Goal: Task Accomplishment & Management: Manage account settings

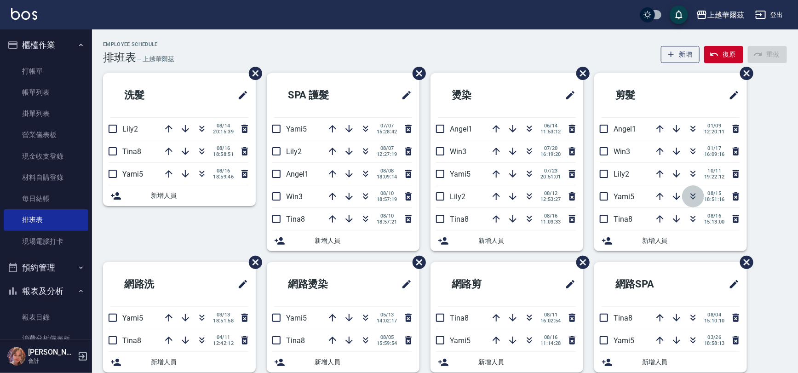
click at [690, 194] on icon "button" at bounding box center [693, 196] width 11 height 11
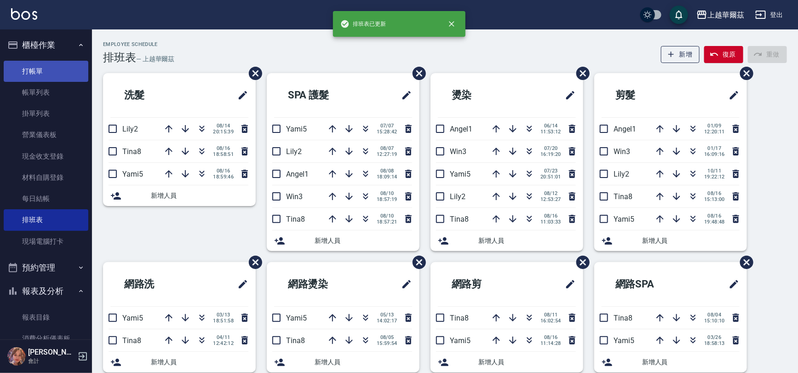
click at [65, 68] on link "打帳單" at bounding box center [46, 71] width 85 height 21
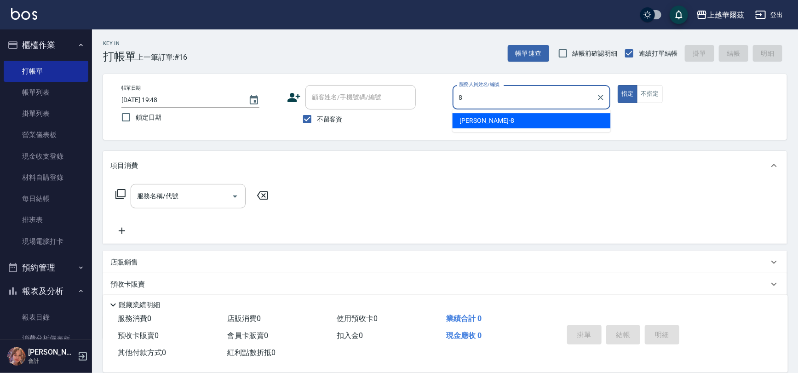
type input "8"
type button "true"
type input "[PERSON_NAME]-8"
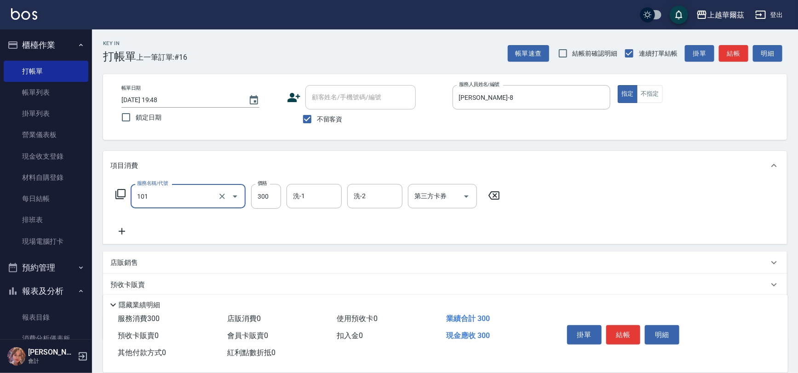
type input "洗髮300(101)"
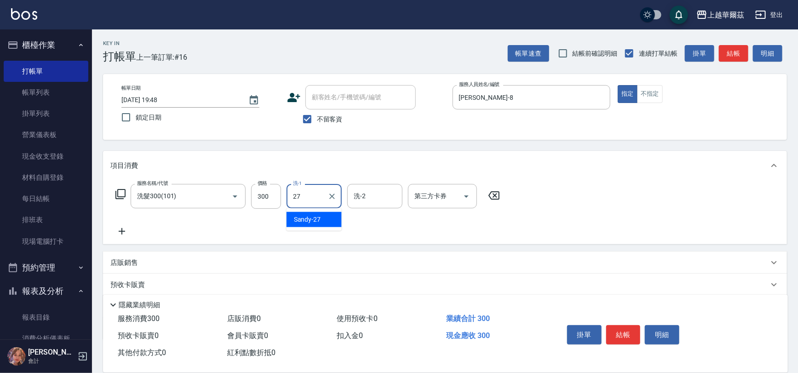
type input "Sandy-27"
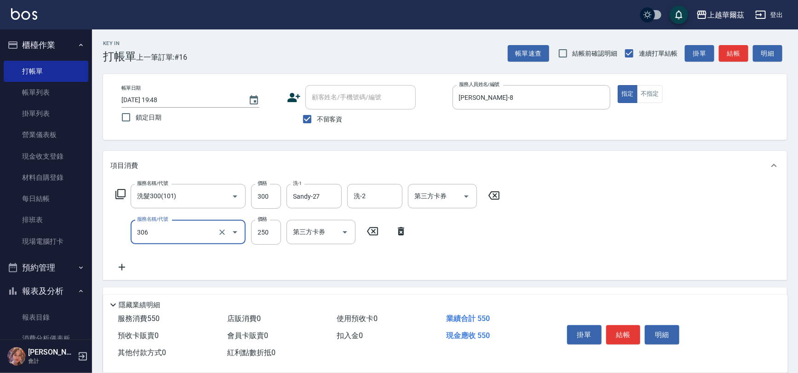
type input "剪250(306)"
type input "199"
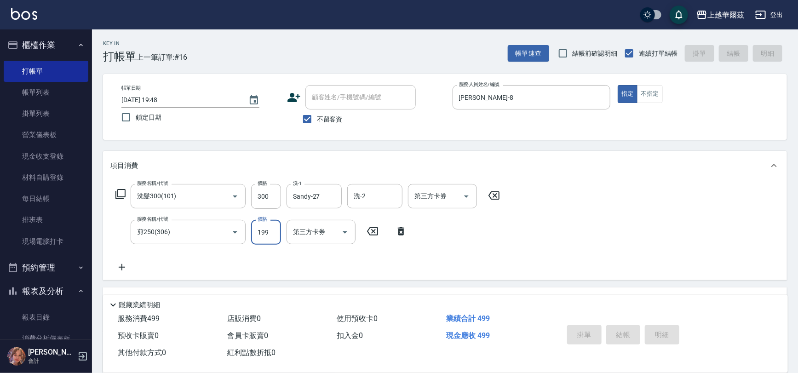
type input "[DATE] 19:50"
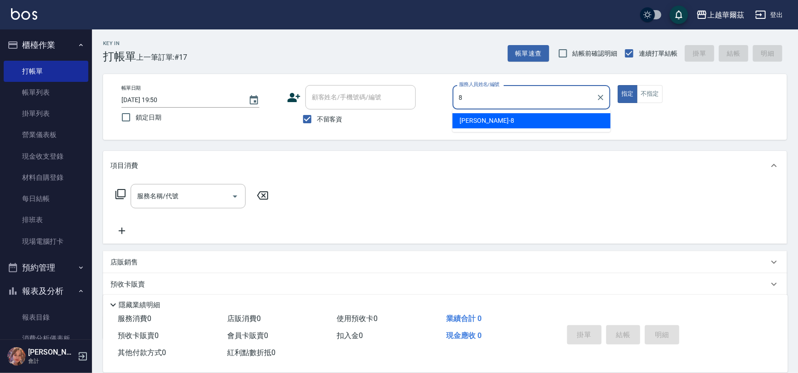
type input "[PERSON_NAME]-8"
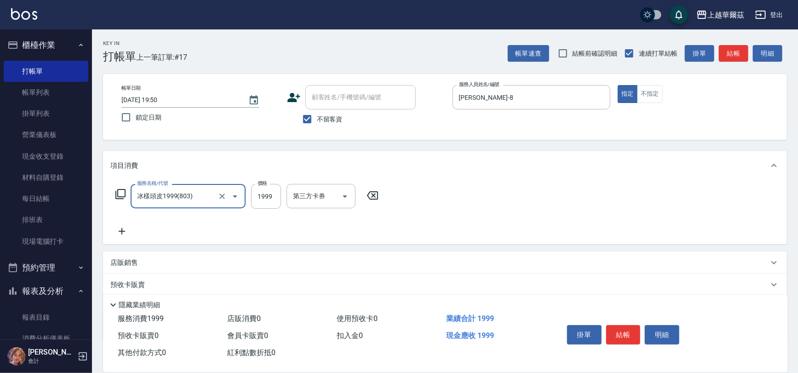
type input "冰樣頭皮1999(803)"
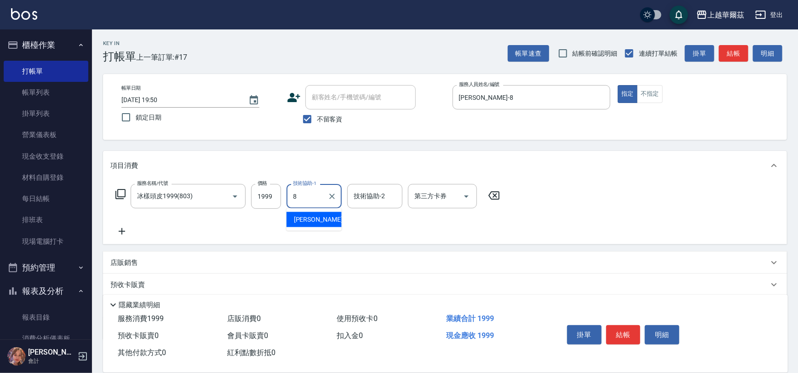
type input "[PERSON_NAME]-8"
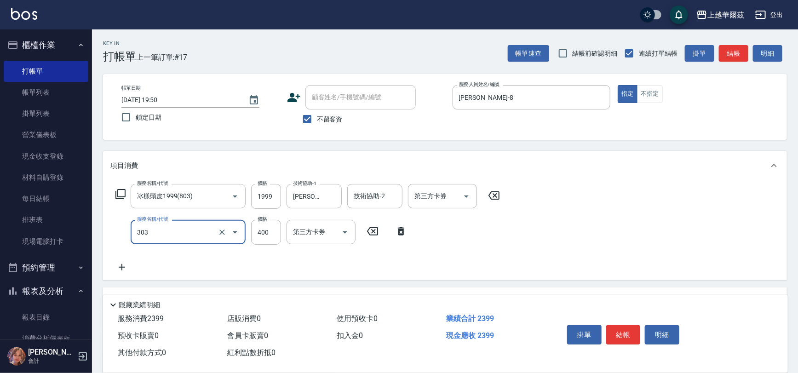
type input "剪髮400(303)"
type input "450"
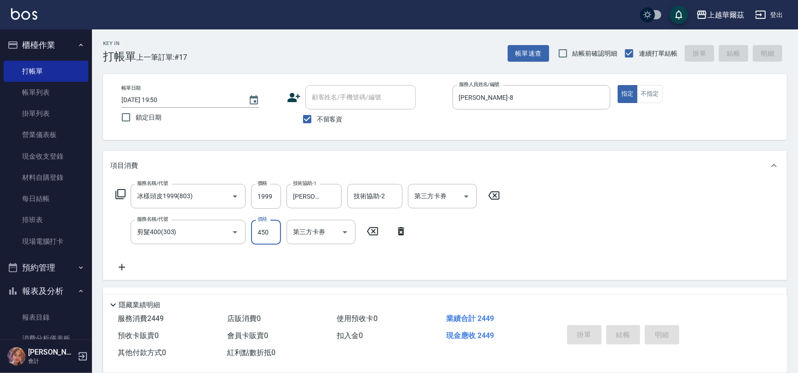
type input "[DATE] 19:51"
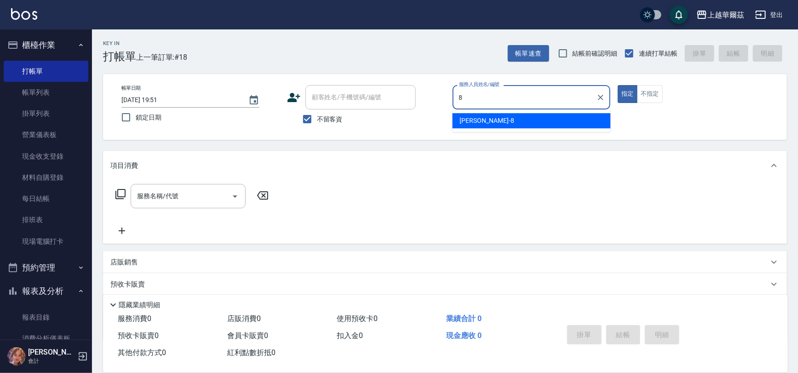
type input "[PERSON_NAME]-8"
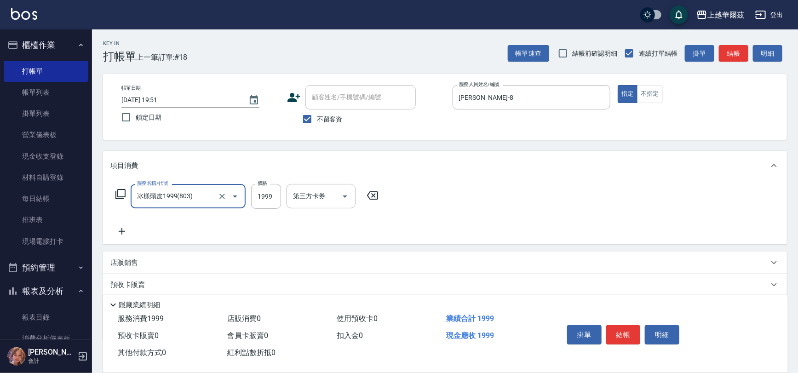
type input "冰樣頭皮1999(803)"
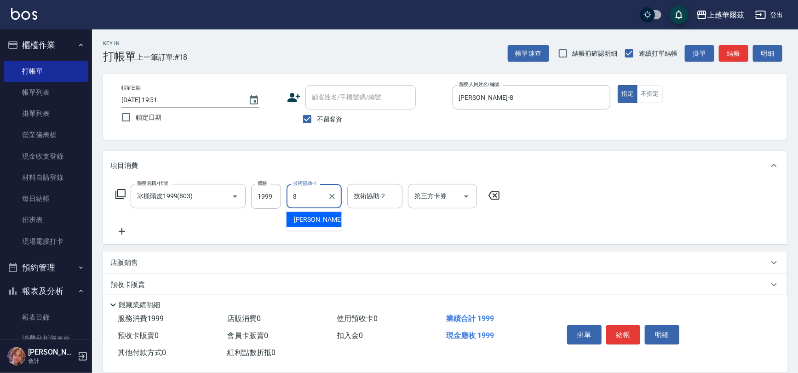
type input "[PERSON_NAME]-8"
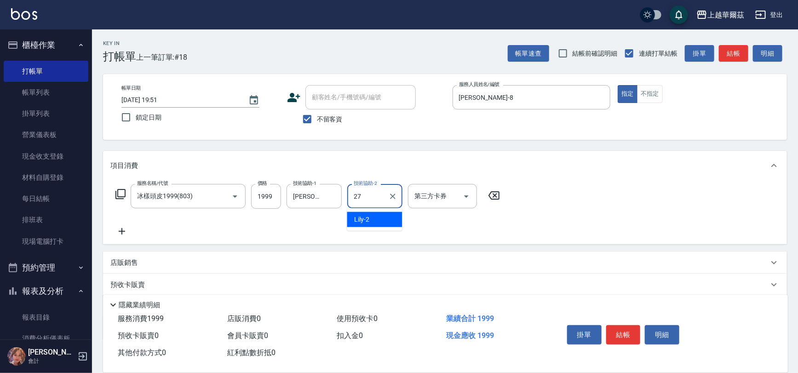
type input "Sandy-27"
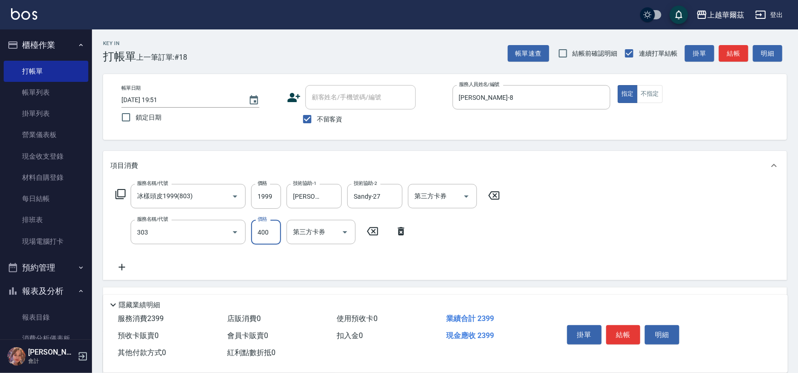
type input "剪髮400(303)"
type input "450"
click at [48, 83] on link "帳單列表" at bounding box center [46, 92] width 85 height 21
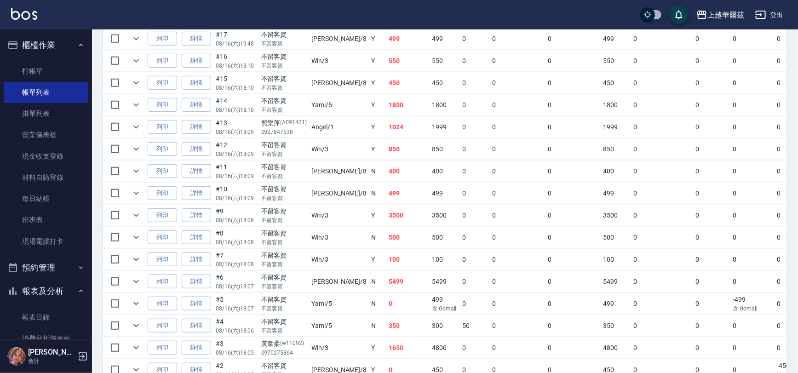
scroll to position [156, 0]
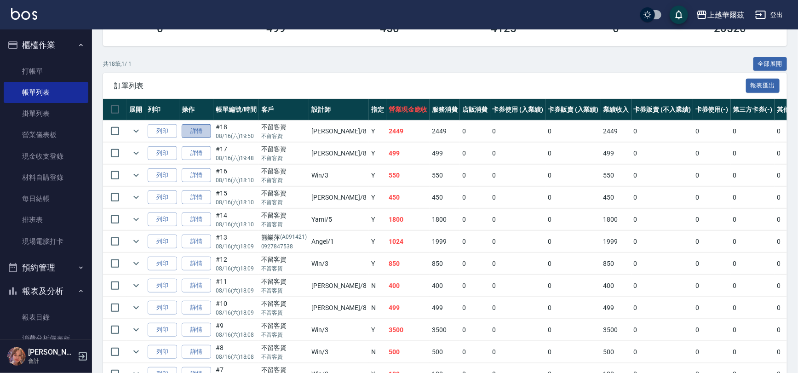
click at [199, 131] on link "詳情" at bounding box center [196, 131] width 29 height 14
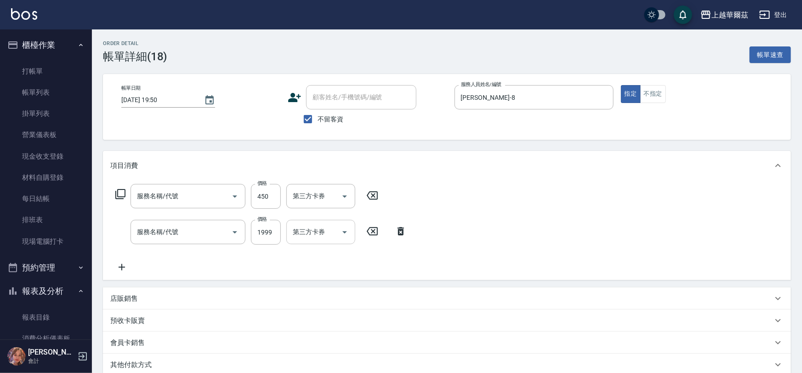
type input "[DATE] 19:50"
checkbox input "true"
type input "[PERSON_NAME]-8"
type input "剪髮400(303)"
type input "冰樣頭皮1999(803)"
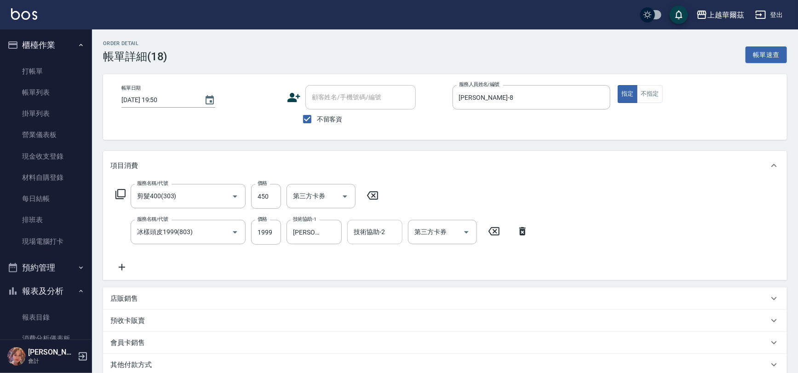
click at [368, 229] on div "技術協助-2 技術協助-2" at bounding box center [374, 232] width 55 height 24
click at [419, 203] on div "服務名稱/代號 剪髮400(303) 服務名稱/代號 價格 450 價格 第三方卡券 第三方卡券 服務名稱/代號 冰樣頭皮1999(803) 服務名稱/代號 …" at bounding box center [322, 228] width 424 height 89
click at [367, 228] on input "技術協助-2" at bounding box center [374, 232] width 47 height 16
type input "Sandy-27"
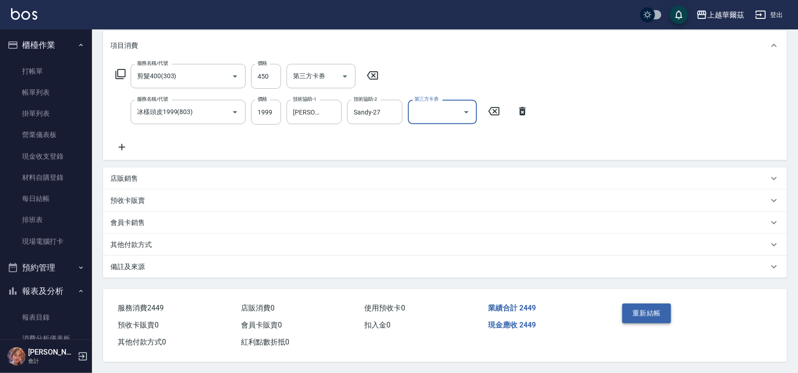
click at [649, 312] on button "重新結帳" at bounding box center [646, 313] width 49 height 19
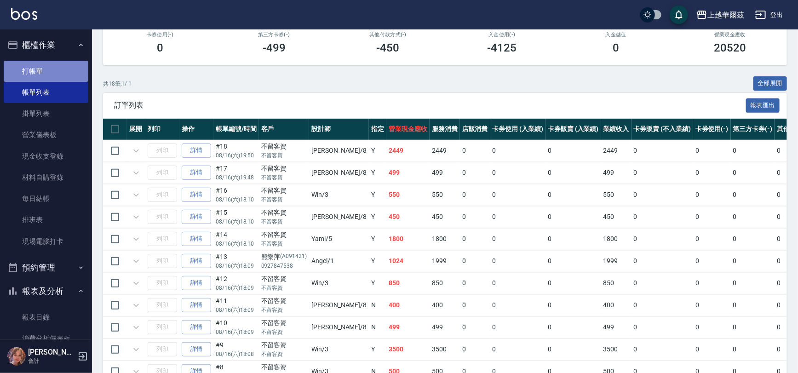
click at [54, 69] on link "打帳單" at bounding box center [46, 71] width 85 height 21
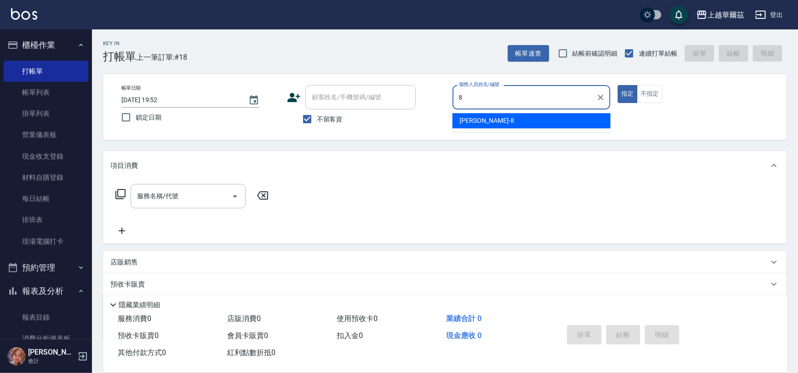
type input "8"
type button "true"
type input "[PERSON_NAME]-8"
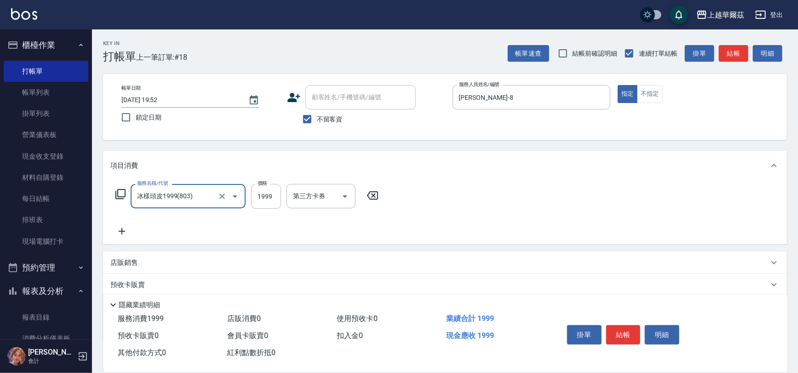
type input "冰樣頭皮1999(803)"
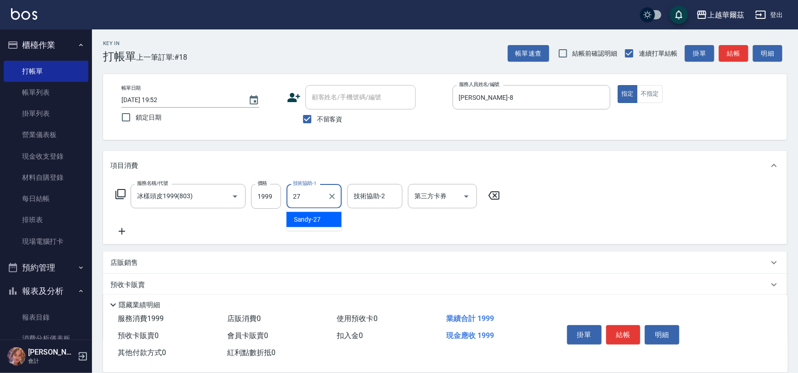
type input "Sandy-27"
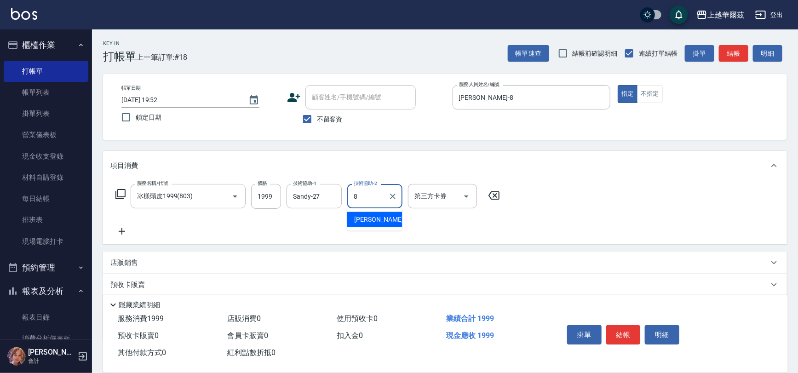
type input "[PERSON_NAME]-8"
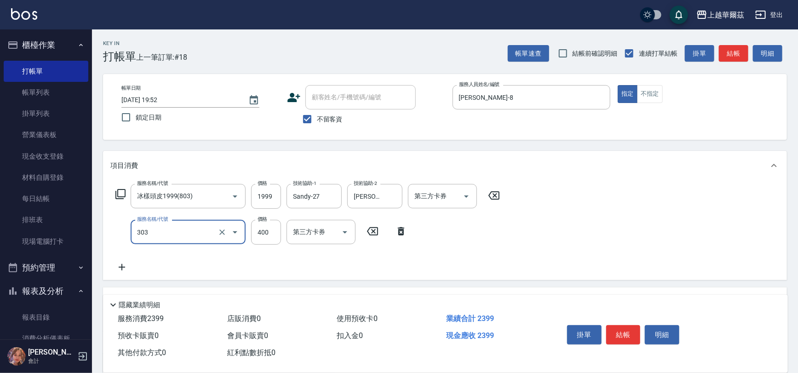
type input "剪髮400(303)"
type input "450"
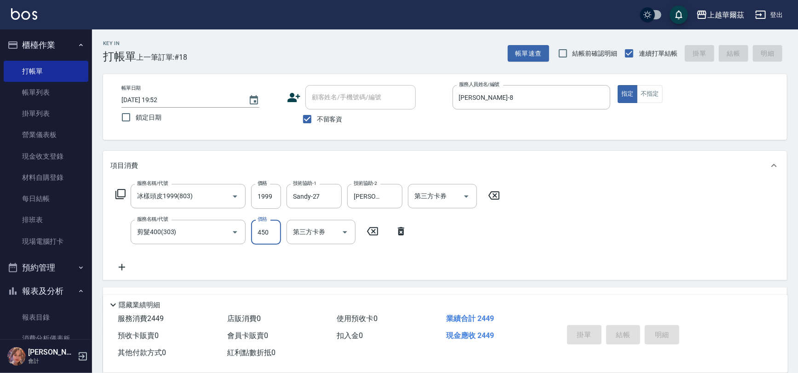
type input "[DATE] 19:53"
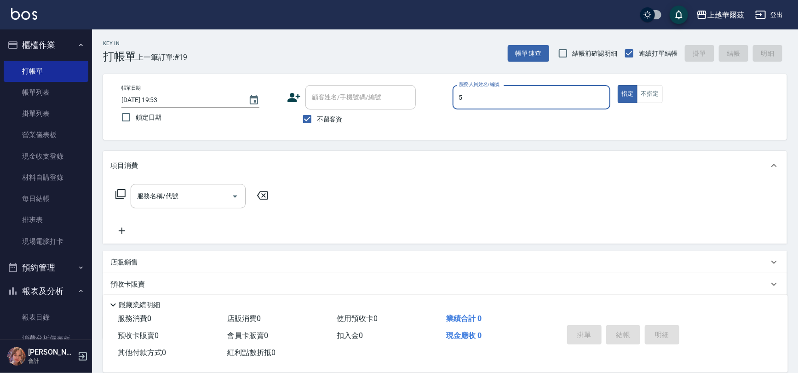
type input "Yami-5"
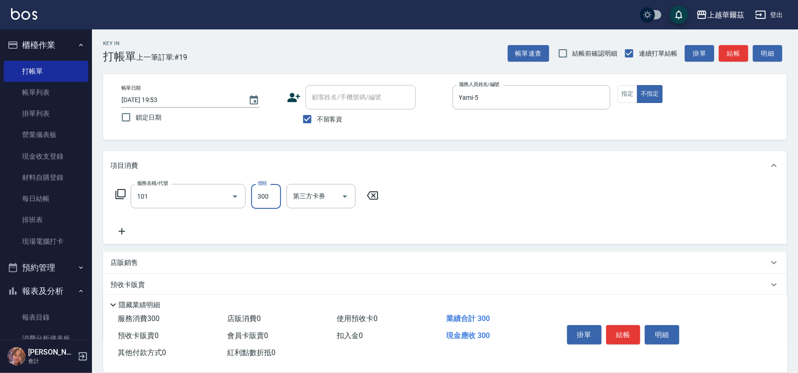
type input "洗髮300(101)"
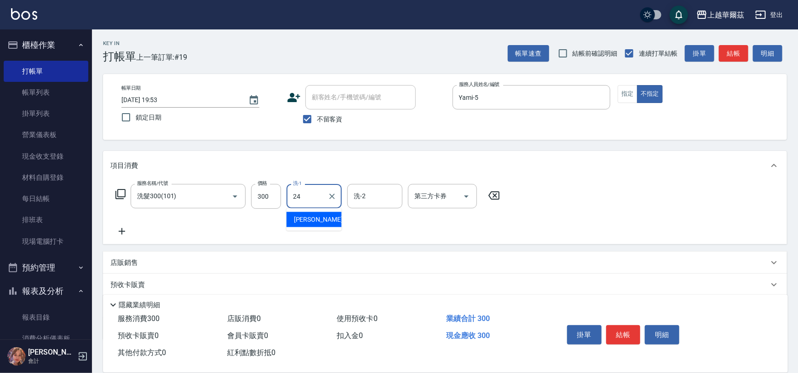
type input "[PERSON_NAME]-24"
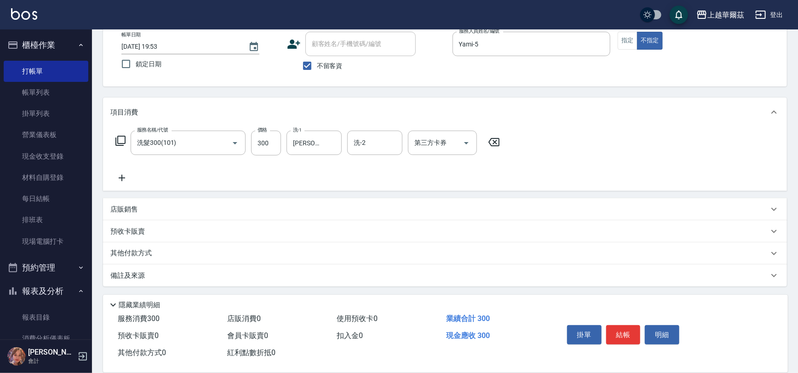
click at [208, 249] on div "其他付款方式" at bounding box center [439, 253] width 658 height 10
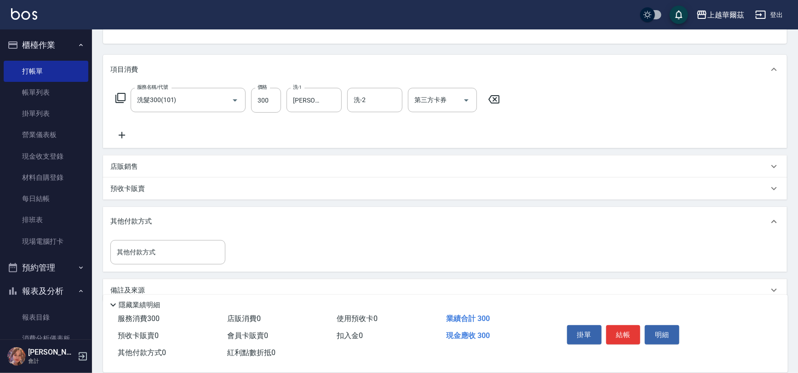
scroll to position [110, 0]
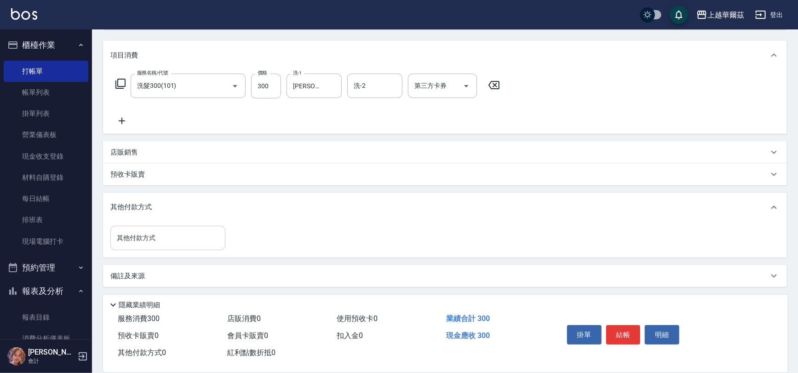
click at [168, 245] on input "其他付款方式" at bounding box center [168, 238] width 107 height 16
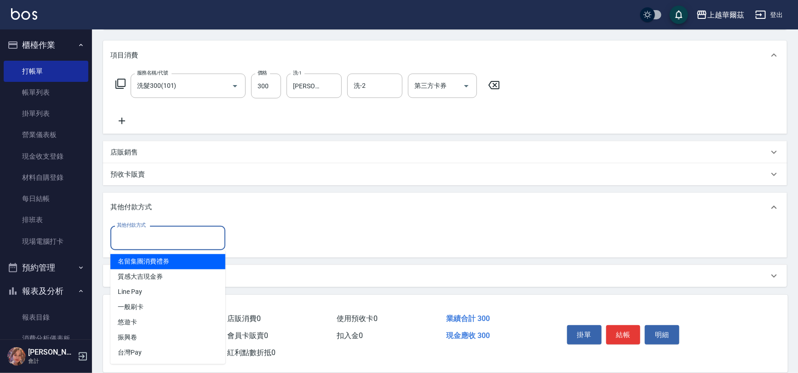
drag, startPoint x: 176, startPoint y: 202, endPoint x: 172, endPoint y: 164, distance: 38.9
click at [175, 196] on div "其他付款方式" at bounding box center [445, 207] width 684 height 29
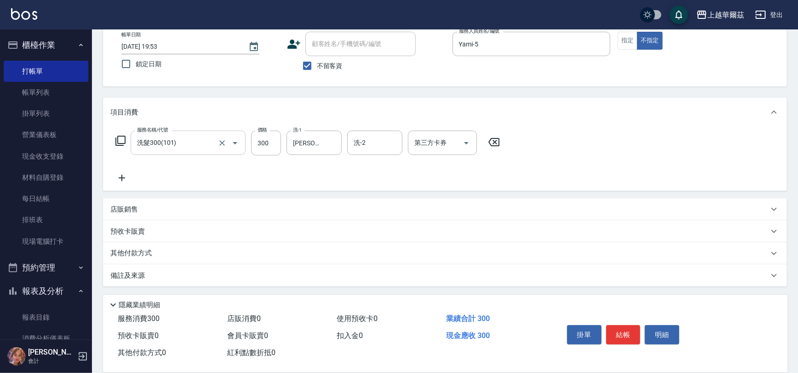
scroll to position [53, 0]
click at [175, 152] on div "洗髮300(101) 服務名稱/代號" at bounding box center [188, 143] width 115 height 24
click at [295, 170] on div "服務名稱/代號 洗髮300(101) 服務名稱/代號 價格 300 價格 洗-1 [PERSON_NAME]-24 洗-1 洗-2 洗-2 第三方卡券 第三方…" at bounding box center [307, 157] width 395 height 53
click at [199, 208] on div "店販銷售" at bounding box center [439, 210] width 658 height 10
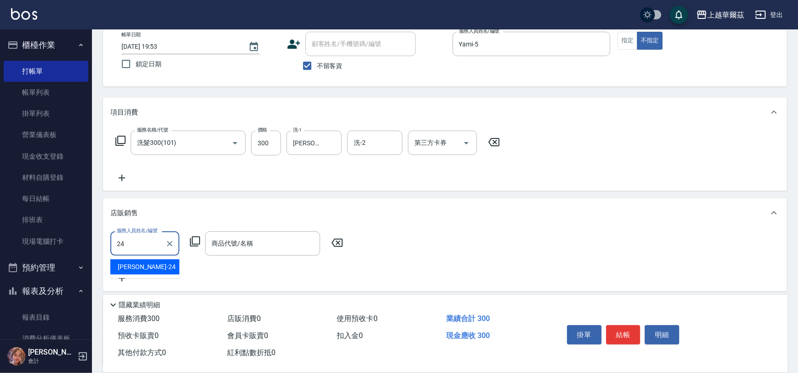
type input "[PERSON_NAME]-24"
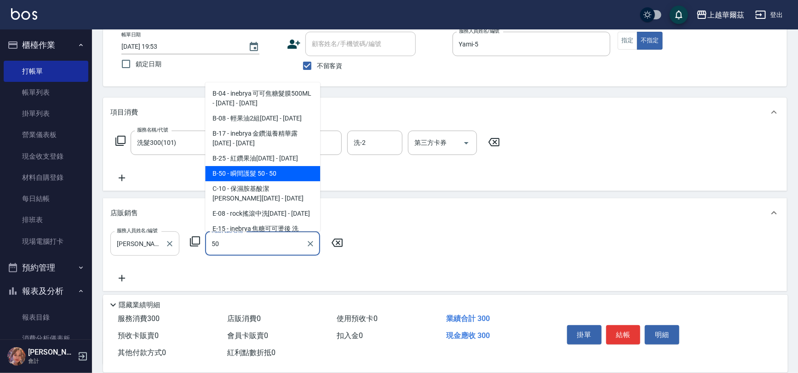
type input "瞬間護髮 50"
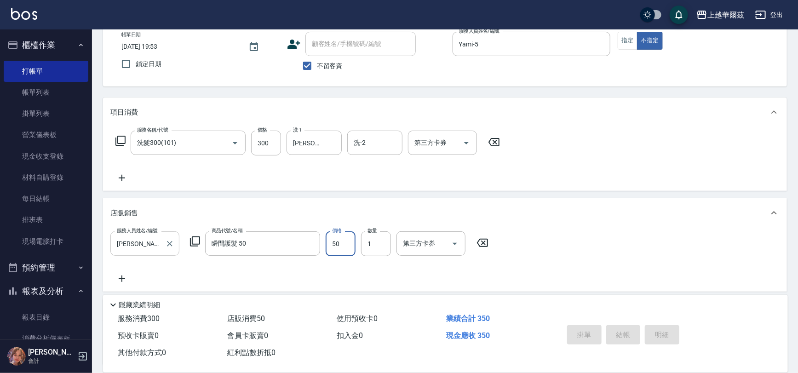
type input "[DATE] 20:02"
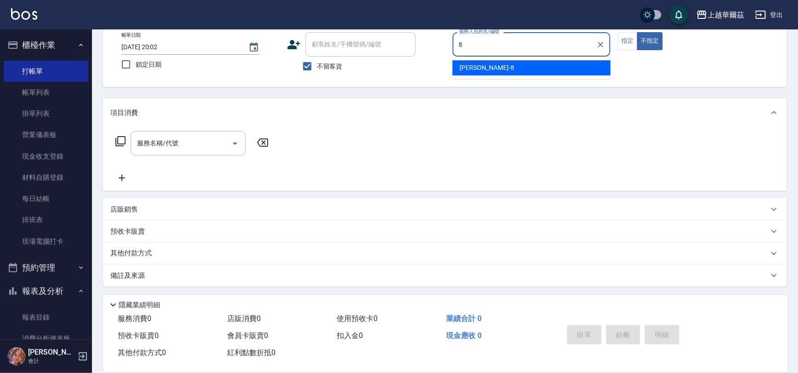
type input "[PERSON_NAME]-8"
type button "false"
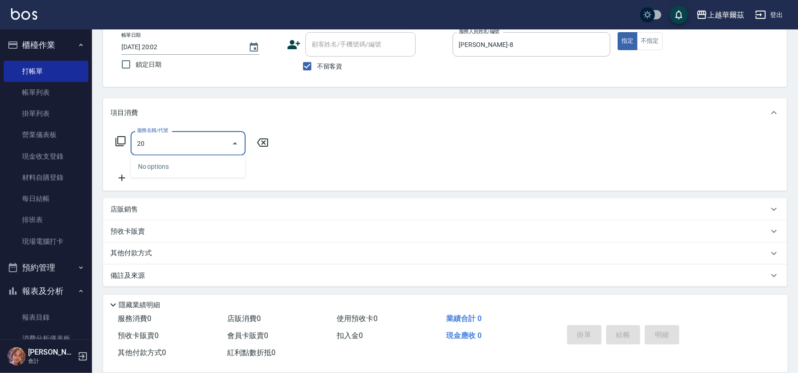
type input "2"
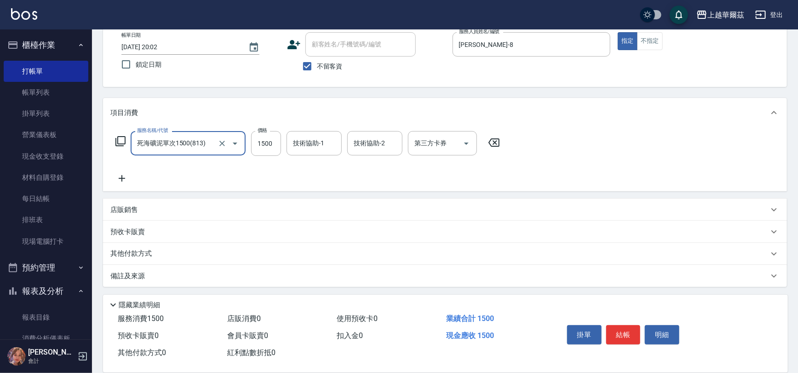
type input "死海礦泥單次1500(813)"
type input "2099"
click at [624, 335] on button "結帳" at bounding box center [623, 334] width 34 height 19
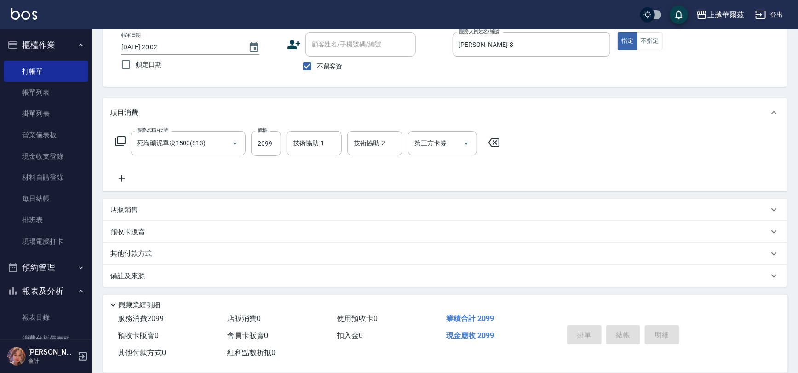
type input "[DATE] 20:03"
type input "Yami-5"
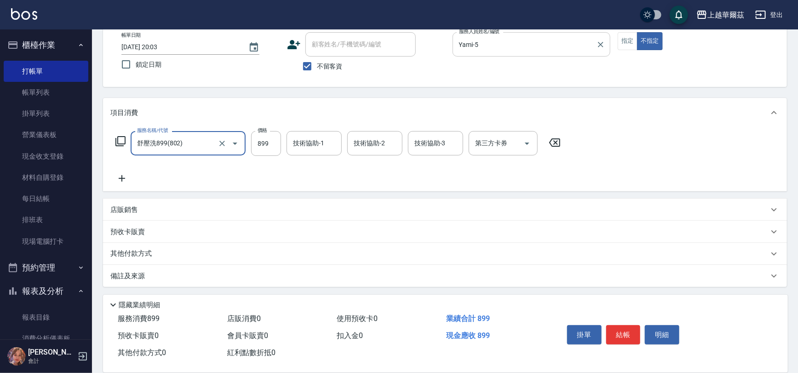
type input "舒壓洗899(802)"
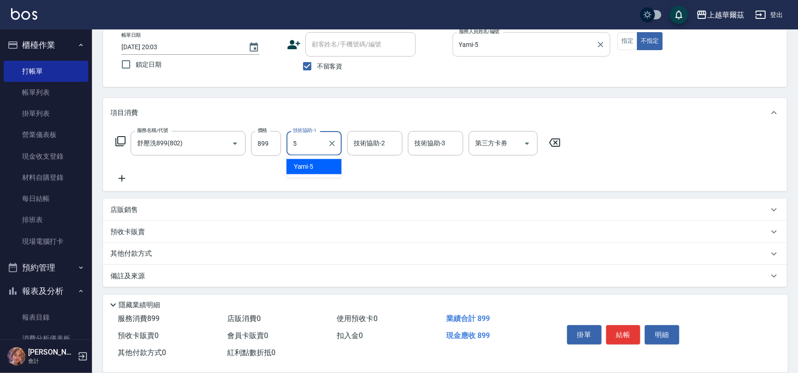
type input "Yami-5"
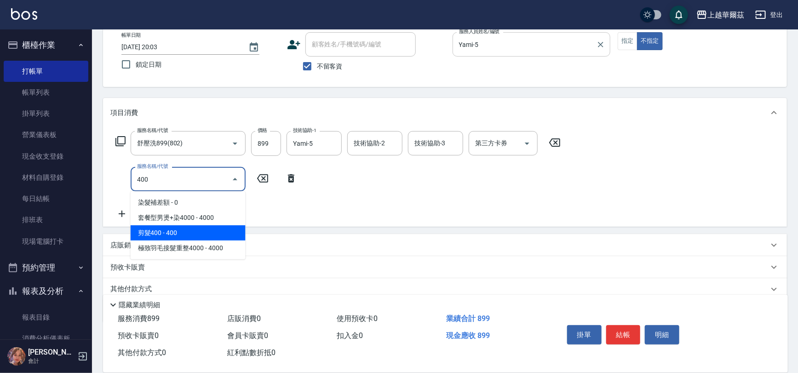
type input "剪髮400(303)"
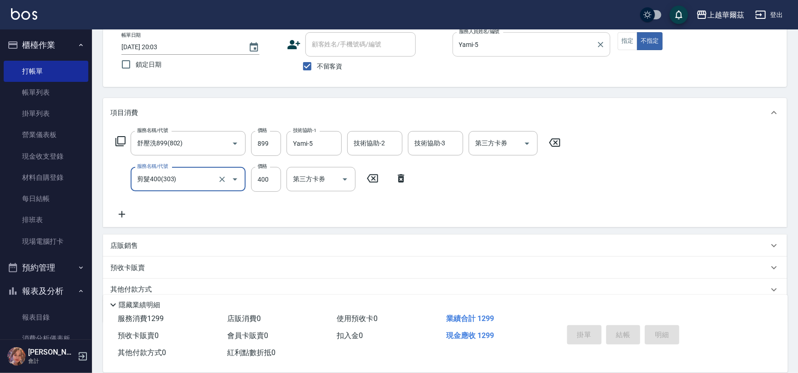
type input "[DATE] 20:04"
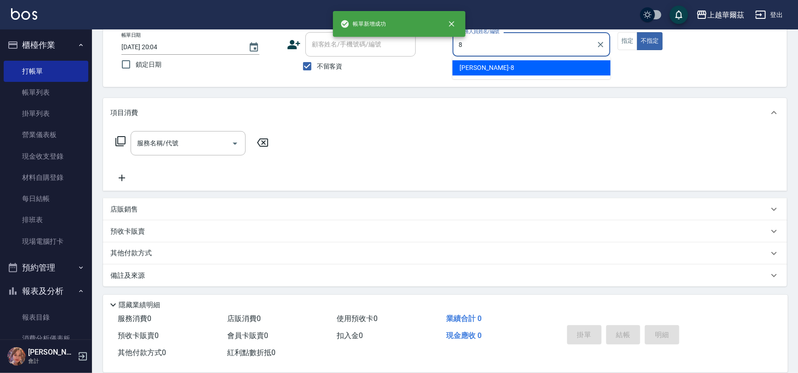
type input "[PERSON_NAME]-8"
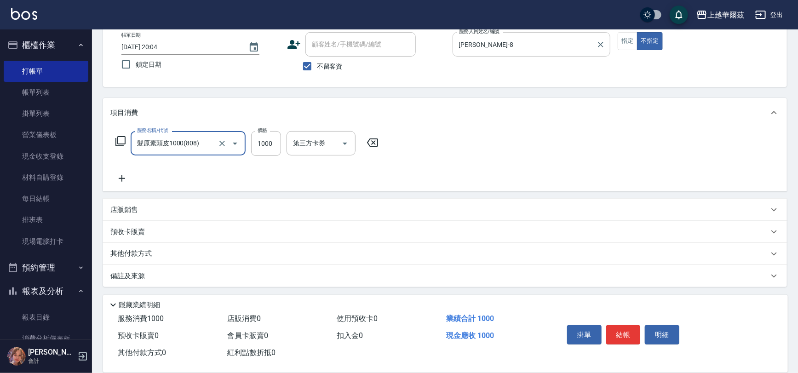
type input "髮原素頭皮1000(808)"
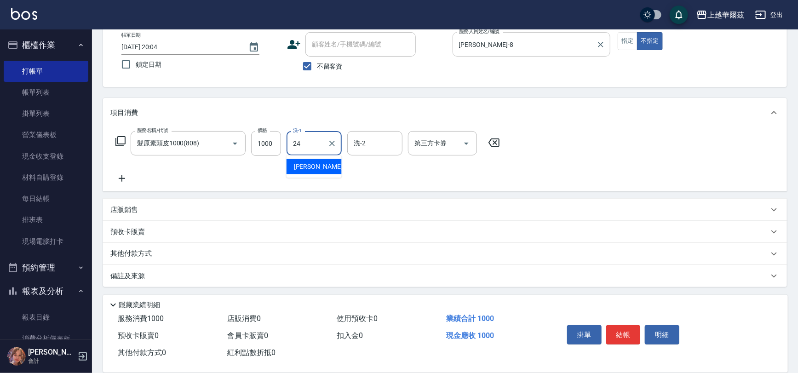
type input "[PERSON_NAME]-24"
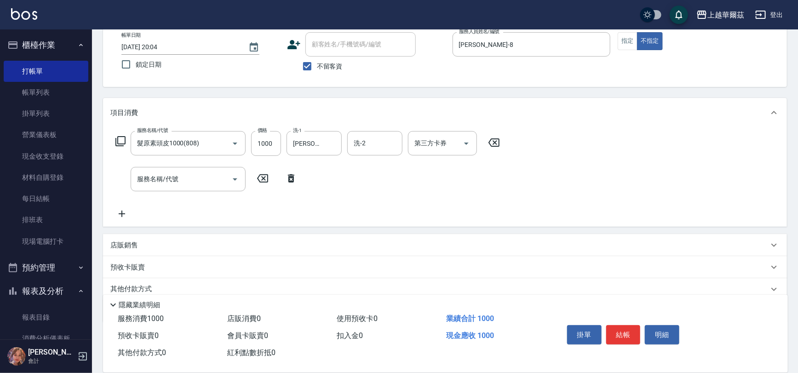
click at [506, 179] on div "服務名稱/代號 髮原素頭皮1000(808) 服務名稱/代號 價格 1000 價格 洗-1 [PERSON_NAME]-24 洗-1 洗-2 洗-2 第三方卡…" at bounding box center [445, 176] width 684 height 99
click at [184, 246] on div "店販銷售" at bounding box center [439, 246] width 658 height 10
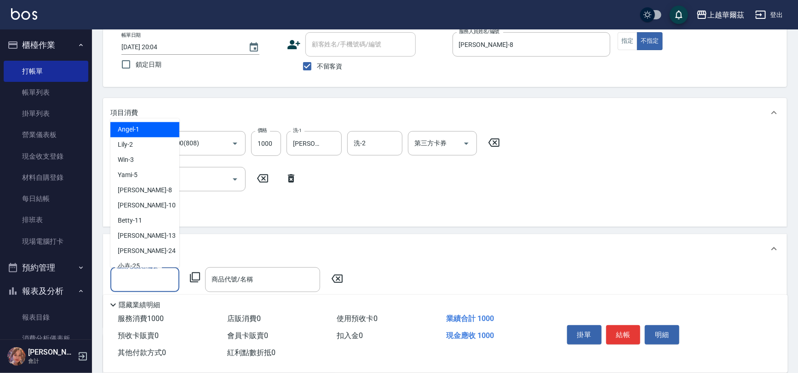
click at [143, 278] on input "服務人員姓名/編號" at bounding box center [145, 279] width 61 height 16
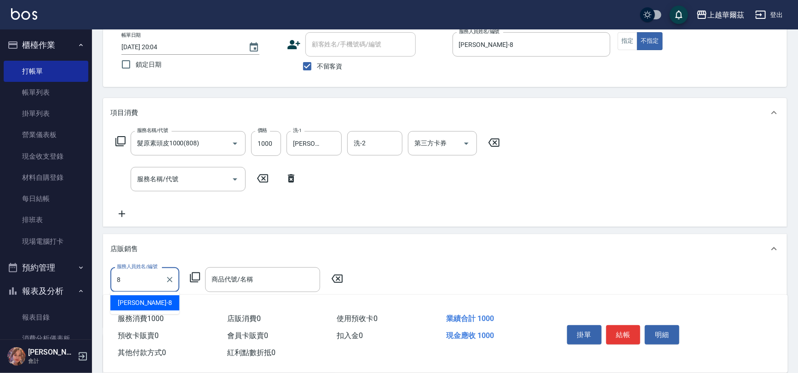
type input "[PERSON_NAME]-8"
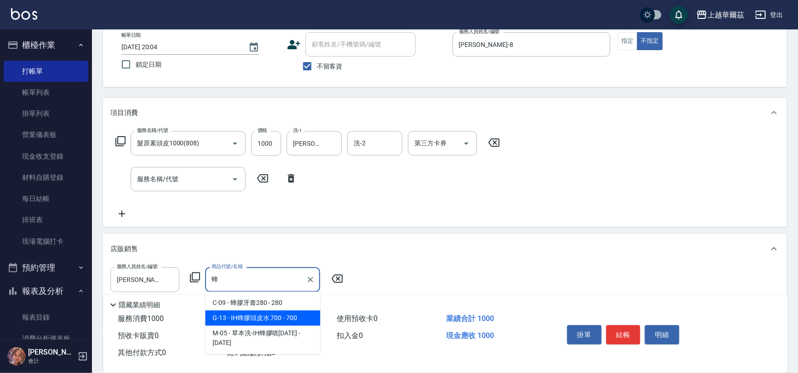
click at [269, 312] on span "G-13 - IH蜂膠頭皮水 700 - 700" at bounding box center [262, 317] width 115 height 15
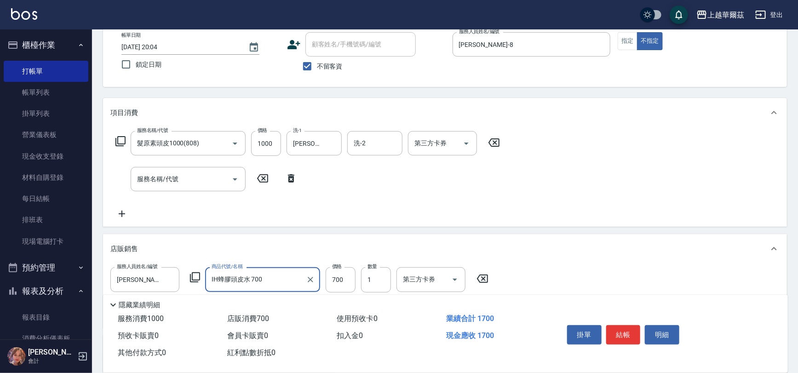
type input "IH蜂膠頭皮水 700"
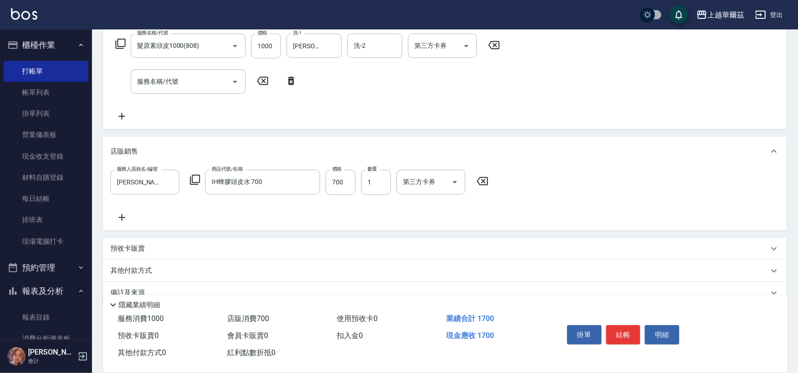
scroll to position [167, 0]
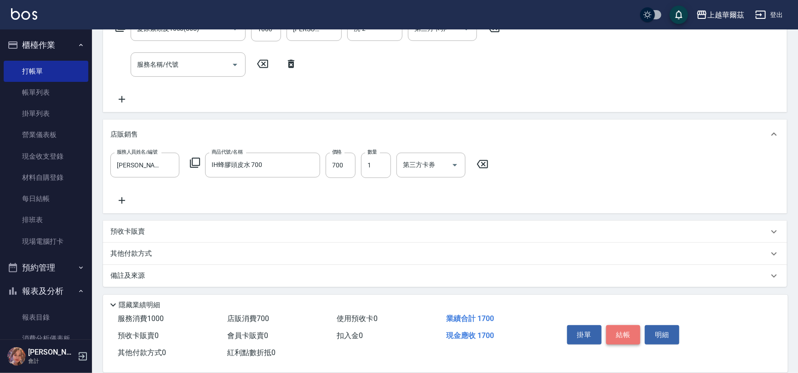
click at [625, 334] on button "結帳" at bounding box center [623, 334] width 34 height 19
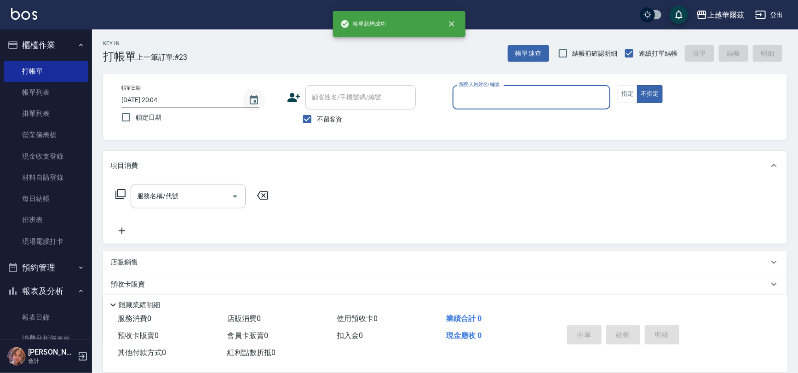
scroll to position [0, 0]
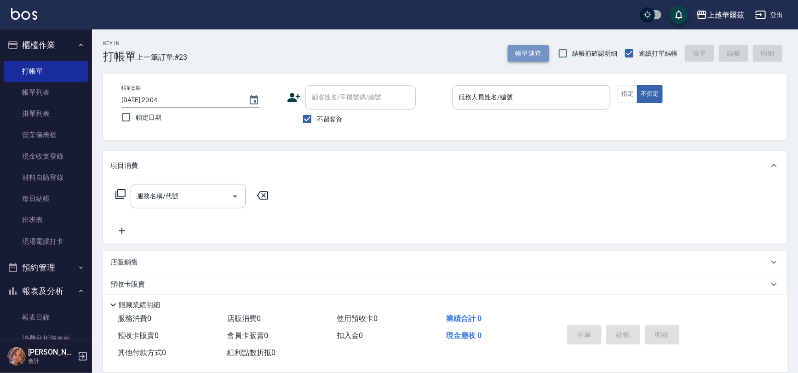
click at [539, 53] on button "帳單速查" at bounding box center [528, 53] width 41 height 17
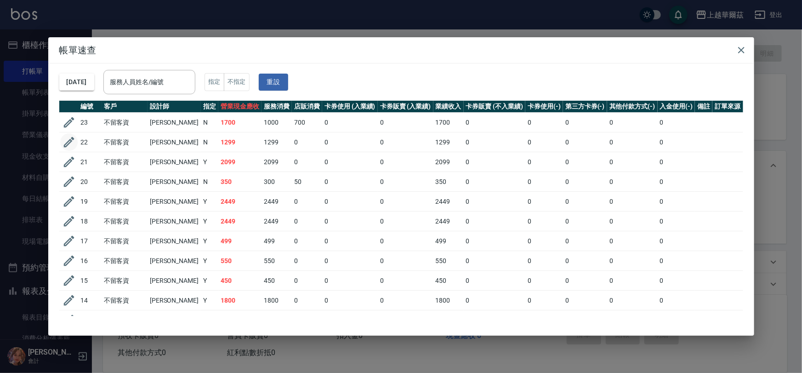
click at [68, 142] on icon "button" at bounding box center [68, 142] width 11 height 11
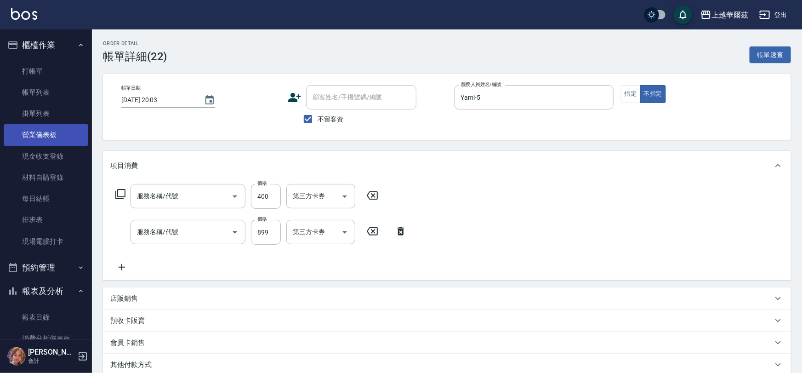
type input "[DATE] 20:03"
checkbox input "true"
type input "Yami-5"
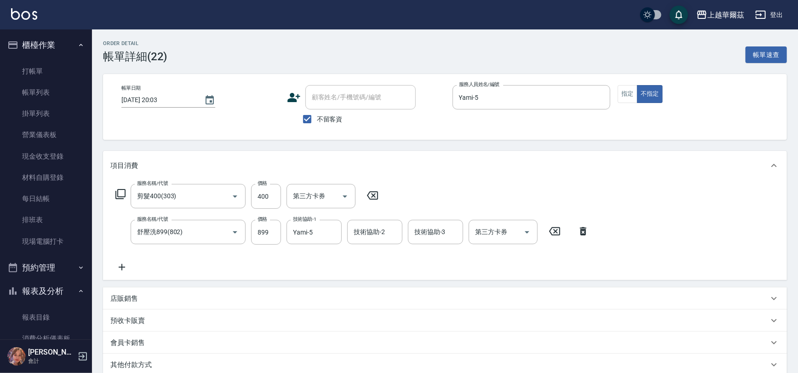
type input "剪髮400(303)"
type input "舒壓洗899(802)"
click at [143, 296] on div "店販銷售" at bounding box center [439, 299] width 658 height 10
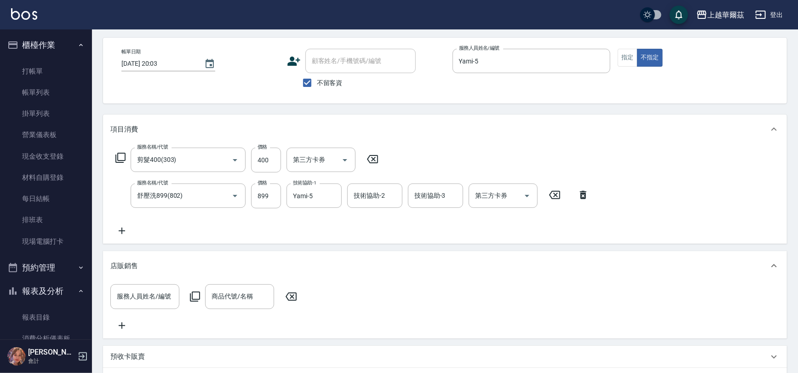
scroll to position [124, 0]
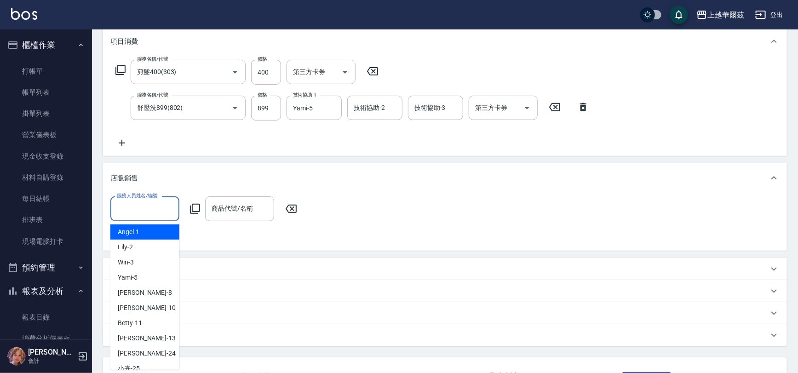
click at [137, 211] on input "服務人員姓名/編號" at bounding box center [145, 209] width 61 height 16
type input "8"
type input "Yami-5"
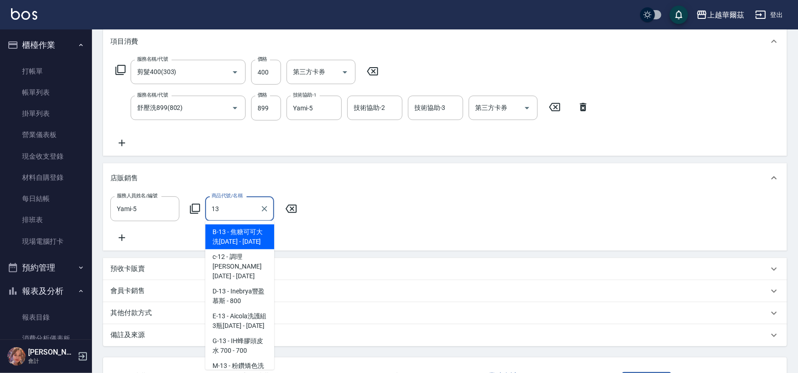
scroll to position [47, 0]
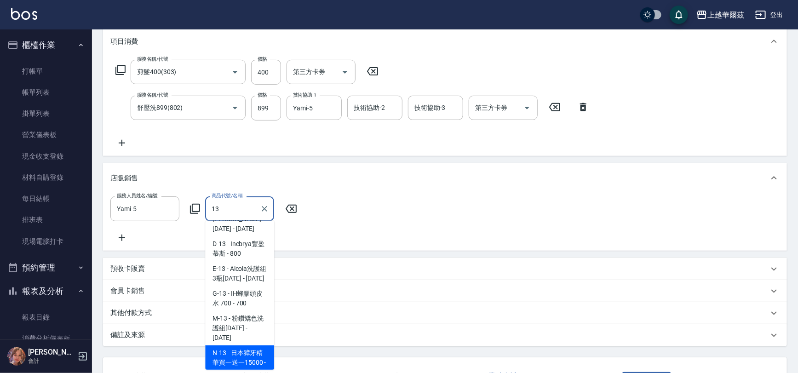
type input "1"
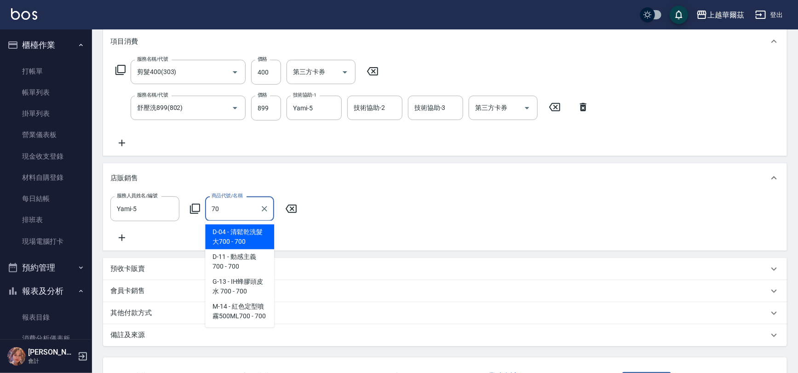
scroll to position [0, 0]
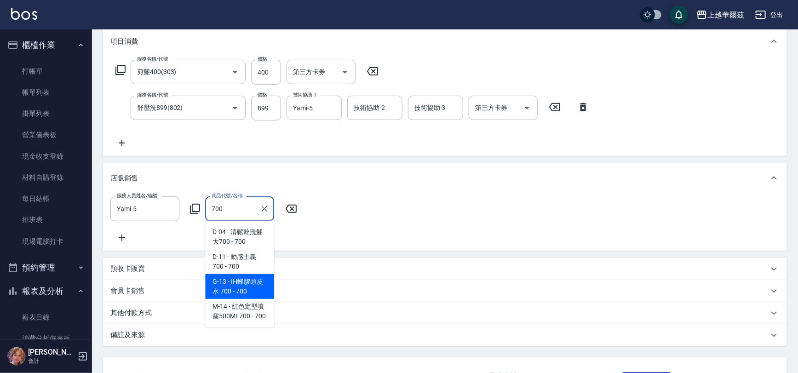
type input "IH蜂膠頭皮水 700"
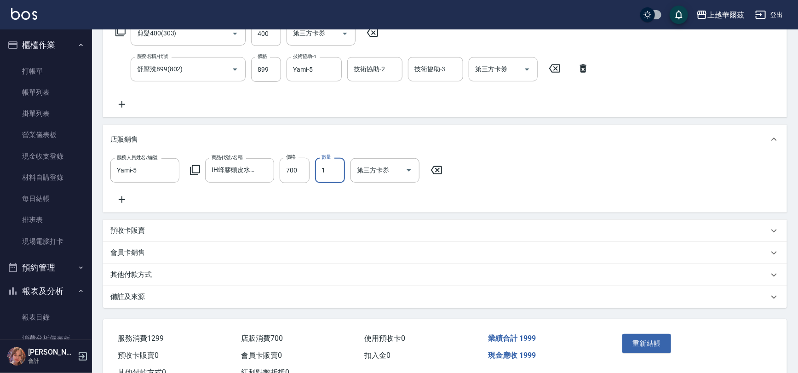
scroll to position [202, 0]
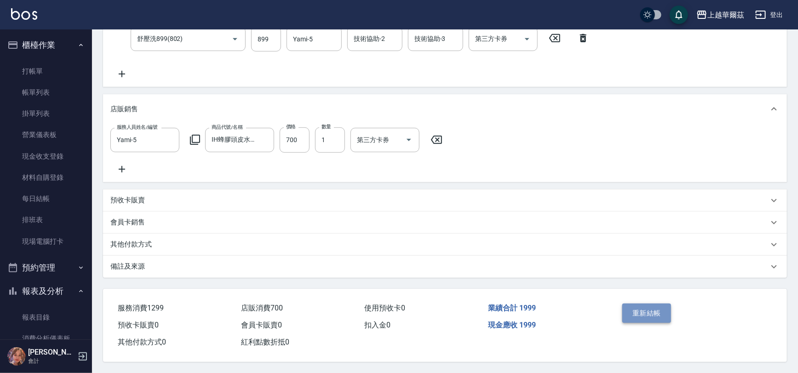
click at [648, 309] on button "重新結帳" at bounding box center [646, 313] width 49 height 19
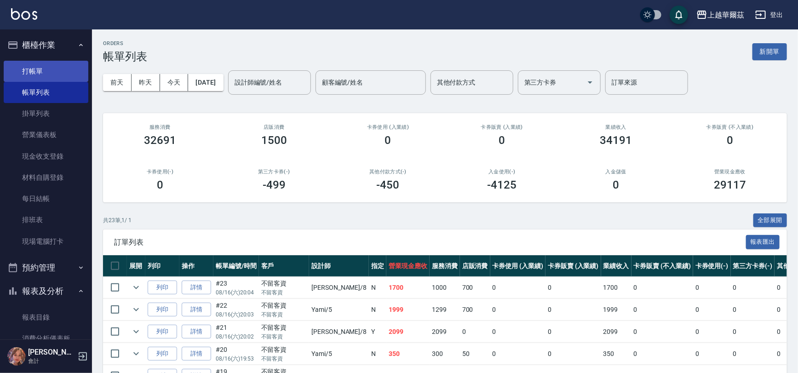
click at [50, 63] on link "打帳單" at bounding box center [46, 71] width 85 height 21
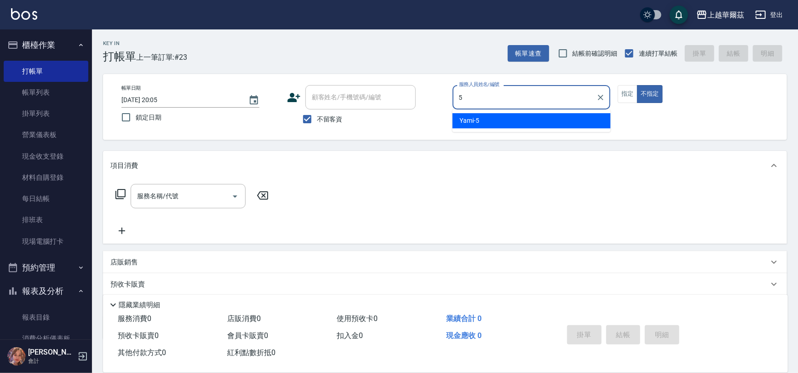
type input "Yami-5"
type button "false"
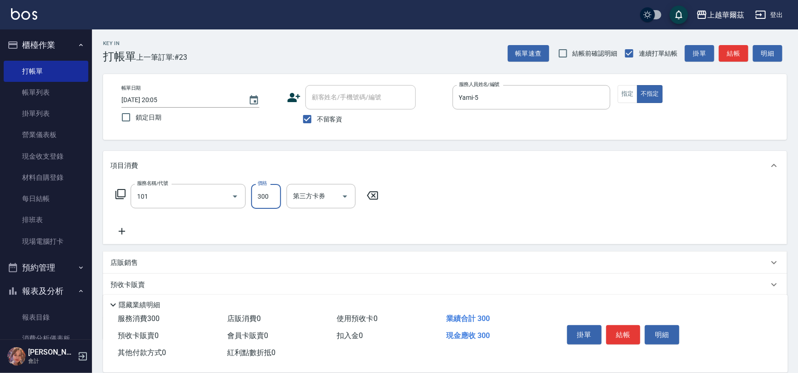
type input "洗髮300(101)"
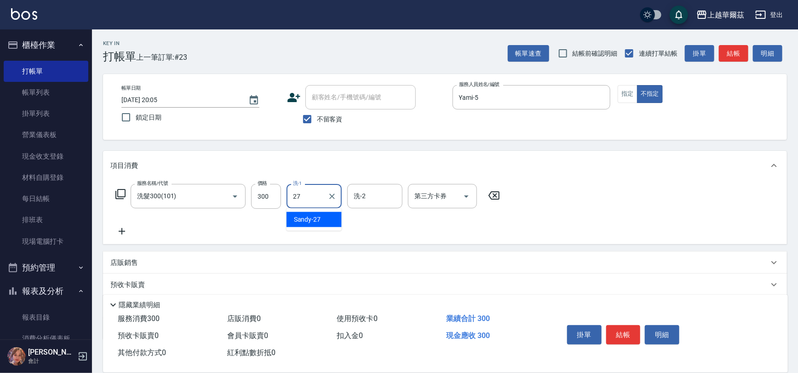
type input "Sandy-27"
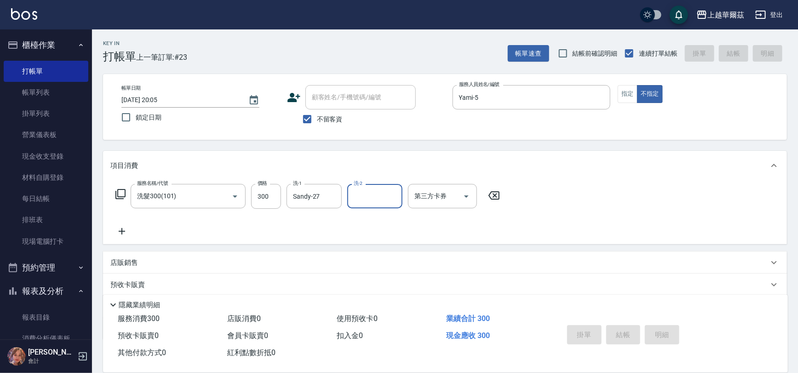
type input "[DATE] 20:06"
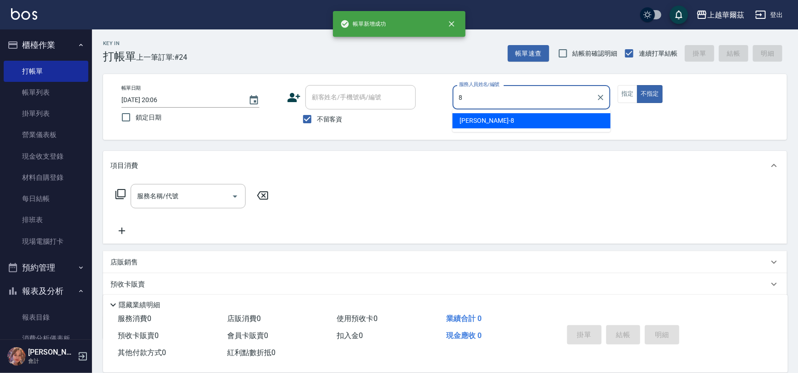
type input "[PERSON_NAME]-8"
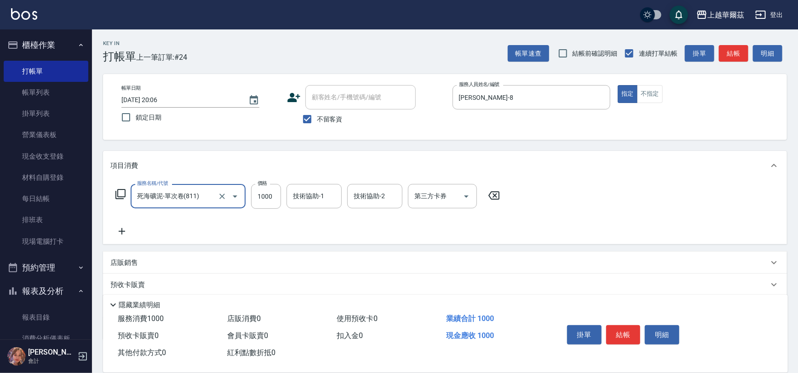
type input "死海礦泥-單次卷(811)"
type input "2099"
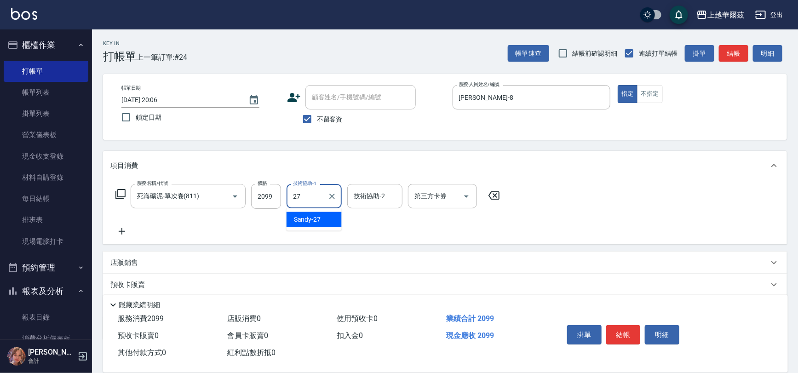
type input "Sandy-27"
click at [630, 336] on button "結帳" at bounding box center [623, 334] width 34 height 19
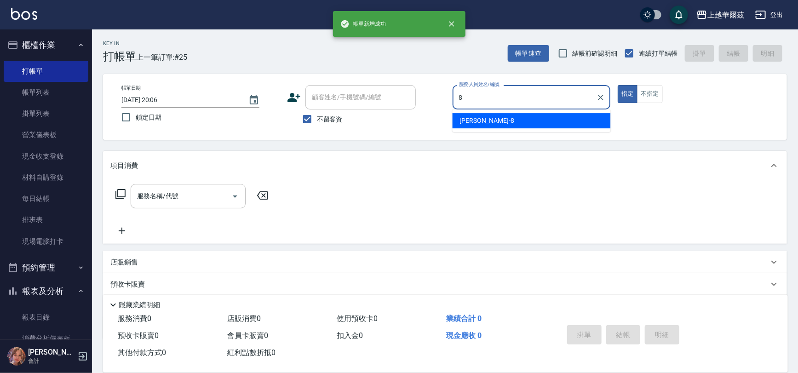
type input "[PERSON_NAME]-8"
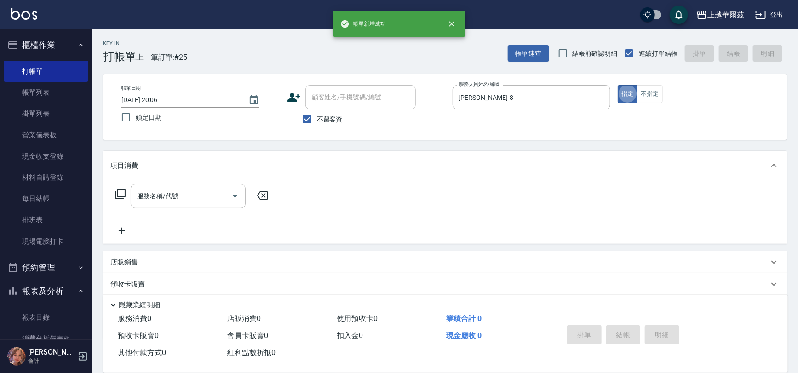
type button "true"
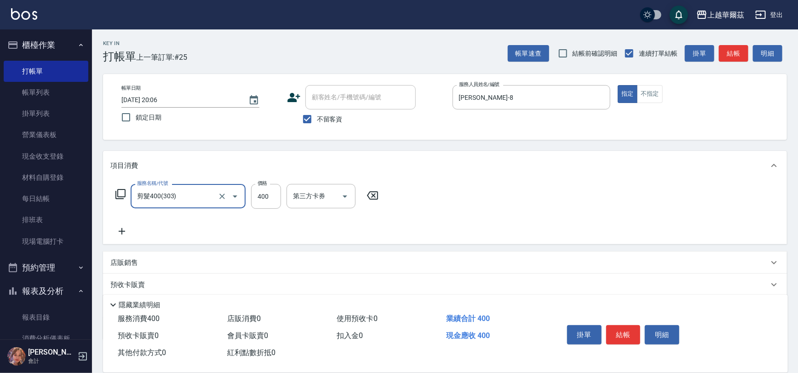
type input "剪髮400(303)"
type input "450"
drag, startPoint x: 624, startPoint y: 332, endPoint x: 573, endPoint y: 267, distance: 82.6
click at [623, 332] on button "結帳" at bounding box center [623, 334] width 34 height 19
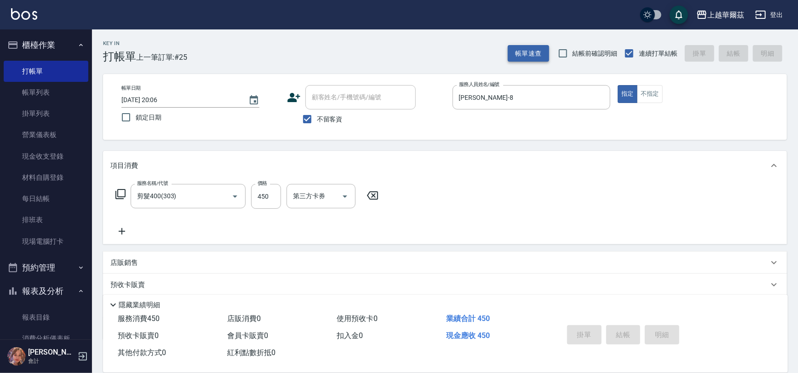
click at [532, 51] on button "帳單速查" at bounding box center [528, 53] width 41 height 17
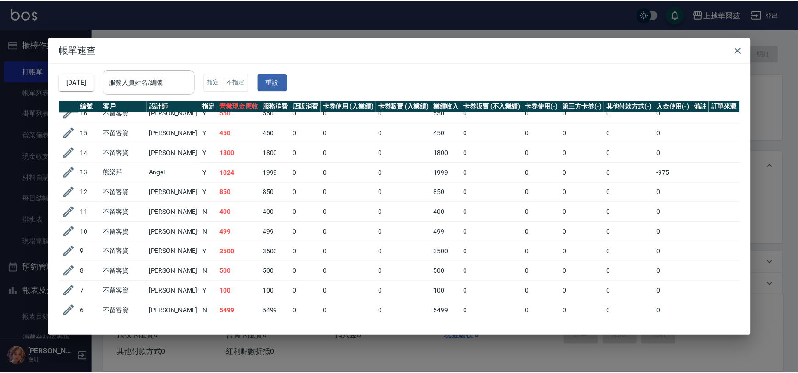
scroll to position [322, 0]
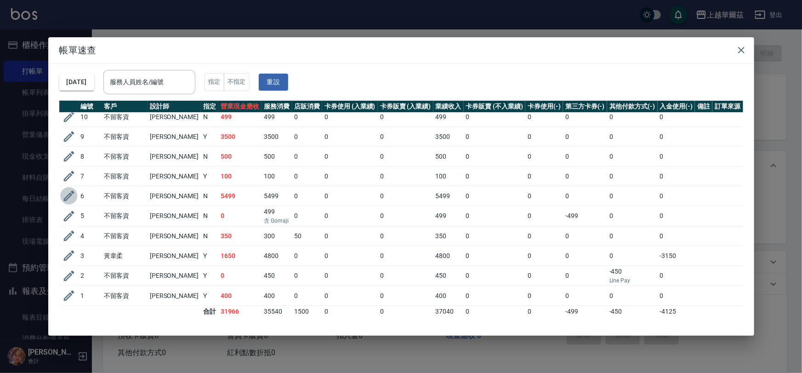
click at [72, 191] on icon "button" at bounding box center [68, 196] width 11 height 11
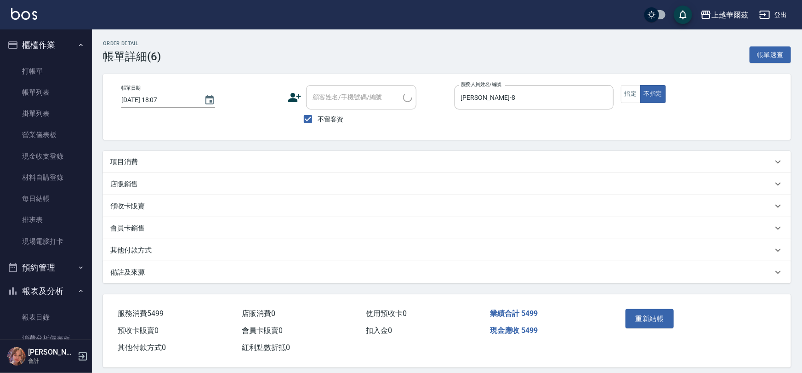
type input "[DATE] 18:07"
checkbox input "true"
type input "[PERSON_NAME]-8"
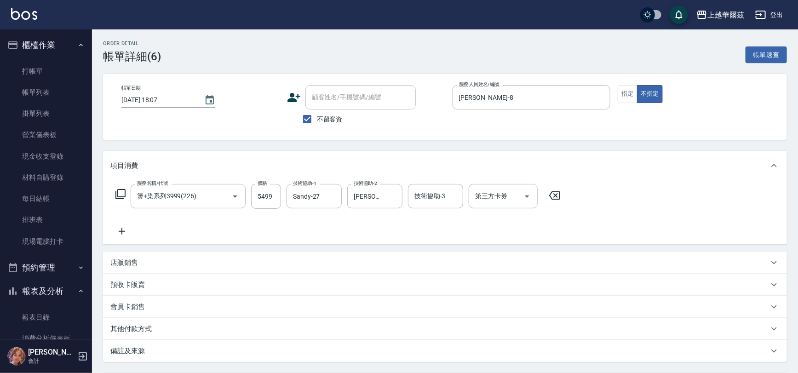
type input "燙+染系列3999(226)"
click at [331, 196] on icon "Clear" at bounding box center [331, 196] width 9 height 9
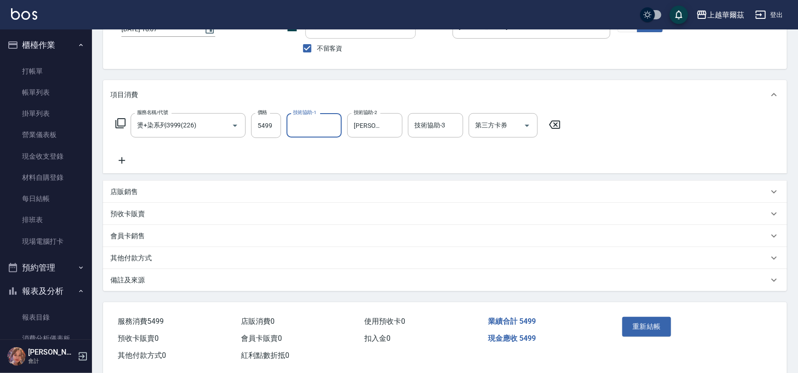
scroll to position [86, 0]
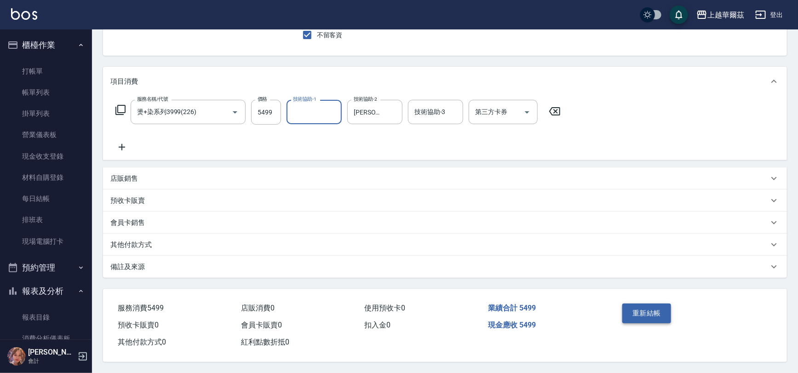
click at [640, 310] on button "重新結帳" at bounding box center [646, 313] width 49 height 19
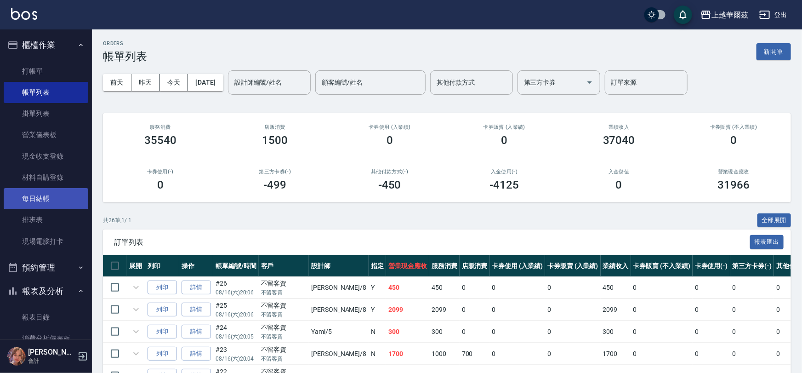
click at [22, 46] on button "櫃檯作業" at bounding box center [46, 45] width 85 height 24
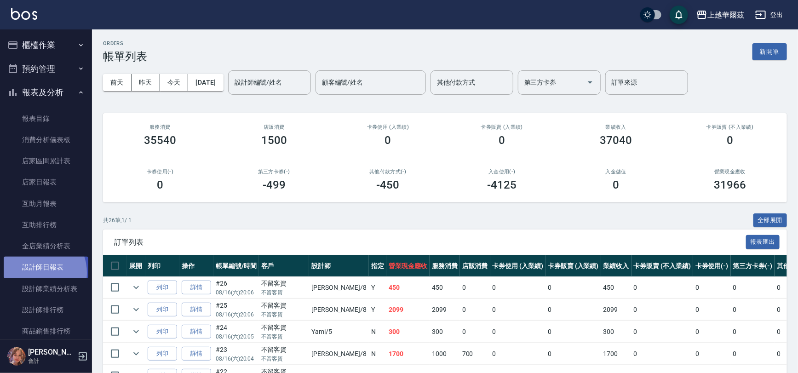
click at [33, 273] on link "設計師日報表" at bounding box center [46, 267] width 85 height 21
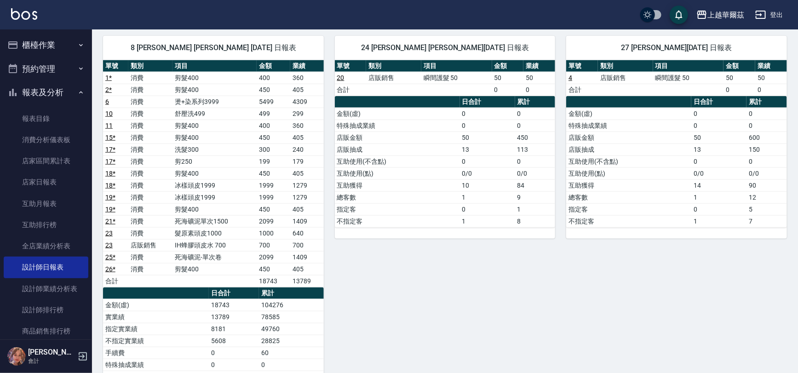
scroll to position [448, 0]
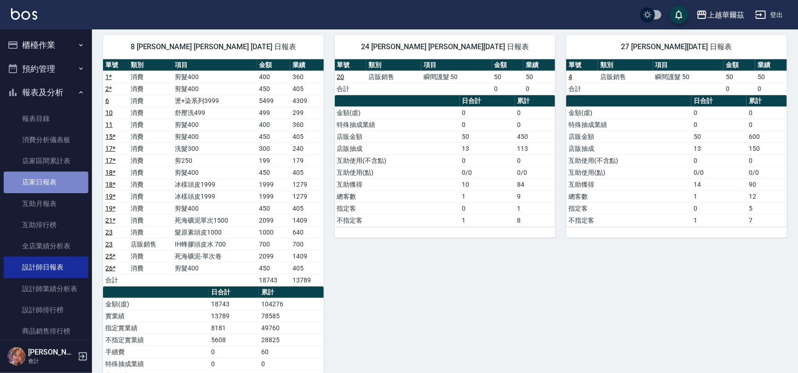
click at [80, 172] on link "店家日報表" at bounding box center [46, 182] width 85 height 21
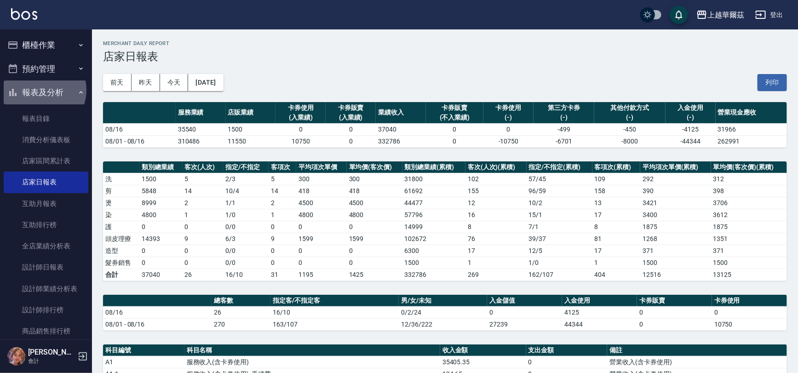
drag, startPoint x: 41, startPoint y: 90, endPoint x: 45, endPoint y: 59, distance: 31.5
click at [41, 83] on button "報表及分析" at bounding box center [46, 92] width 85 height 24
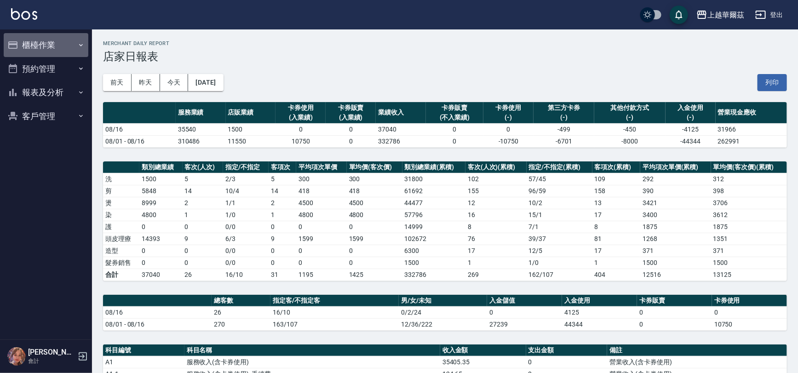
click at [48, 38] on button "櫃檯作業" at bounding box center [46, 45] width 85 height 24
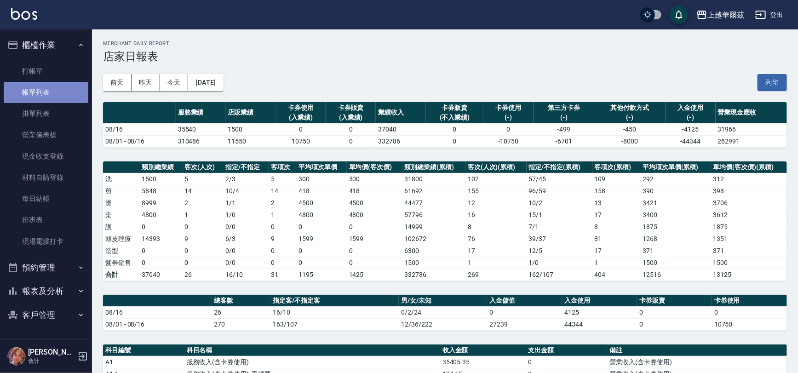
click at [56, 87] on link "帳單列表" at bounding box center [46, 92] width 85 height 21
click at [40, 89] on link "帳單列表" at bounding box center [46, 92] width 85 height 21
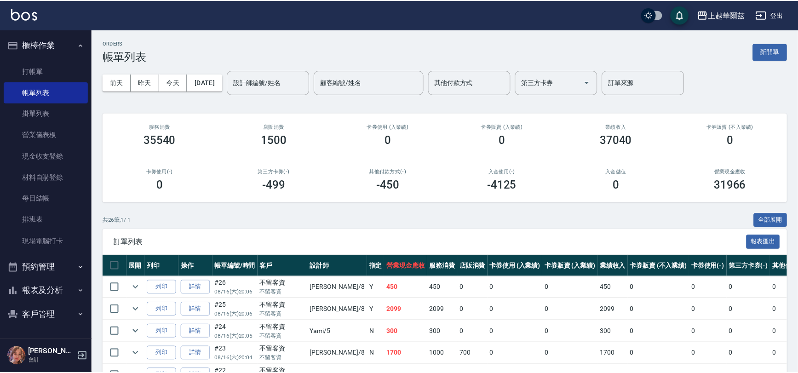
scroll to position [374, 0]
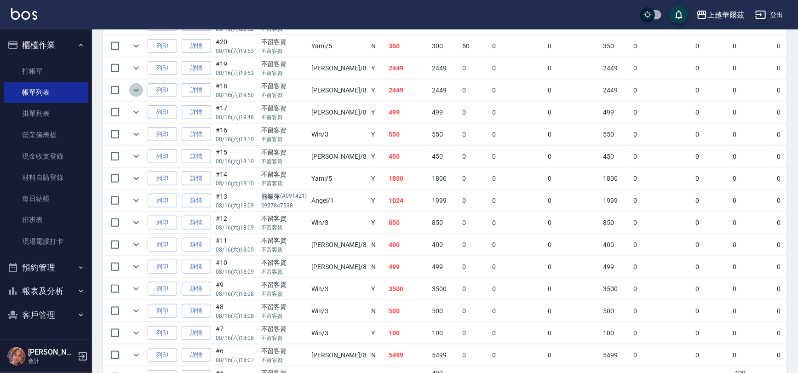
click at [132, 89] on icon "expand row" at bounding box center [136, 90] width 11 height 11
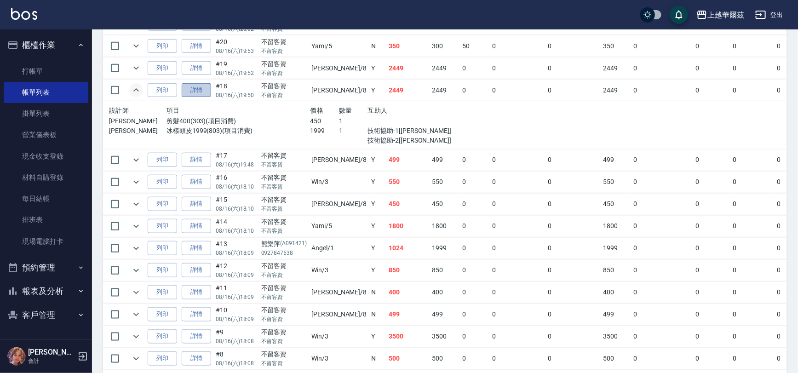
click at [197, 85] on link "詳情" at bounding box center [196, 90] width 29 height 14
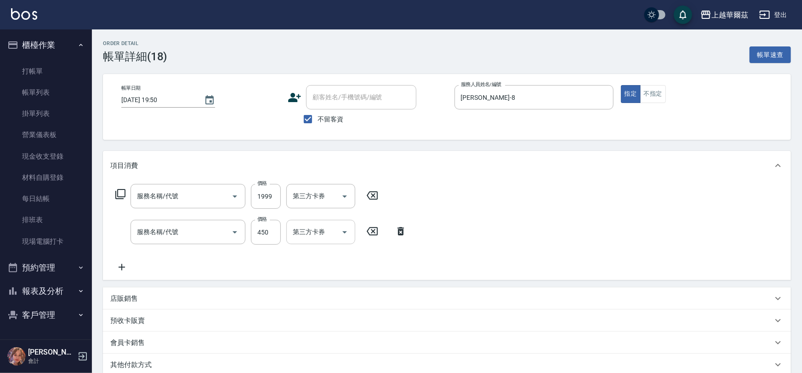
type input "[DATE] 19:50"
checkbox input "true"
type input "[PERSON_NAME]-8"
type input "冰樣頭皮1999(803)"
type input "剪髮400(303)"
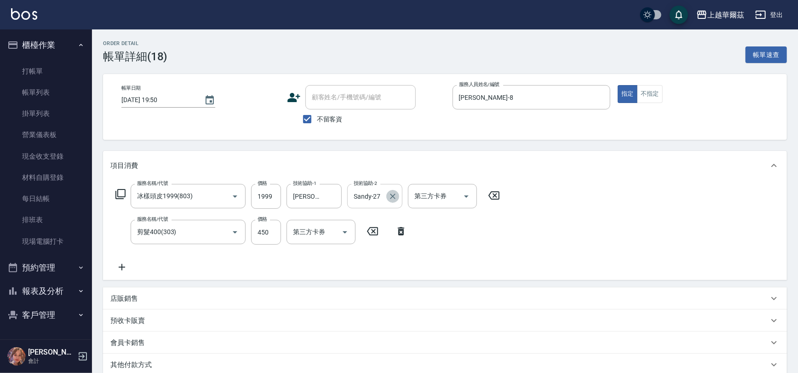
click at [391, 195] on icon "Clear" at bounding box center [393, 197] width 6 height 6
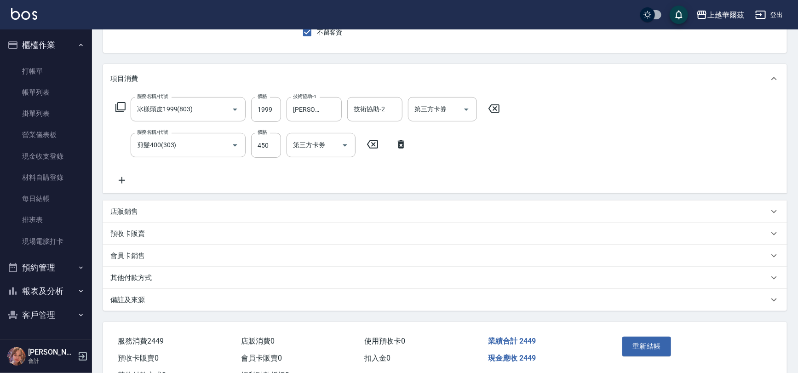
scroll to position [122, 0]
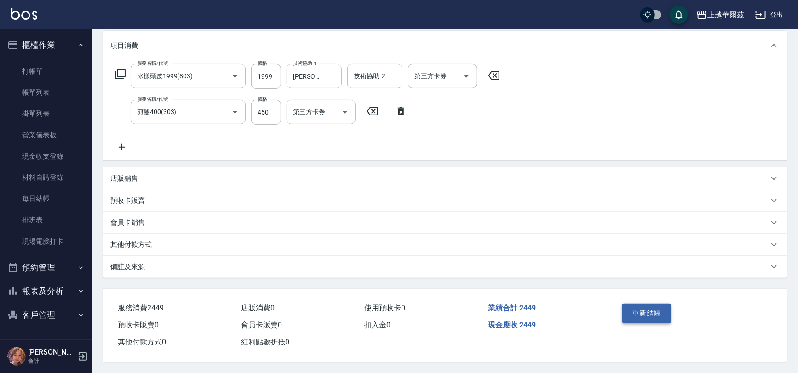
click at [648, 308] on button "重新結帳" at bounding box center [646, 313] width 49 height 19
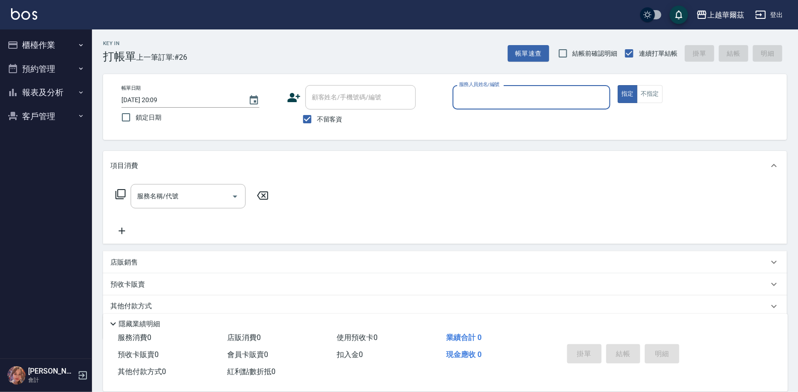
click at [41, 42] on button "櫃檯作業" at bounding box center [46, 45] width 85 height 24
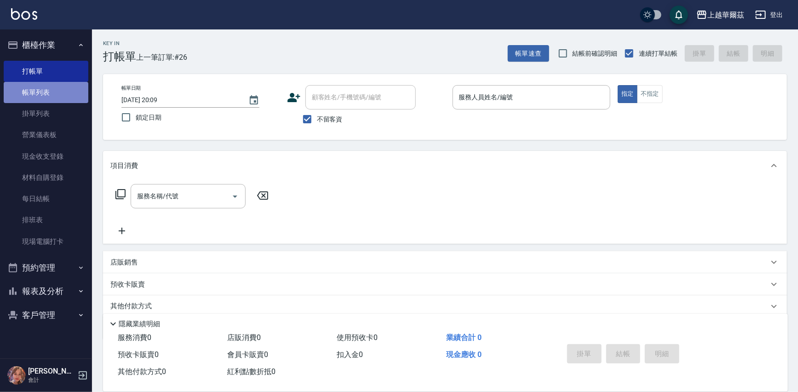
click at [53, 87] on link "帳單列表" at bounding box center [46, 92] width 85 height 21
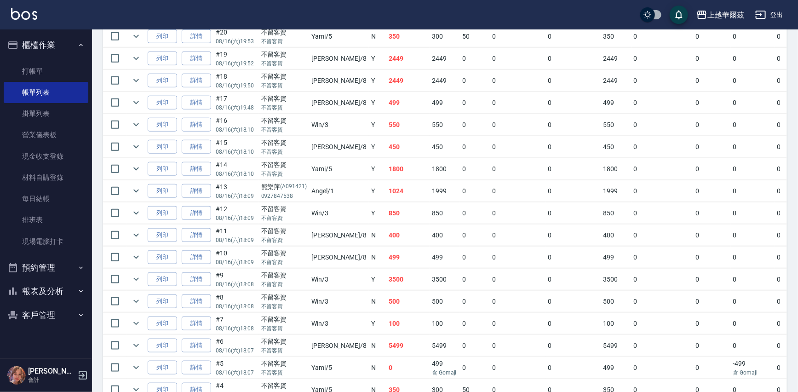
scroll to position [342, 0]
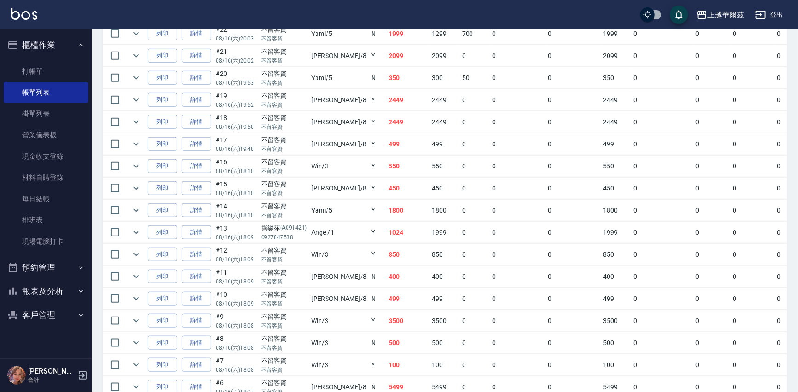
drag, startPoint x: 802, startPoint y: 166, endPoint x: 792, endPoint y: 103, distance: 62.8
click at [792, 103] on div "ORDERS 帳單列表 新開單 前天 昨天 今天 2025/08/16 設計師編號/姓名 設計師編號/姓名 顧客編號/姓名 顧客編號/姓名 其他付款方式 其他…" at bounding box center [445, 115] width 706 height 857
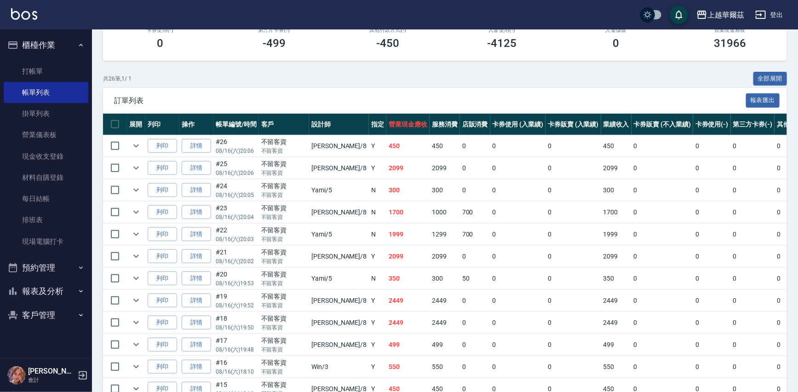
scroll to position [119, 0]
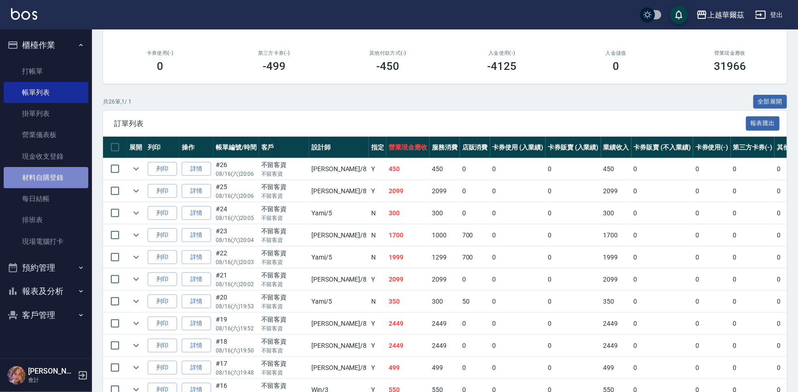
click at [51, 178] on link "材料自購登錄" at bounding box center [46, 177] width 85 height 21
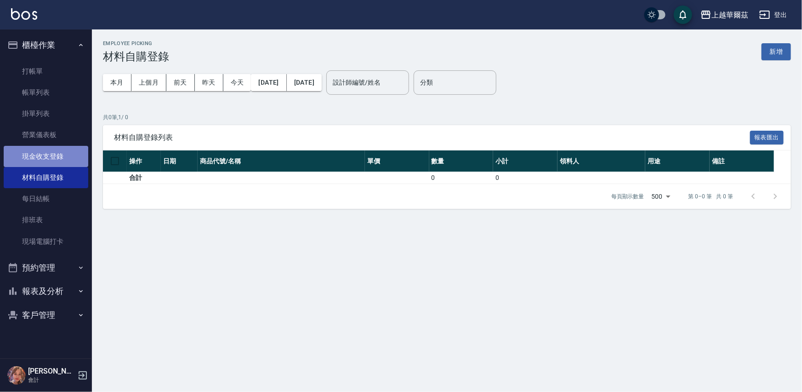
click at [49, 156] on link "現金收支登錄" at bounding box center [46, 156] width 85 height 21
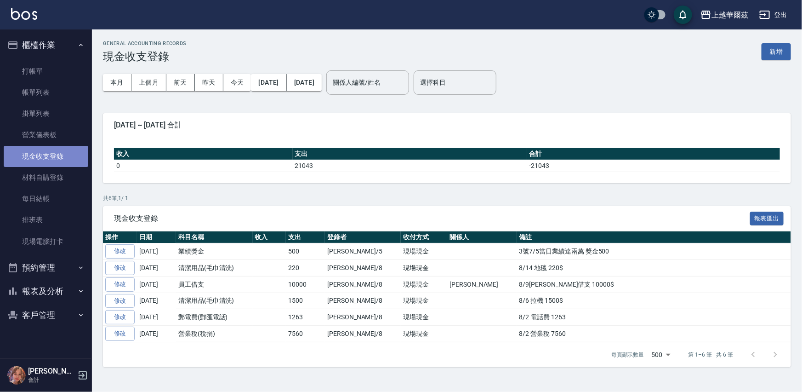
click at [41, 156] on link "現金收支登錄" at bounding box center [46, 156] width 85 height 21
click at [773, 46] on button "新增" at bounding box center [776, 51] width 29 height 17
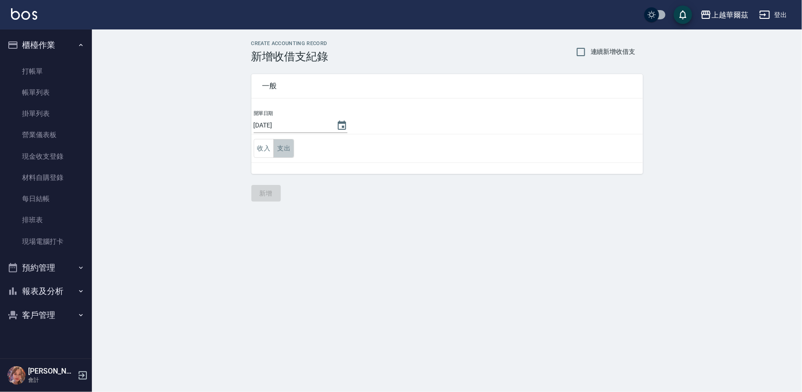
click at [286, 151] on button "支出" at bounding box center [284, 148] width 21 height 19
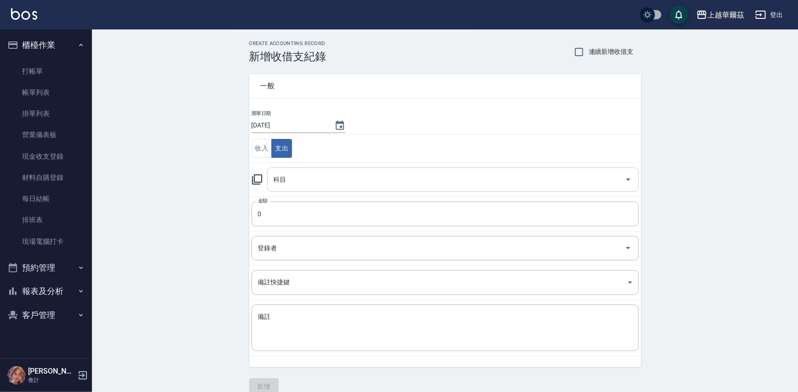
click at [306, 182] on input "科目" at bounding box center [446, 180] width 350 height 16
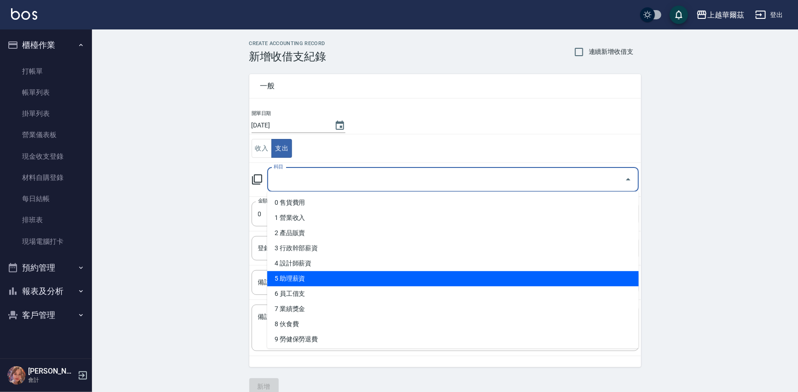
click at [311, 277] on li "5 助理薪資" at bounding box center [453, 278] width 372 height 15
type input "5 助理薪資"
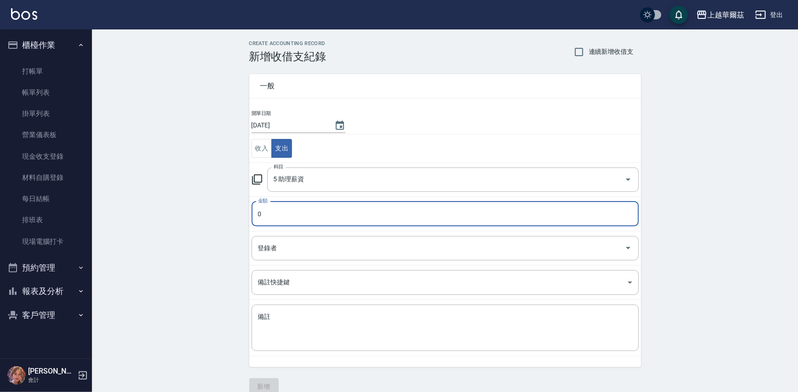
click at [285, 216] on input "0" at bounding box center [445, 213] width 387 height 25
type input "6000"
click at [259, 255] on input "登錄者" at bounding box center [438, 248] width 365 height 16
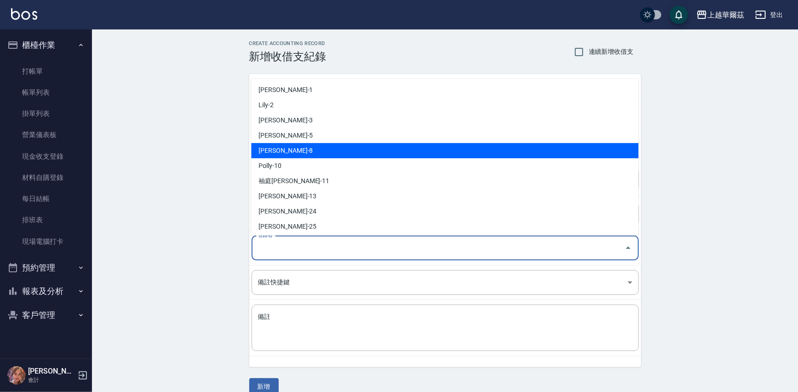
click at [303, 155] on li "[PERSON_NAME]-8" at bounding box center [444, 150] width 387 height 15
type input "[PERSON_NAME]-8"
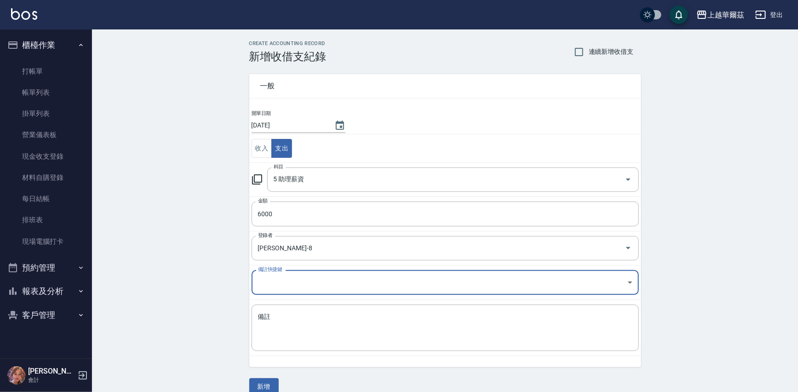
drag, startPoint x: 278, startPoint y: 319, endPoint x: 260, endPoint y: 304, distance: 23.5
click at [278, 318] on textarea "備註" at bounding box center [445, 327] width 374 height 31
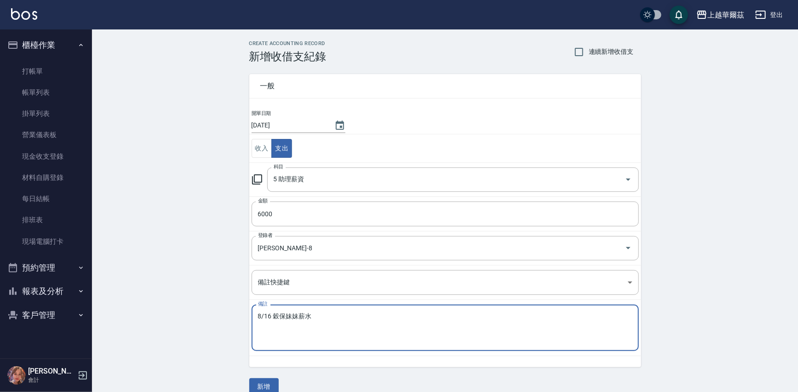
click at [295, 314] on textarea "8/16 穀保妹妹薪水" at bounding box center [445, 327] width 374 height 31
click at [497, 338] on textarea "8/16 穀保恩琦薪水" at bounding box center [445, 327] width 374 height 31
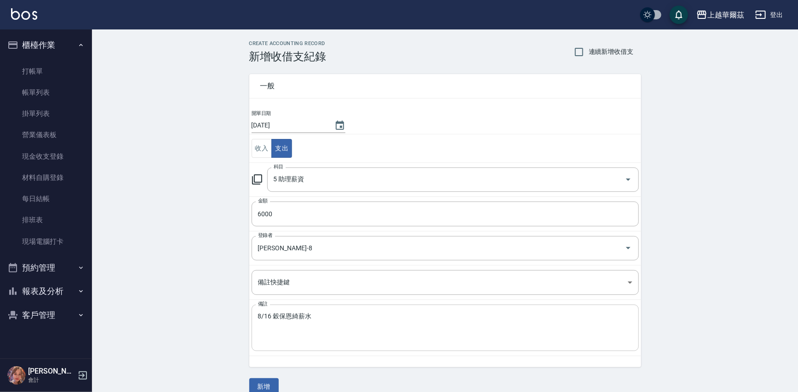
click at [328, 309] on div "8/16 穀保恩綺薪水 x 備註" at bounding box center [445, 327] width 387 height 46
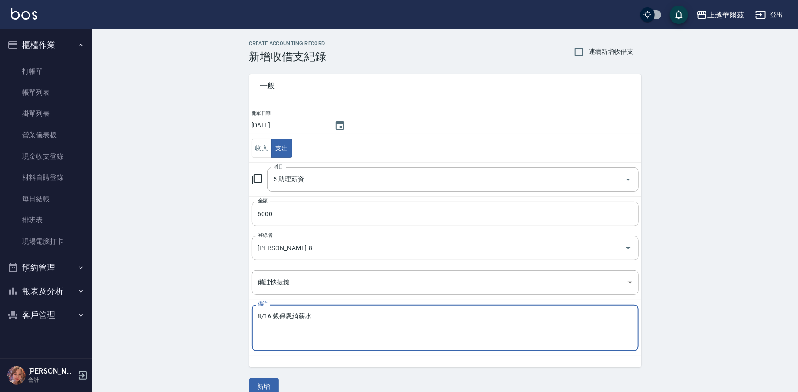
click at [334, 321] on textarea "8/16 穀保恩綺薪水" at bounding box center [445, 327] width 374 height 31
type textarea "8/16 穀保恩綺薪水 6000$"
drag, startPoint x: 270, startPoint y: 387, endPoint x: 271, endPoint y: 381, distance: 6.1
click at [271, 382] on button "新增" at bounding box center [263, 386] width 29 height 17
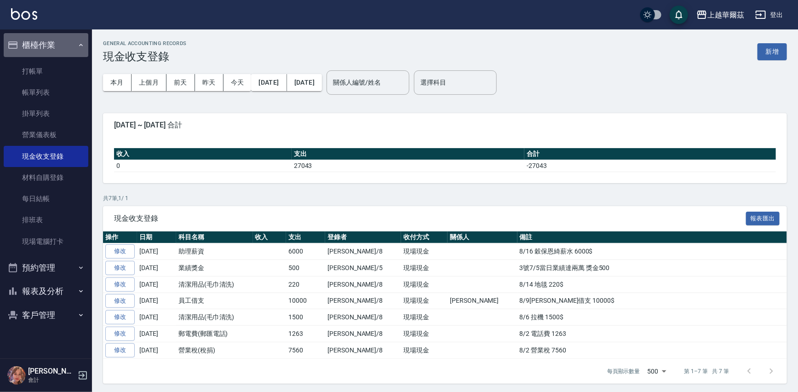
click at [48, 45] on button "櫃檯作業" at bounding box center [46, 45] width 85 height 24
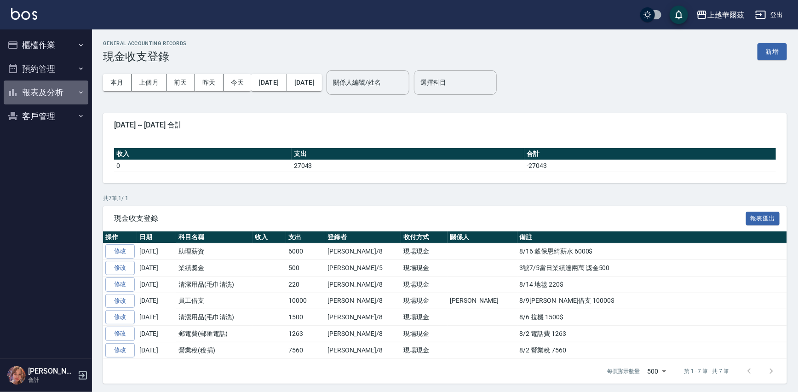
click at [56, 92] on button "報表及分析" at bounding box center [46, 92] width 85 height 24
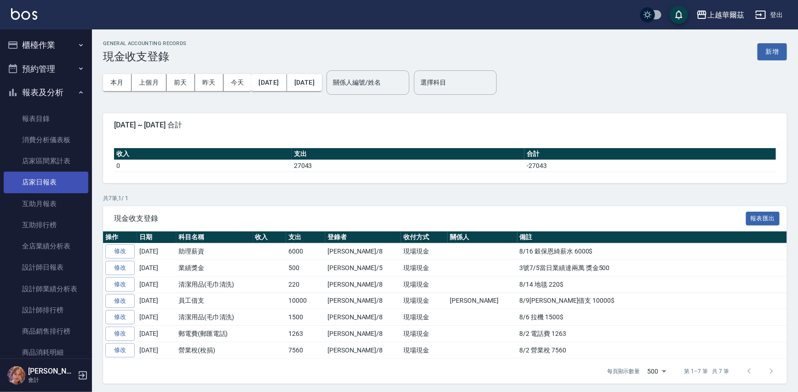
click at [59, 190] on link "店家日報表" at bounding box center [46, 182] width 85 height 21
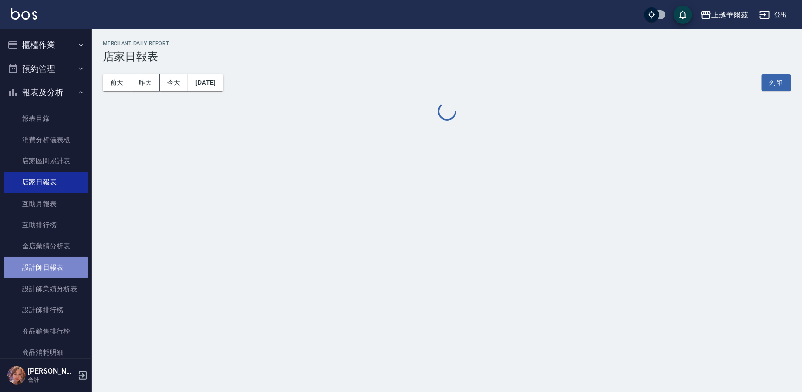
click at [46, 270] on link "設計師日報表" at bounding box center [46, 267] width 85 height 21
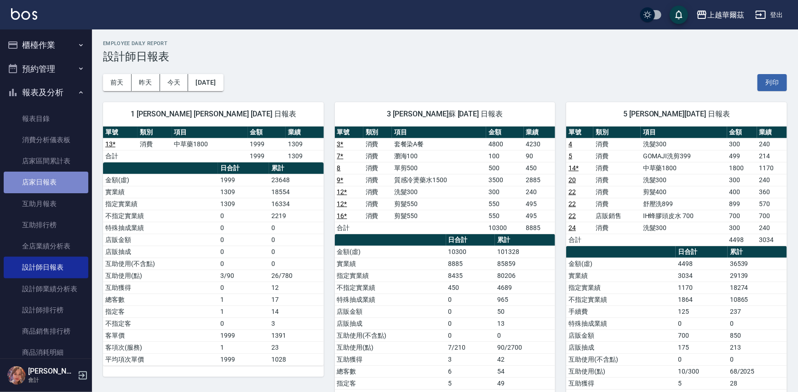
click at [48, 184] on link "店家日報表" at bounding box center [46, 182] width 85 height 21
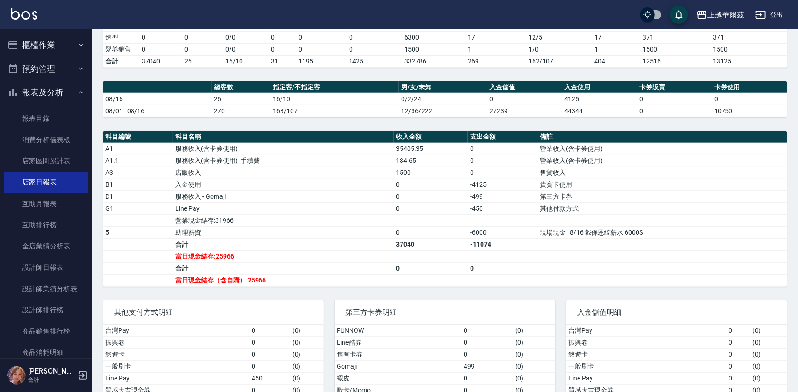
scroll to position [214, 0]
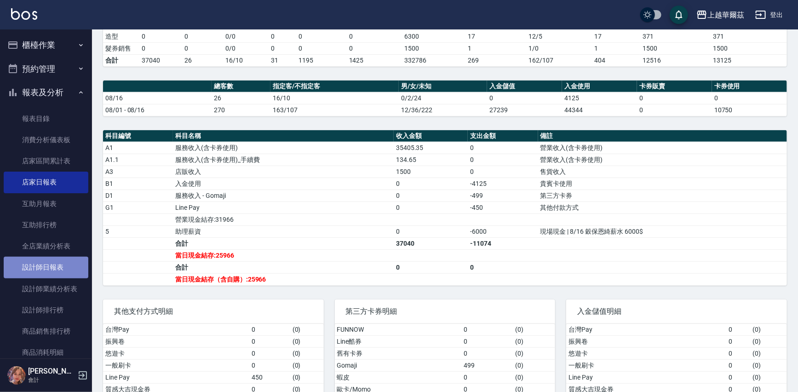
click at [48, 264] on link "設計師日報表" at bounding box center [46, 267] width 85 height 21
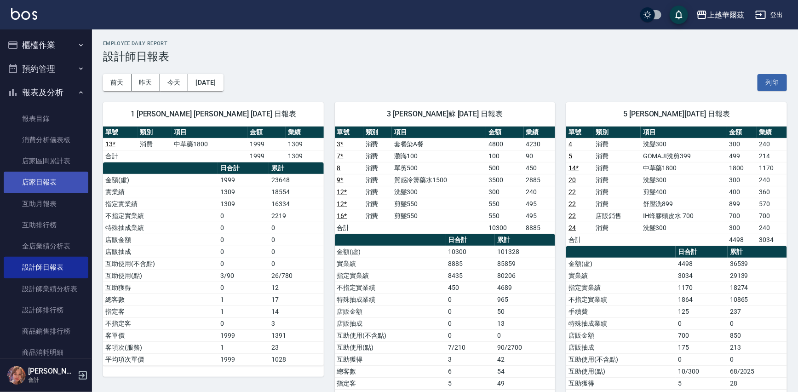
click at [33, 178] on link "店家日報表" at bounding box center [46, 182] width 85 height 21
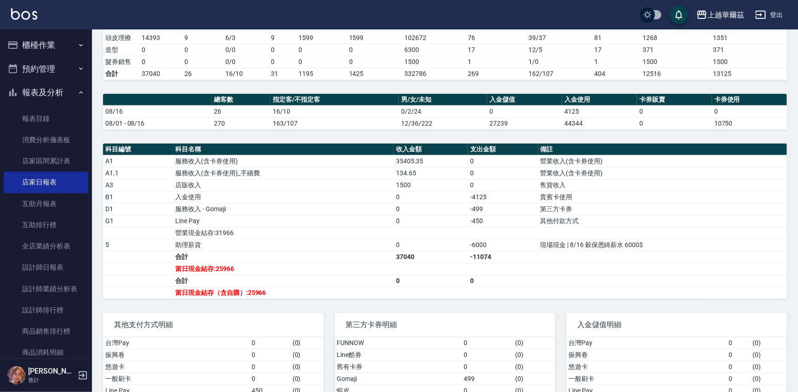
scroll to position [202, 0]
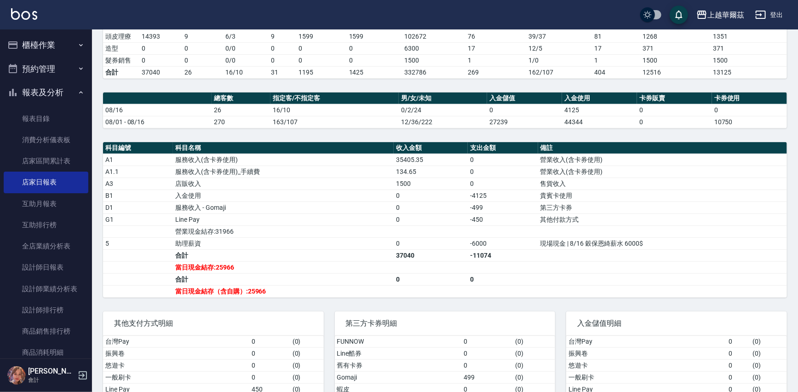
click at [50, 86] on button "報表及分析" at bounding box center [46, 92] width 85 height 24
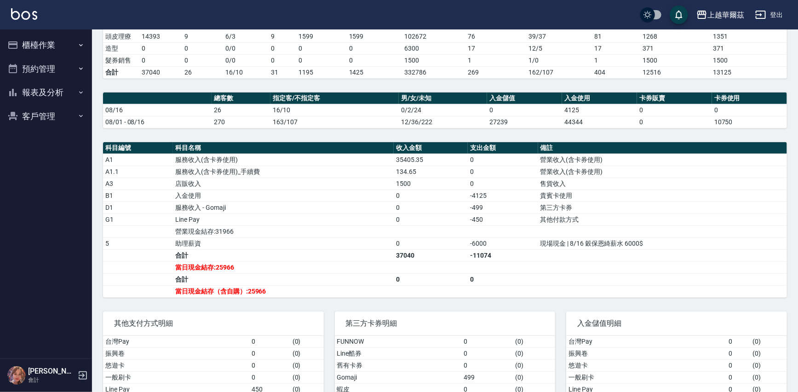
click at [39, 43] on button "櫃檯作業" at bounding box center [46, 45] width 85 height 24
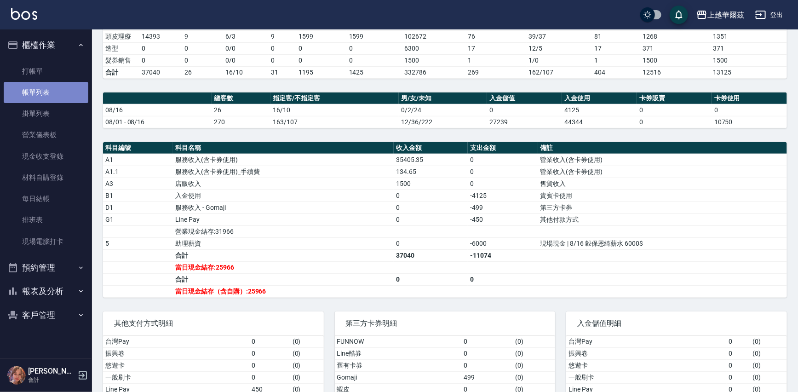
click at [40, 85] on link "帳單列表" at bounding box center [46, 92] width 85 height 21
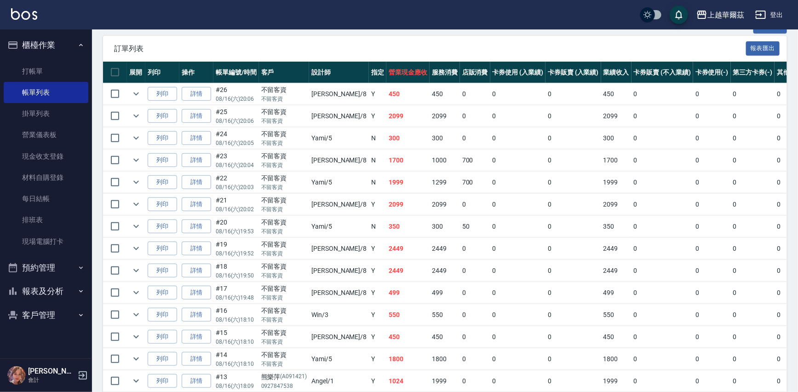
scroll to position [160, 0]
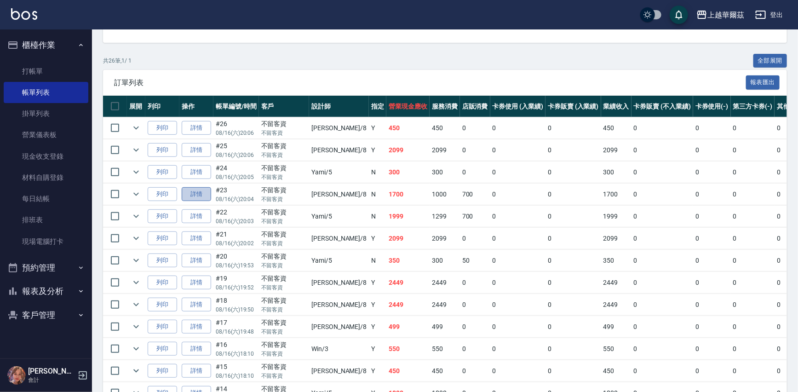
click at [202, 191] on link "詳情" at bounding box center [196, 194] width 29 height 14
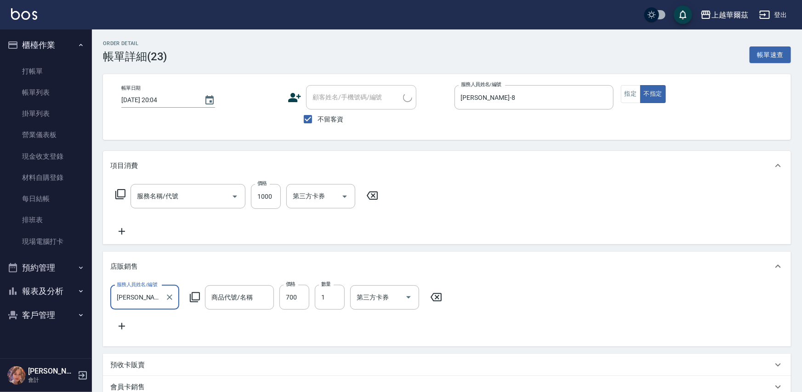
type input "[DATE] 20:04"
checkbox input "true"
type input "[PERSON_NAME]-8"
type input "髮原素頭皮1000(808)"
type input "IH蜂膠頭皮水 700"
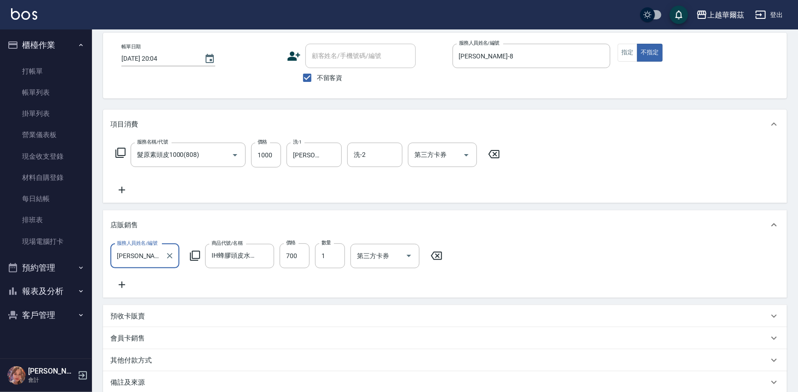
scroll to position [33, 0]
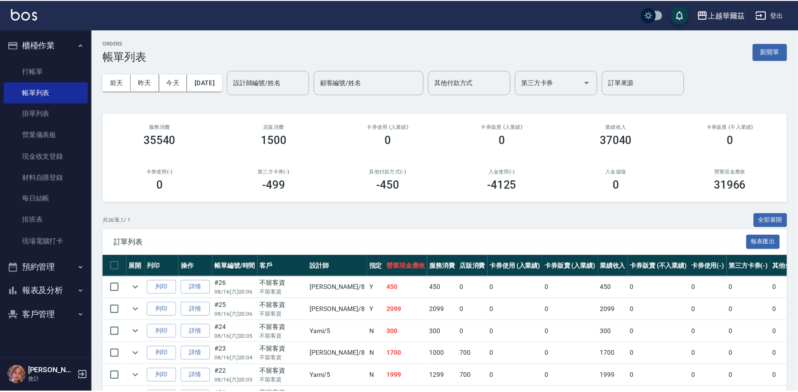
scroll to position [156, 0]
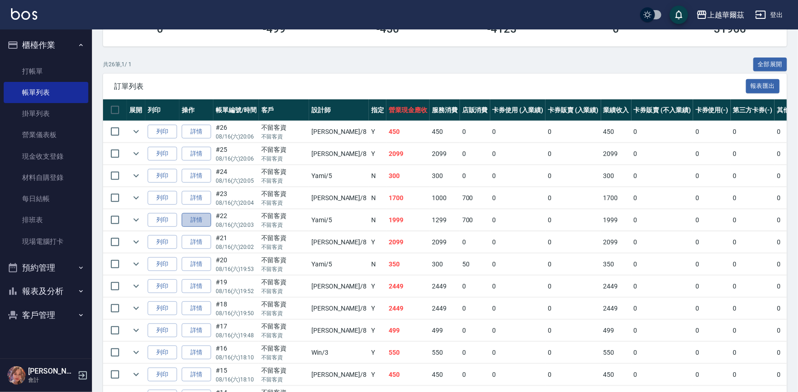
click at [205, 219] on link "詳情" at bounding box center [196, 220] width 29 height 14
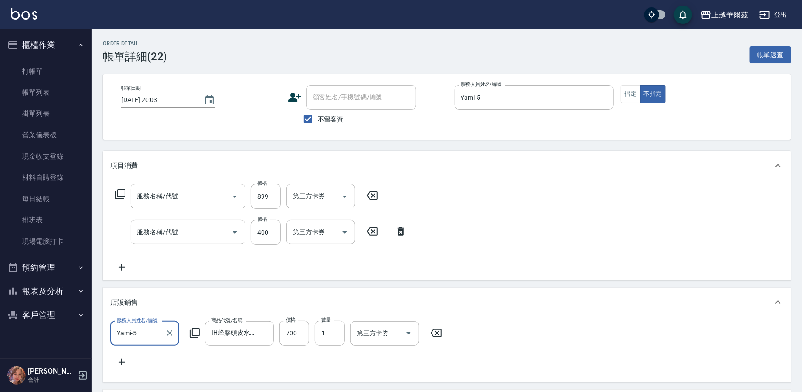
type input "[DATE] 20:03"
checkbox input "true"
type input "Yami-5"
type input "舒壓洗899(802)"
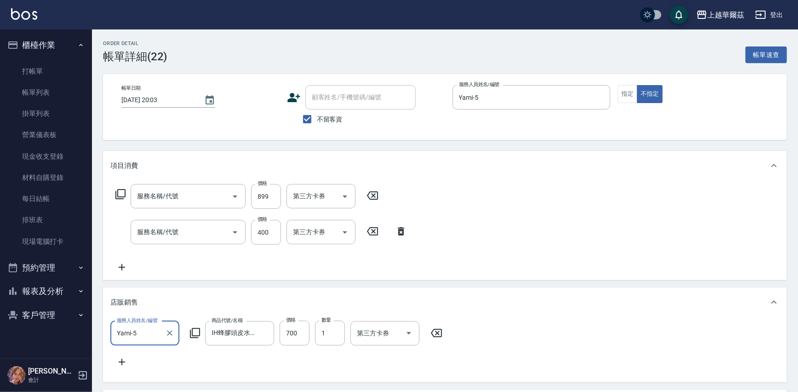
type input "剪髮400(303)"
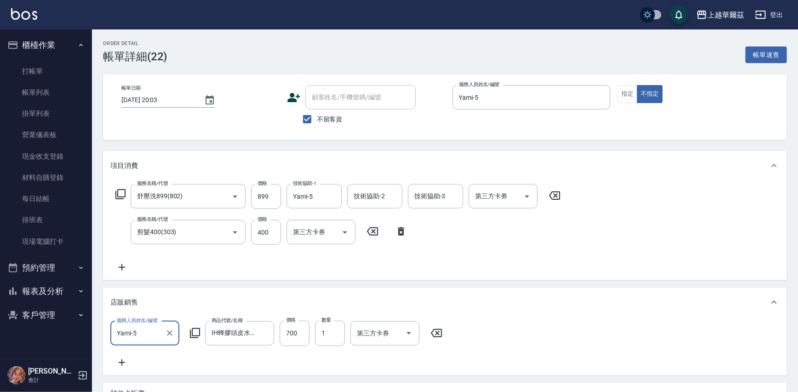
scroll to position [0, 0]
click at [437, 335] on icon at bounding box center [436, 332] width 23 height 11
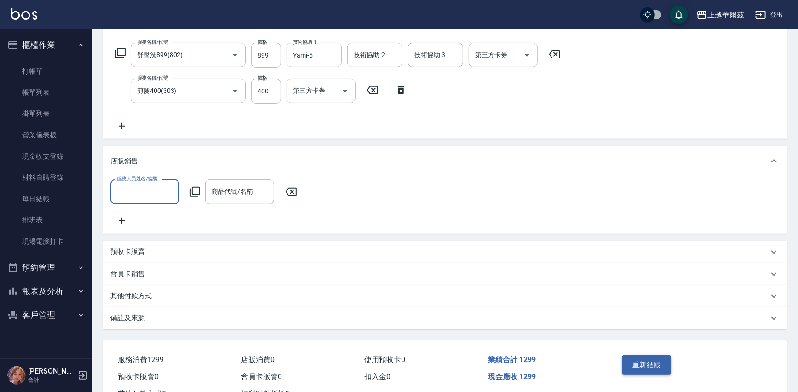
click at [658, 374] on button "重新結帳" at bounding box center [646, 364] width 49 height 19
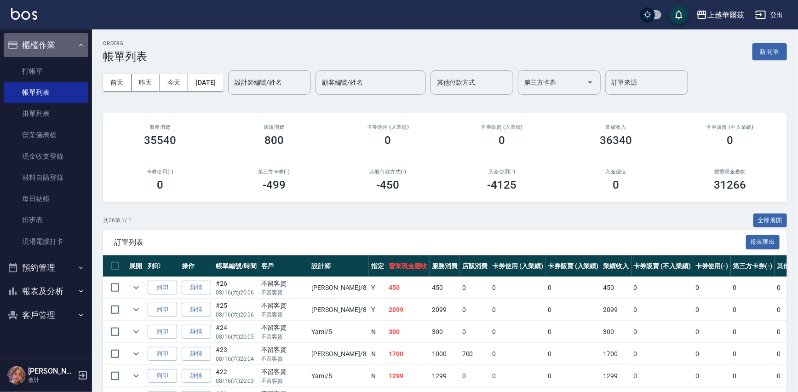
click at [60, 41] on button "櫃檯作業" at bounding box center [46, 45] width 85 height 24
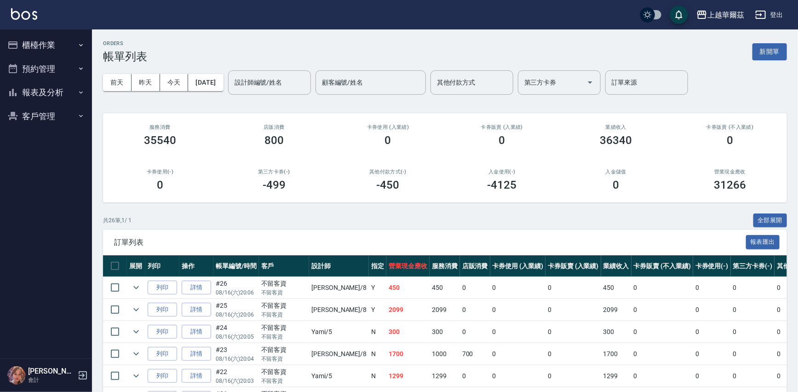
click at [58, 85] on button "報表及分析" at bounding box center [46, 92] width 85 height 24
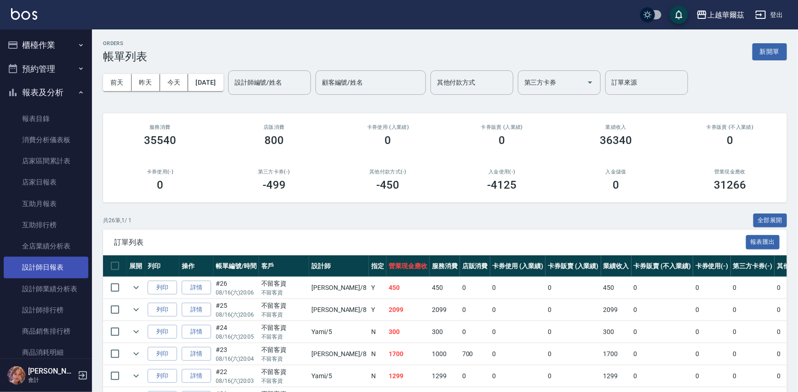
click at [43, 266] on link "設計師日報表" at bounding box center [46, 267] width 85 height 21
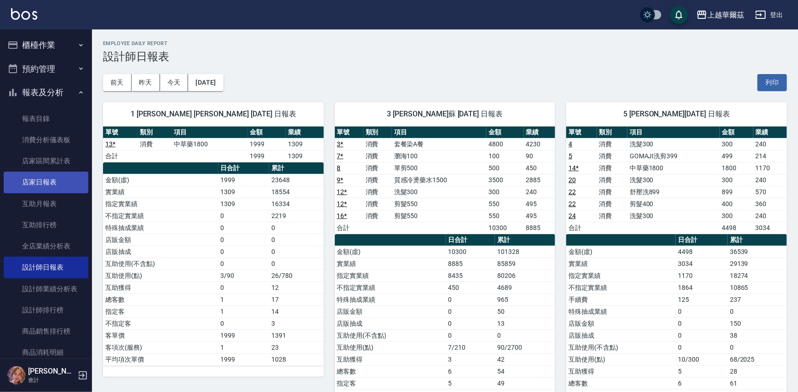
click at [48, 182] on link "店家日報表" at bounding box center [46, 182] width 85 height 21
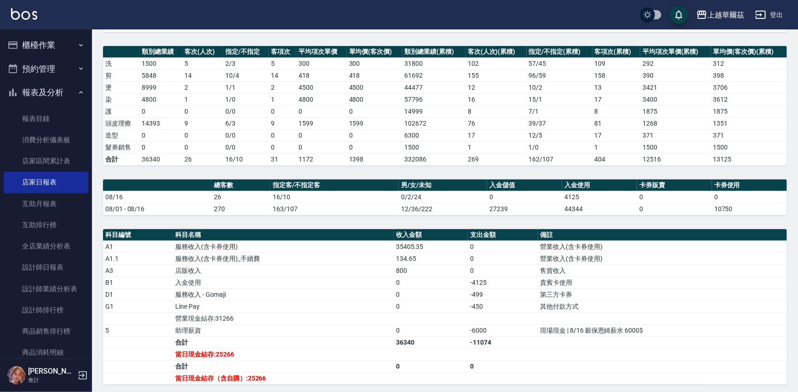
scroll to position [225, 0]
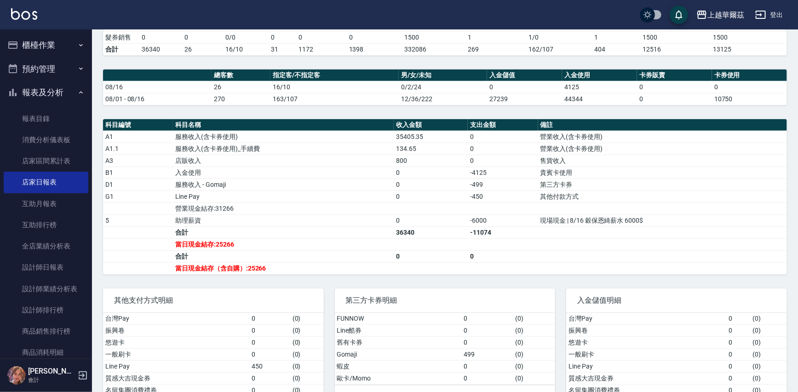
click at [41, 104] on ul "報表目錄 消費分析儀表板 店家區間累計表 店家日報表 互助月報表 互助排行榜 全店業績分析表 設計師日報表 設計師業績分析表 設計師排行榜 商品銷售排行榜 商…" at bounding box center [46, 278] width 85 height 348
click at [54, 35] on button "櫃檯作業" at bounding box center [46, 45] width 85 height 24
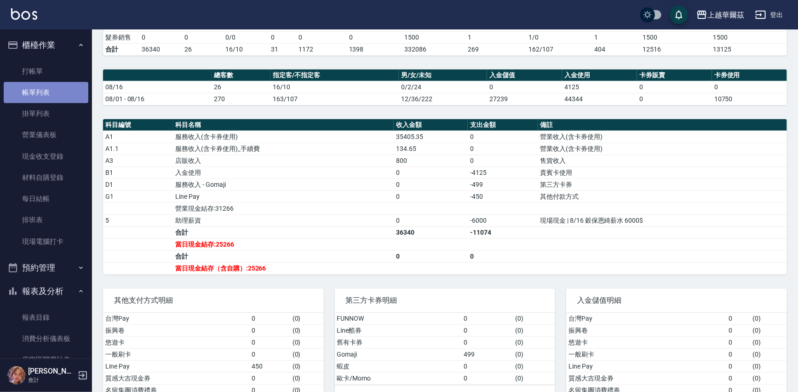
click at [50, 89] on link "帳單列表" at bounding box center [46, 92] width 85 height 21
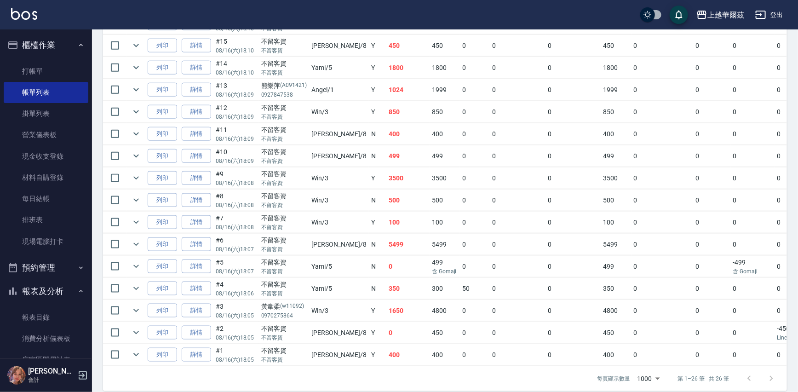
scroll to position [499, 0]
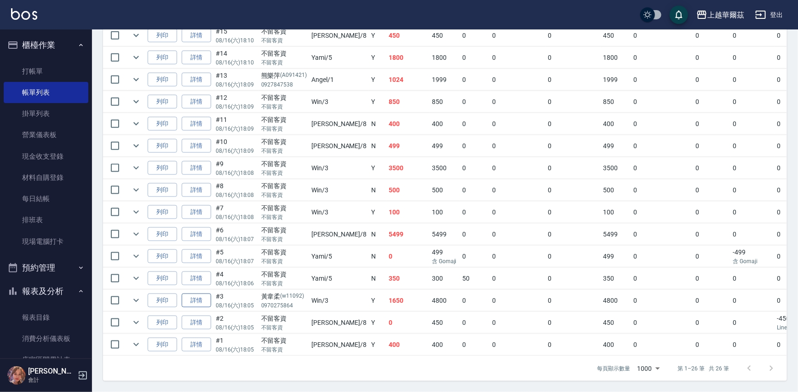
click at [206, 293] on link "詳情" at bounding box center [196, 300] width 29 height 14
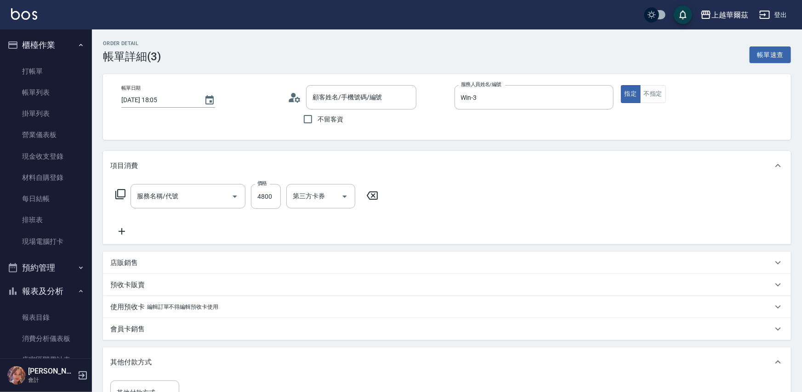
type input "2025/08/16 18:05"
type input "Win-3"
type input "黃韋柔/0970275864/w11092"
type input "套餐染A餐(401)"
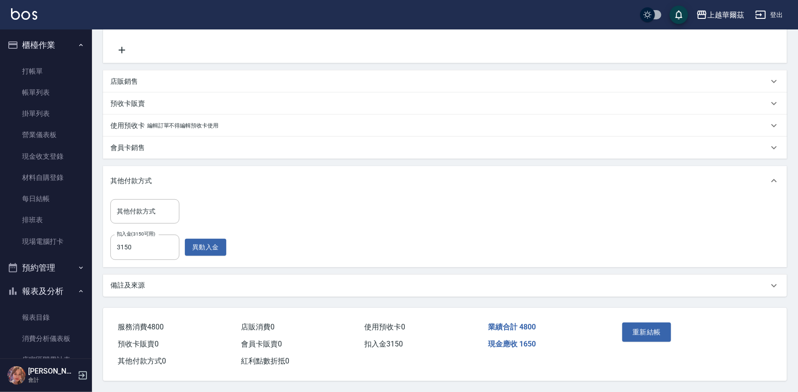
click at [51, 47] on button "櫃檯作業" at bounding box center [46, 45] width 85 height 24
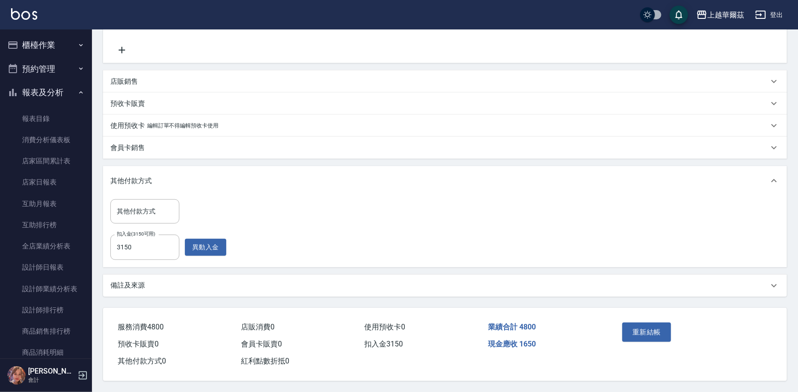
click at [64, 90] on button "報表及分析" at bounding box center [46, 92] width 85 height 24
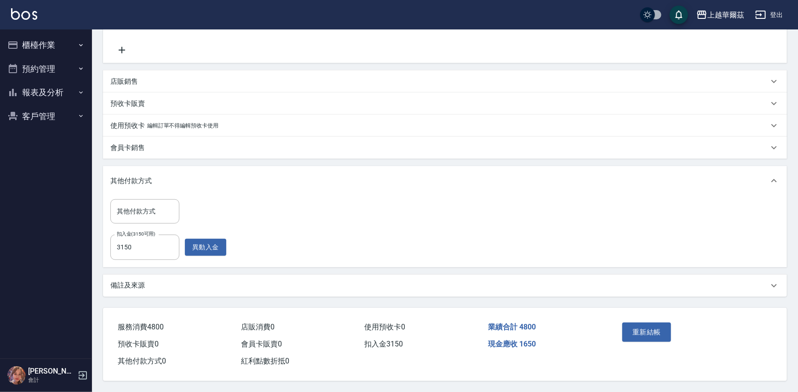
click at [54, 121] on button "客戶管理" at bounding box center [46, 116] width 85 height 24
click at [55, 180] on link "入金管理" at bounding box center [46, 184] width 85 height 21
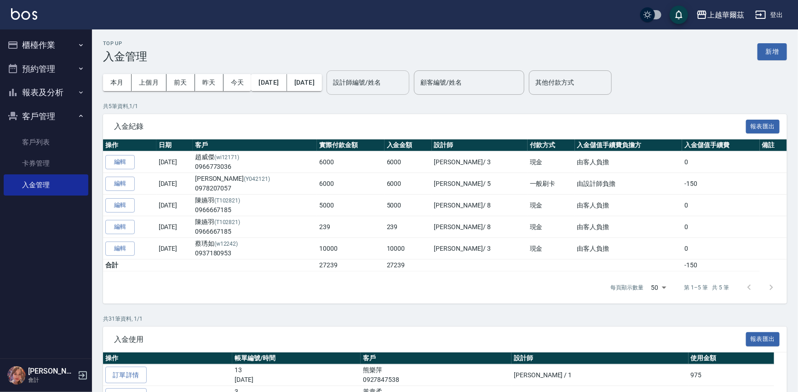
click at [385, 84] on input "設計師編號/姓名" at bounding box center [368, 82] width 74 height 16
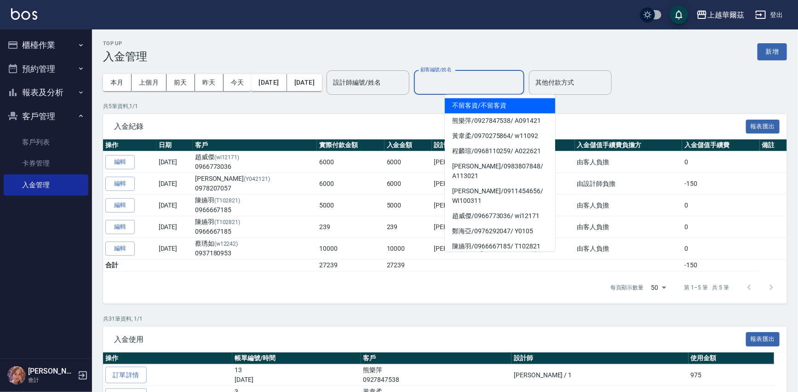
click at [455, 78] on div "顧客編號/姓名 顧客編號/姓名" at bounding box center [469, 82] width 110 height 24
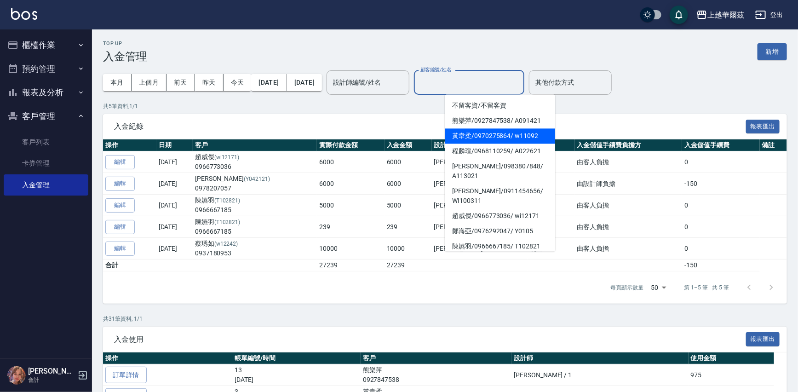
click at [466, 129] on span "黃韋柔 / 0970275864 / w11092" at bounding box center [500, 135] width 110 height 15
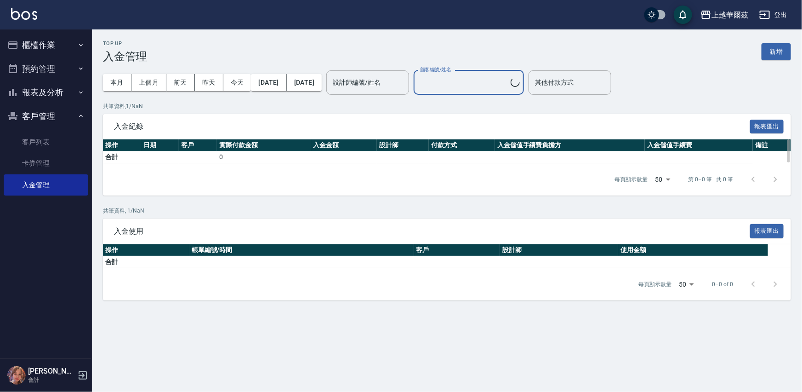
type input "黃韋柔/0970275864/w11092"
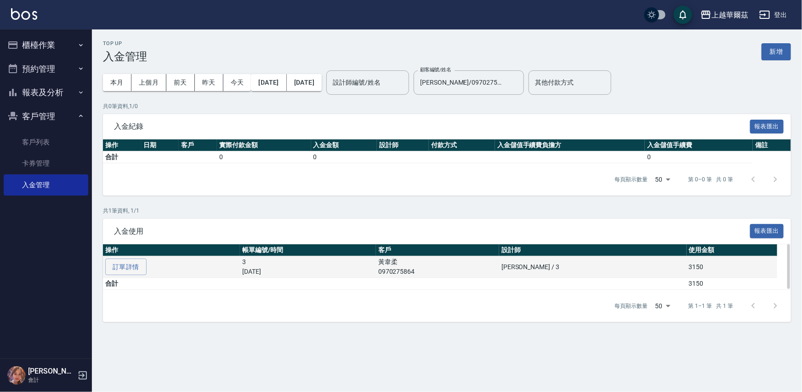
click at [273, 271] on p "[DATE]" at bounding box center [308, 272] width 132 height 10
click at [240, 269] on td "訂單詳情" at bounding box center [171, 267] width 137 height 22
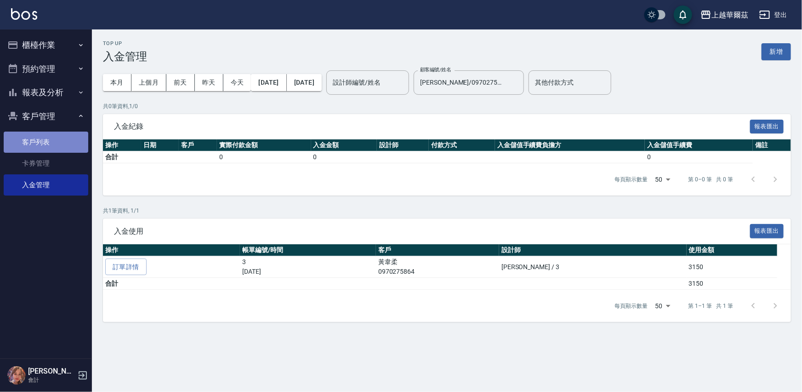
click at [56, 139] on link "客戶列表" at bounding box center [46, 142] width 85 height 21
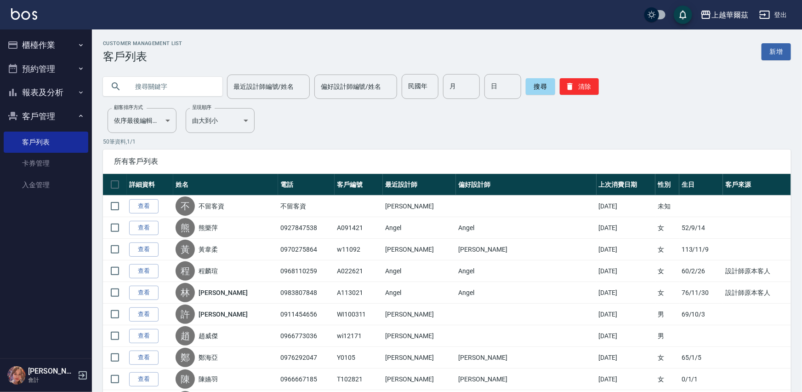
click at [161, 85] on input "text" at bounding box center [172, 86] width 86 height 25
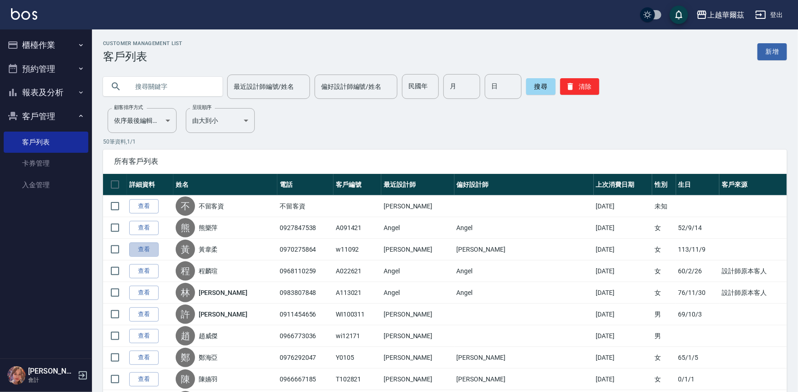
click at [143, 247] on link "查看" at bounding box center [143, 249] width 29 height 14
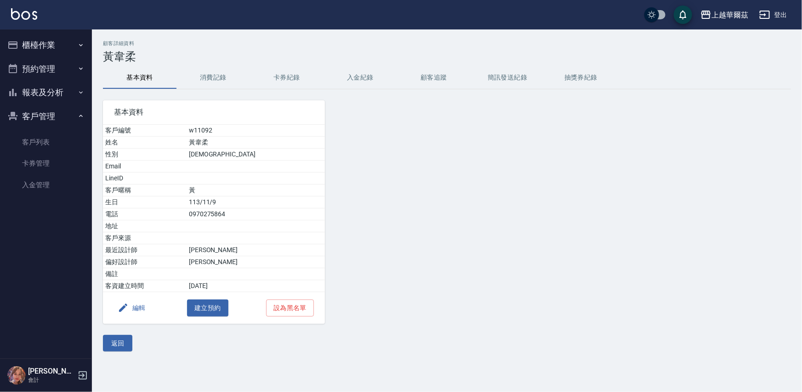
click at [347, 76] on button "入金紀錄" at bounding box center [361, 78] width 74 height 22
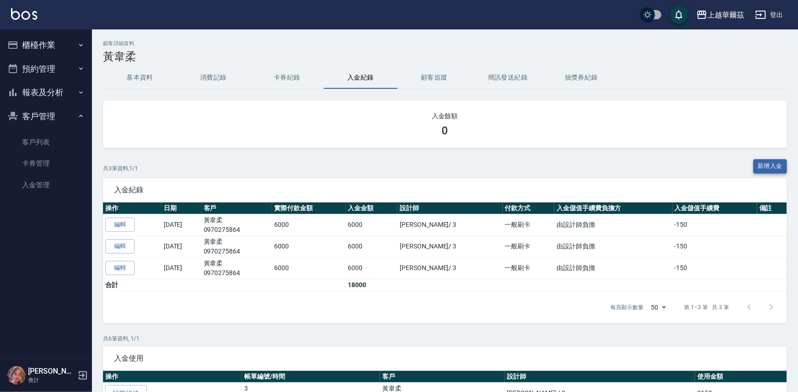
click at [770, 172] on button "新增入金" at bounding box center [770, 166] width 34 height 14
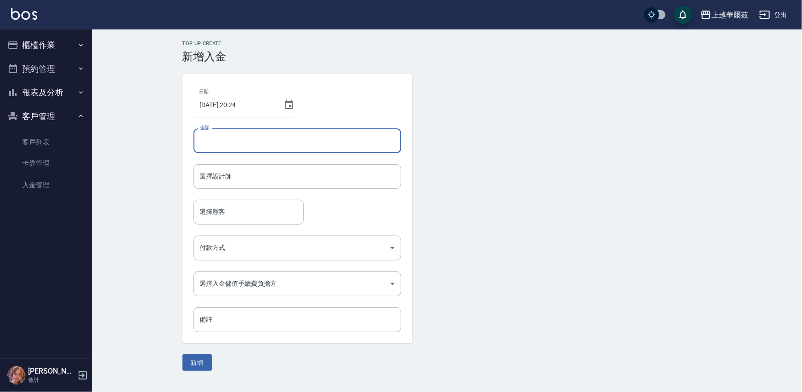
click at [240, 141] on input "金額" at bounding box center [298, 140] width 208 height 25
type input "6000"
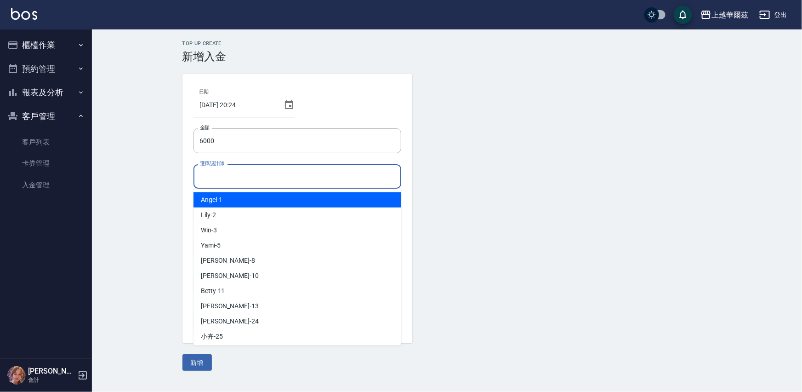
click at [236, 175] on input "選擇設計師" at bounding box center [298, 176] width 200 height 16
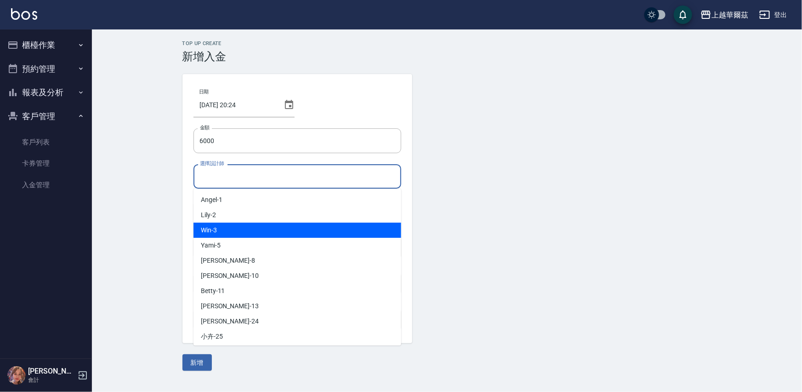
click at [227, 230] on div "Win -3" at bounding box center [298, 230] width 208 height 15
type input "Win-3"
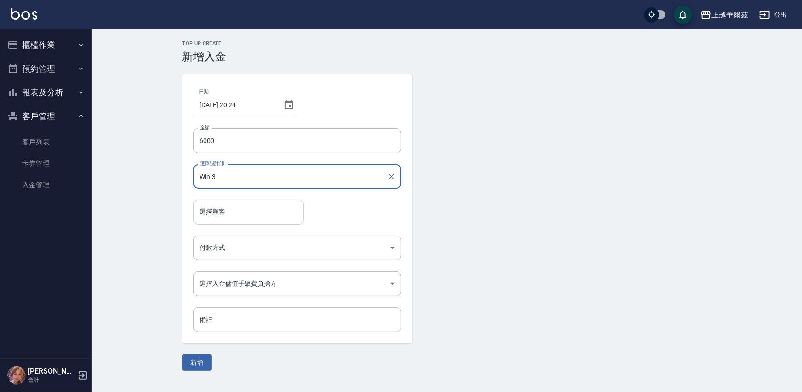
click at [220, 215] on input "選擇顧客" at bounding box center [249, 212] width 102 height 16
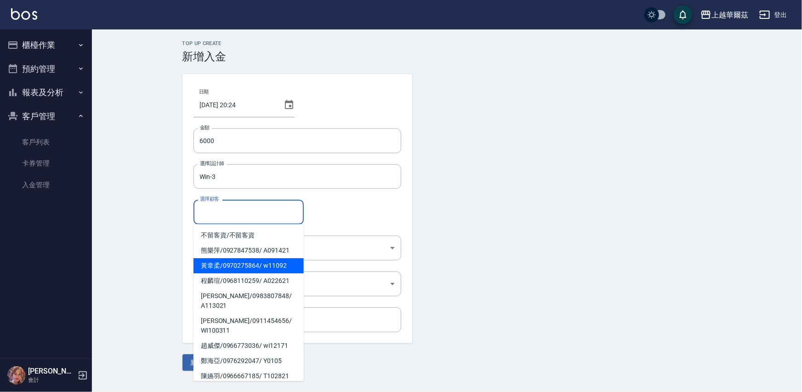
click at [234, 264] on span "黃韋柔 / 0970275864 / w11092" at bounding box center [249, 265] width 110 height 15
type input "黃韋柔/0970275864/w11092"
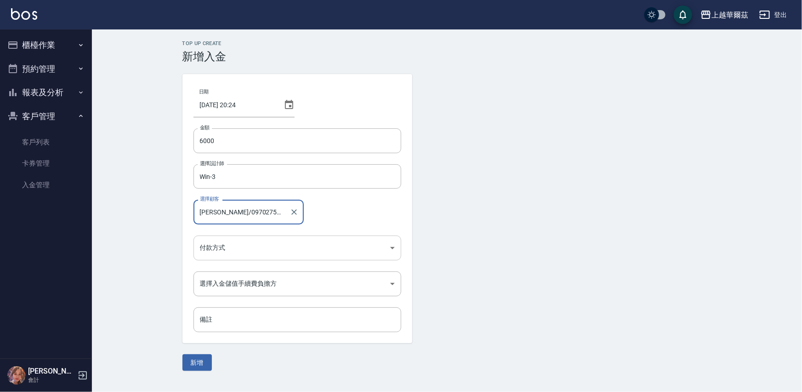
click at [235, 249] on body "上越華爾茲 登出 櫃檯作業 打帳單 帳單列表 掛單列表 營業儀表板 現金收支登錄 材料自購登錄 每日結帳 排班表 現場電腦打卡 預約管理 預約管理 單日預約紀…" at bounding box center [401, 196] width 802 height 392
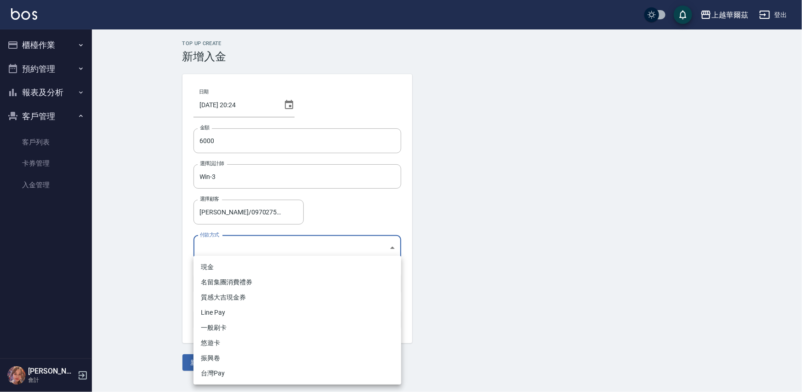
click at [221, 328] on li "一般刷卡" at bounding box center [298, 327] width 208 height 15
type input "一般刷卡"
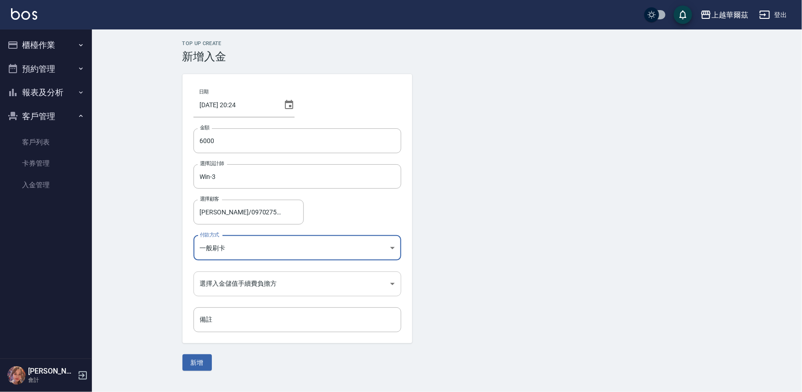
click at [235, 283] on body "上越華爾茲 登出 櫃檯作業 打帳單 帳單列表 掛單列表 營業儀表板 現金收支登錄 材料自購登錄 每日結帳 排班表 現場電腦打卡 預約管理 預約管理 單日預約紀…" at bounding box center [401, 196] width 802 height 392
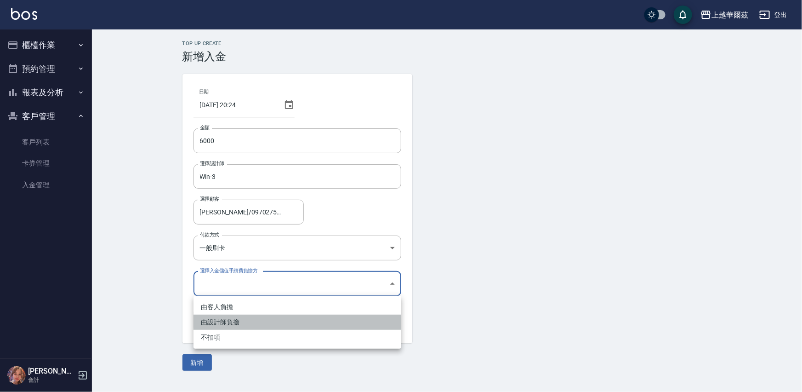
click at [231, 327] on li "由設計師負擔" at bounding box center [298, 322] width 208 height 15
type input "BYDESIGNER"
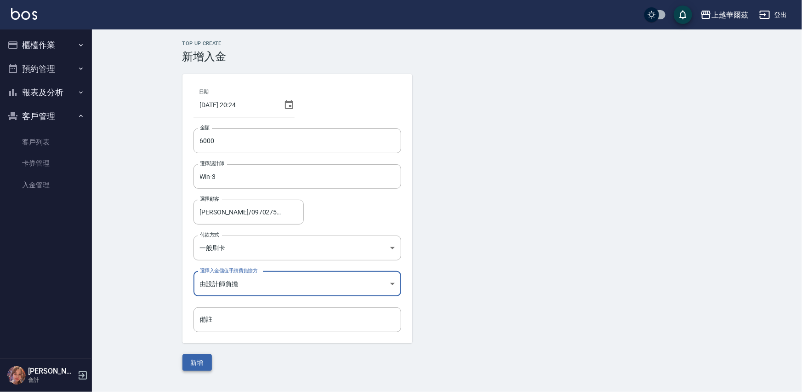
click at [202, 354] on button "新增" at bounding box center [197, 362] width 29 height 17
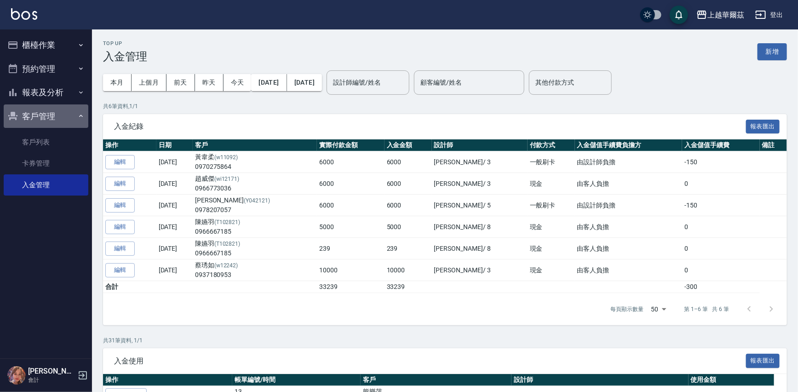
click at [65, 112] on button "客戶管理" at bounding box center [46, 116] width 85 height 24
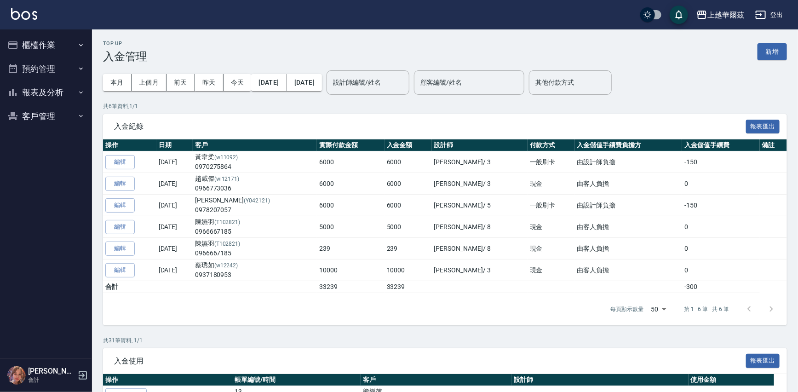
click at [52, 49] on button "櫃檯作業" at bounding box center [46, 45] width 85 height 24
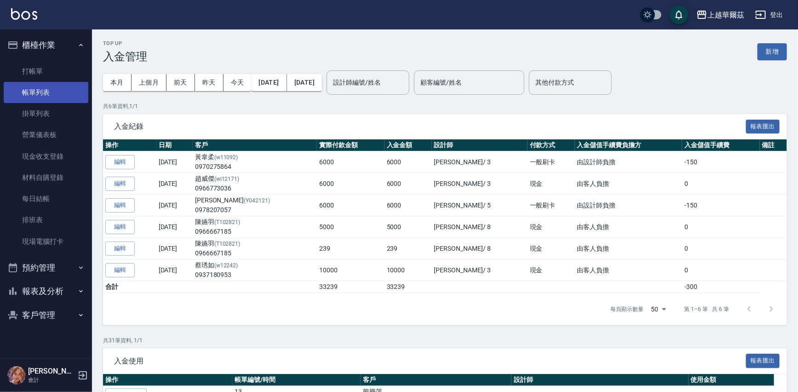
click at [46, 91] on link "帳單列表" at bounding box center [46, 92] width 85 height 21
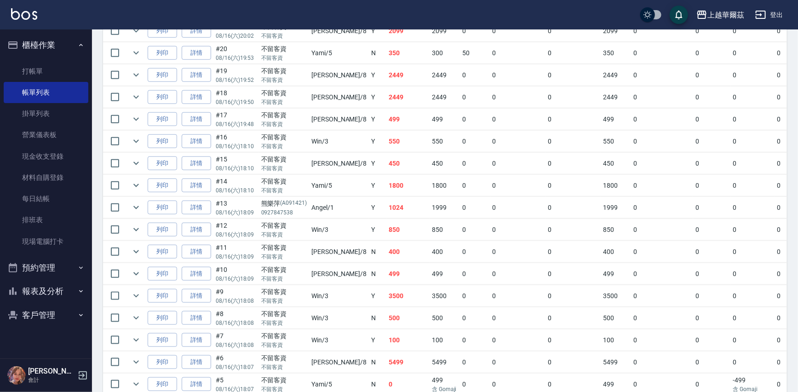
scroll to position [477, 0]
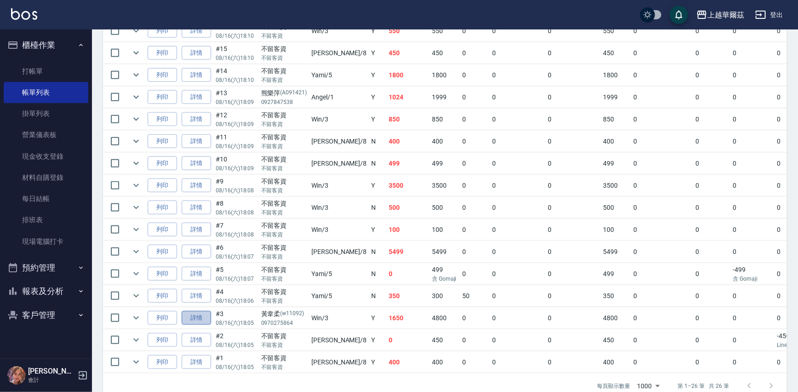
click at [208, 316] on link "詳情" at bounding box center [196, 318] width 29 height 14
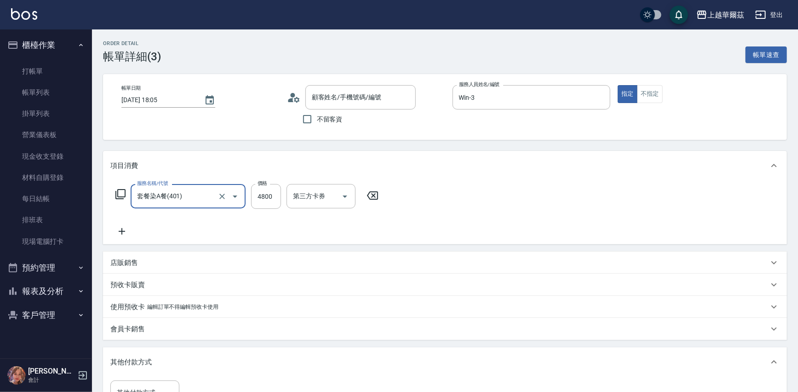
type input "黃韋柔/0970275864/w11092"
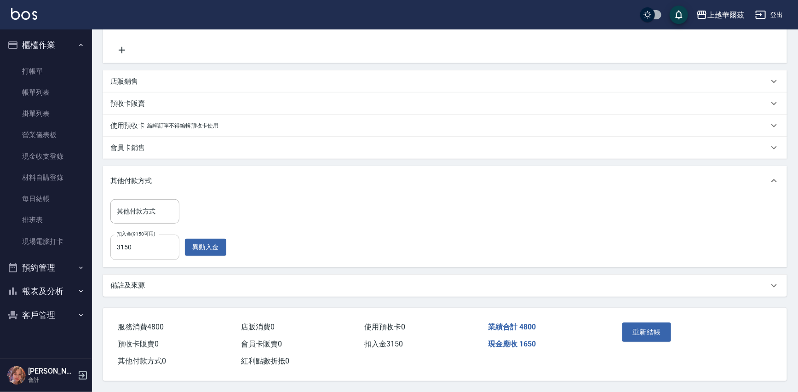
click at [149, 252] on input "3150" at bounding box center [144, 247] width 69 height 25
type input "04800"
click at [647, 327] on button "重新結帳" at bounding box center [646, 331] width 49 height 19
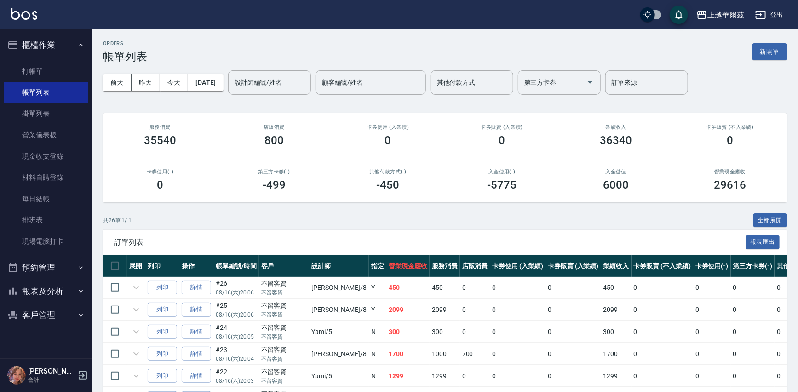
click at [58, 46] on button "櫃檯作業" at bounding box center [46, 45] width 85 height 24
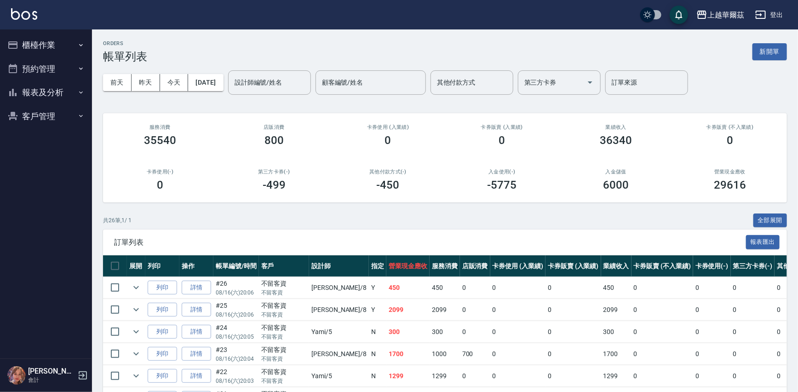
click at [40, 90] on button "報表及分析" at bounding box center [46, 92] width 85 height 24
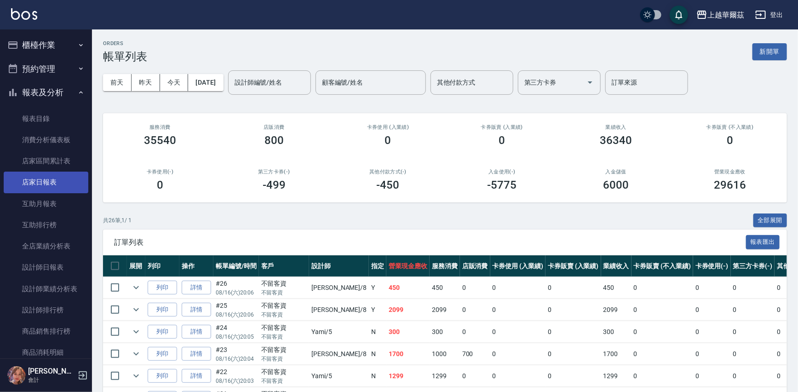
click at [43, 181] on link "店家日報表" at bounding box center [46, 182] width 85 height 21
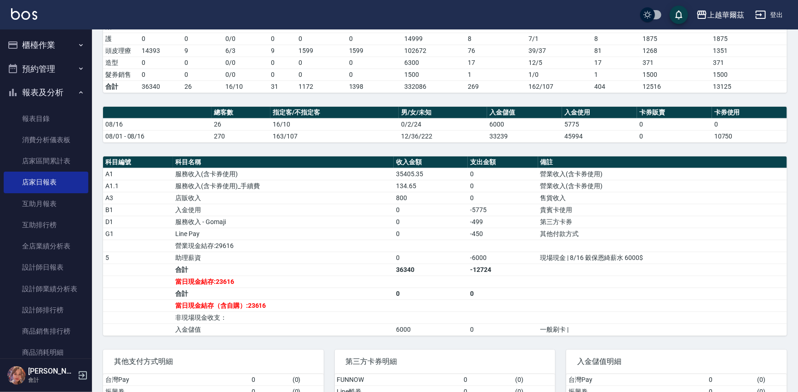
scroll to position [204, 0]
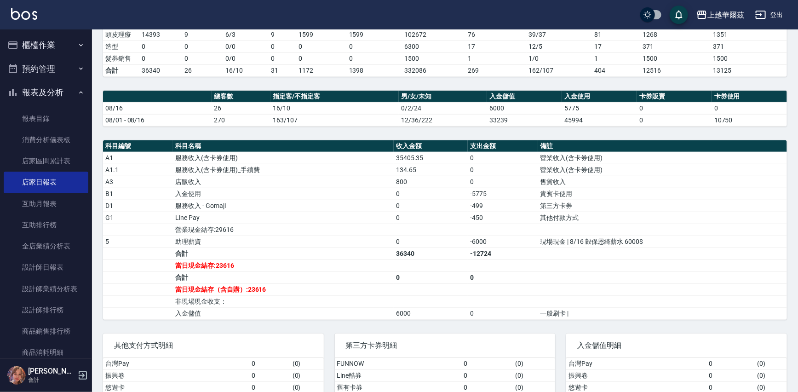
click at [60, 45] on button "櫃檯作業" at bounding box center [46, 45] width 85 height 24
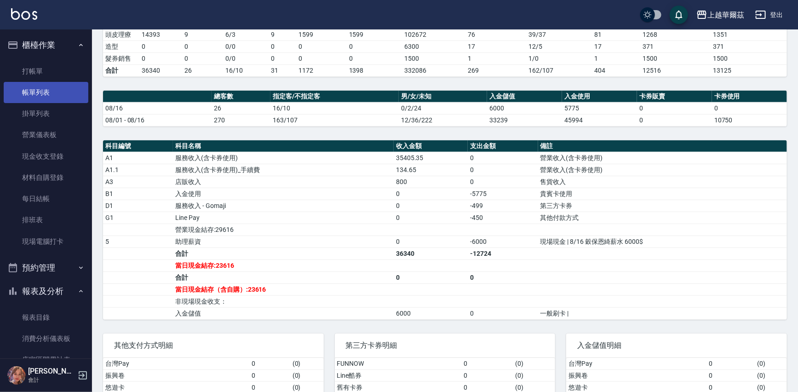
click at [46, 83] on link "帳單列表" at bounding box center [46, 92] width 85 height 21
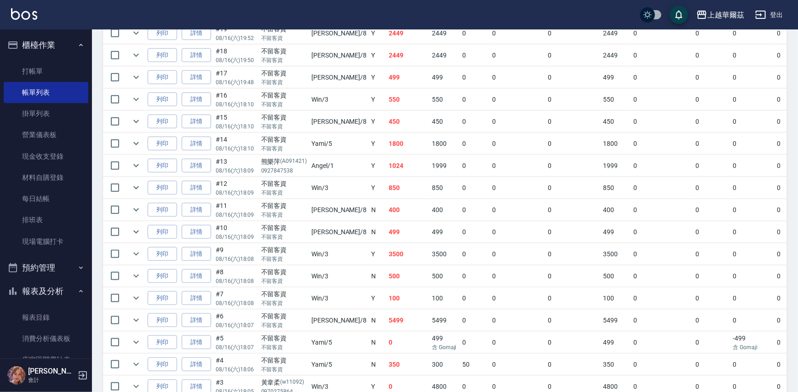
scroll to position [366, 0]
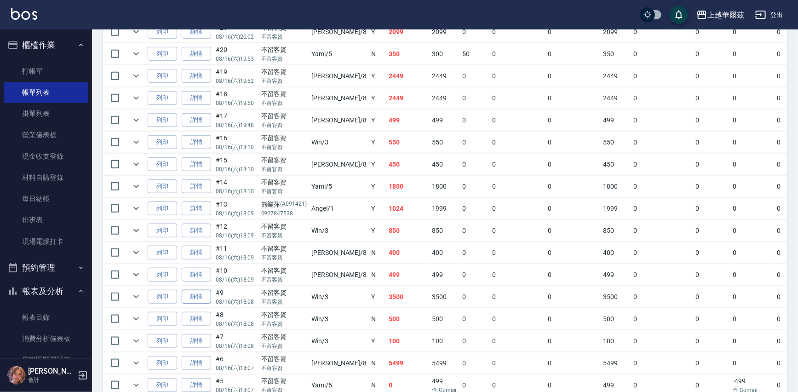
click at [201, 294] on link "詳情" at bounding box center [196, 297] width 29 height 14
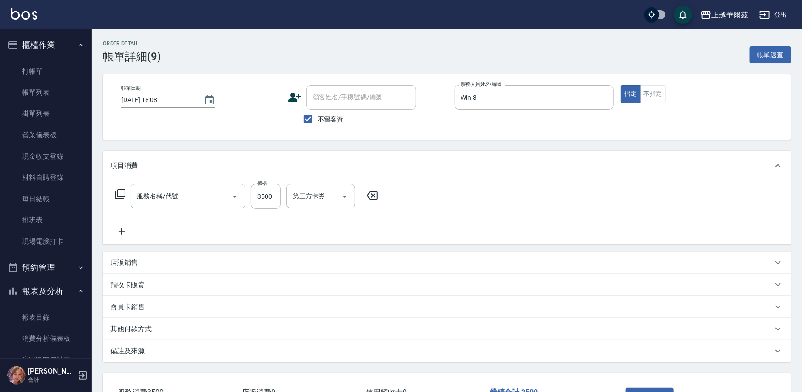
type input "2025/08/16 18:08"
checkbox input "true"
type input "Win-3"
type input "質感冷燙藥水1500(217)"
click at [169, 325] on div "其他付款方式" at bounding box center [439, 329] width 658 height 10
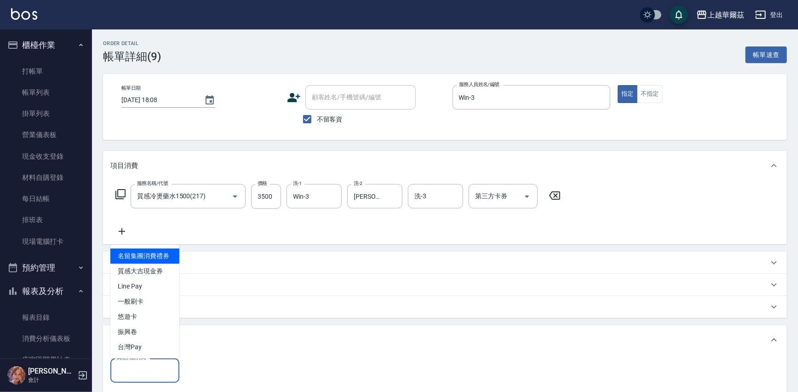
click at [131, 362] on div "其他付款方式 其他付款方式" at bounding box center [144, 370] width 69 height 24
click at [138, 302] on span "一般刷卡" at bounding box center [144, 301] width 69 height 15
type input "一般刷卡"
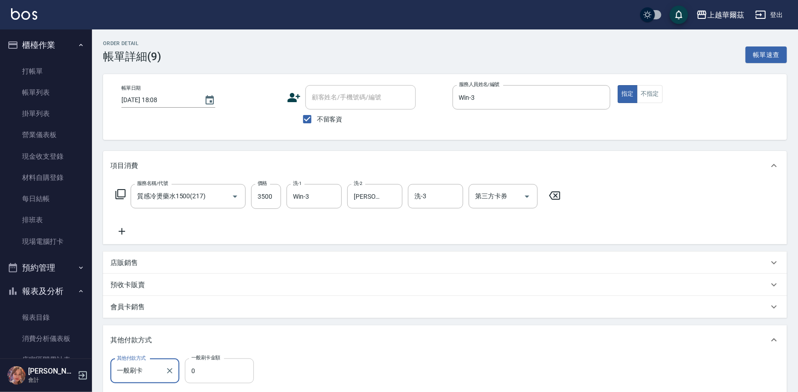
click at [218, 366] on input "0" at bounding box center [219, 370] width 69 height 25
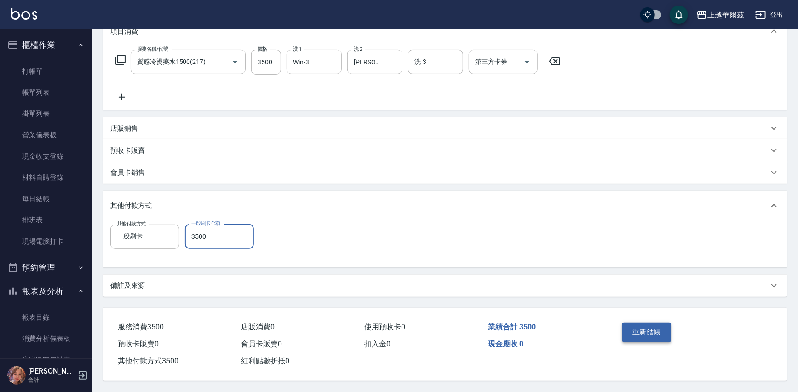
type input "3500"
click at [647, 331] on button "重新結帳" at bounding box center [646, 331] width 49 height 19
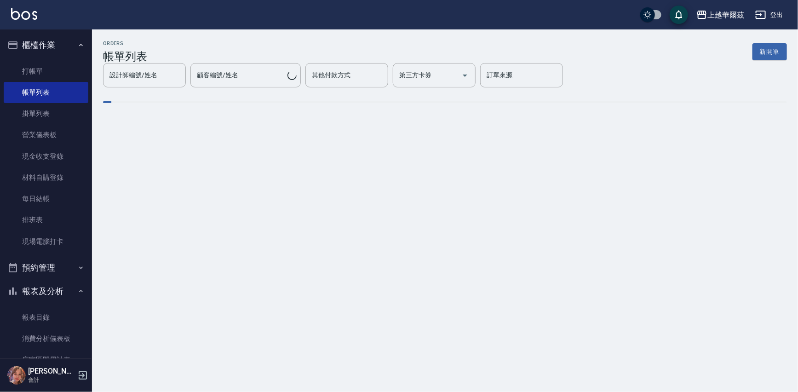
click at [55, 46] on button "櫃檯作業" at bounding box center [46, 45] width 85 height 24
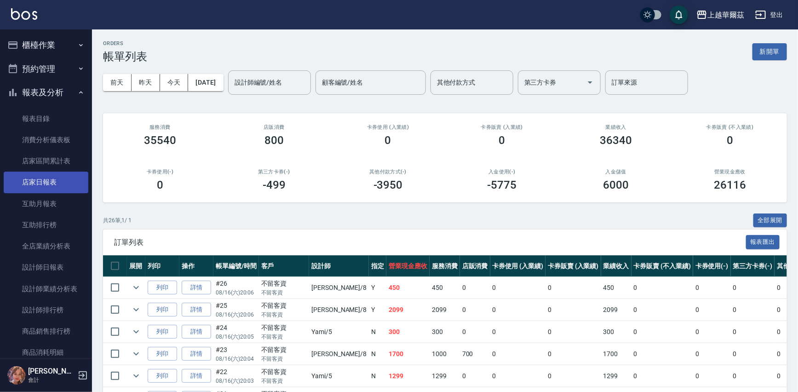
click at [46, 183] on link "店家日報表" at bounding box center [46, 182] width 85 height 21
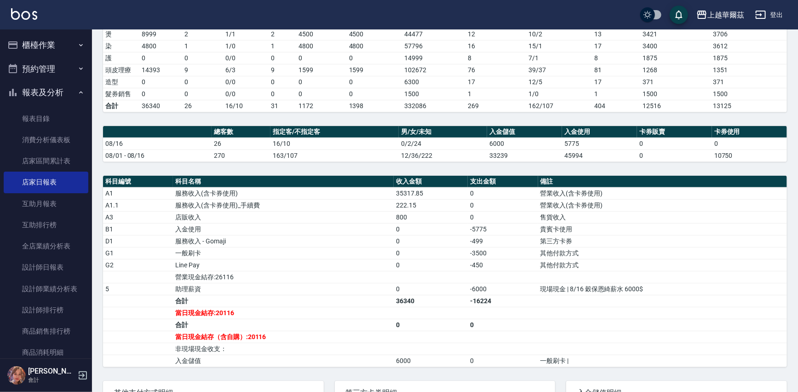
scroll to position [285, 0]
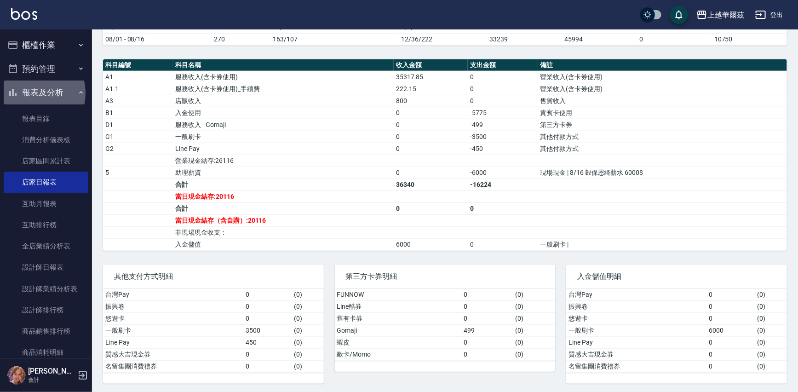
click at [33, 92] on button "報表及分析" at bounding box center [46, 92] width 85 height 24
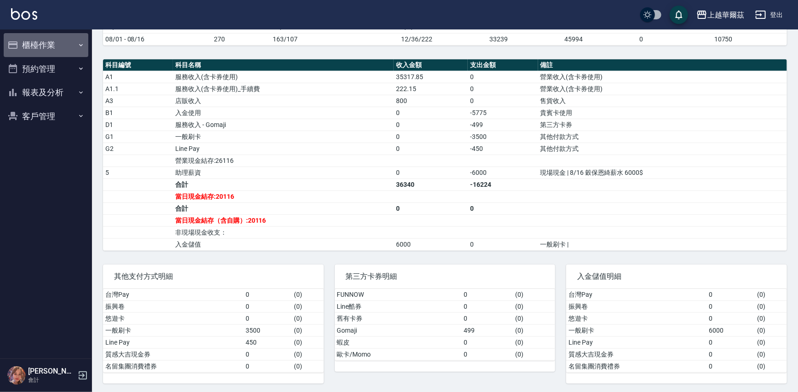
click at [47, 41] on button "櫃檯作業" at bounding box center [46, 45] width 85 height 24
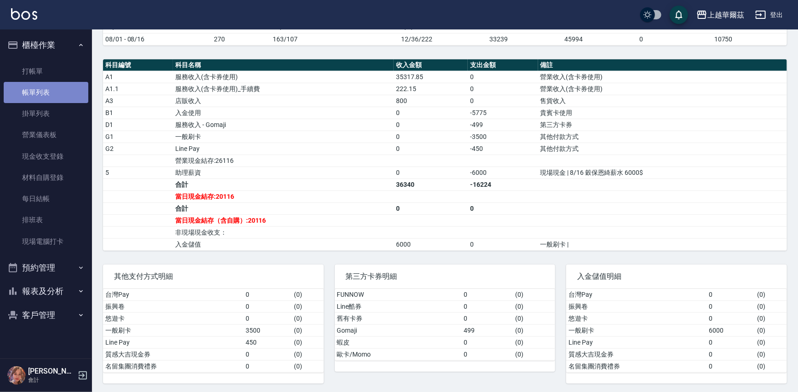
click at [60, 92] on link "帳單列表" at bounding box center [46, 92] width 85 height 21
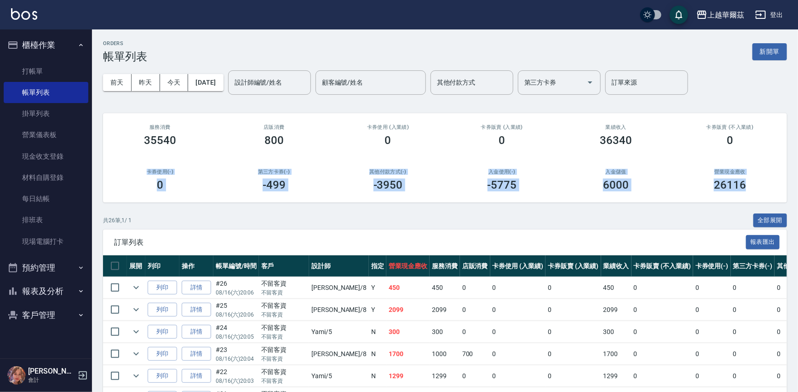
drag, startPoint x: 794, startPoint y: 140, endPoint x: 802, endPoint y: 175, distance: 35.8
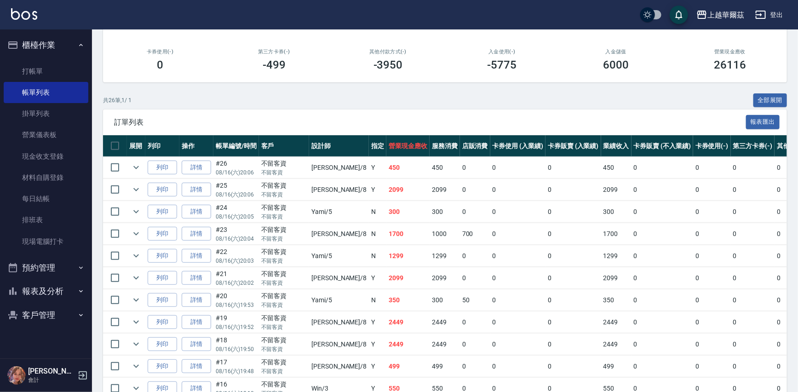
click at [688, 100] on div "共 26 筆, 1 / 1 全部展開" at bounding box center [445, 100] width 684 height 14
click at [193, 276] on link "詳情" at bounding box center [196, 278] width 29 height 14
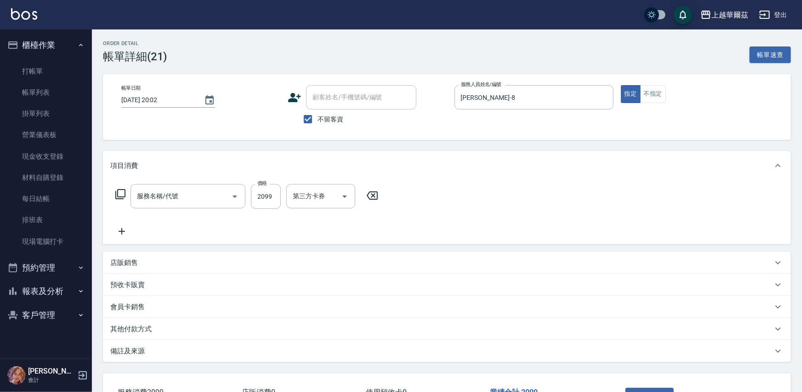
type input "[DATE] 20:02"
checkbox input "true"
type input "[PERSON_NAME]-8"
type input "死海礦泥單次1500(813)"
click at [118, 233] on icon at bounding box center [121, 231] width 23 height 11
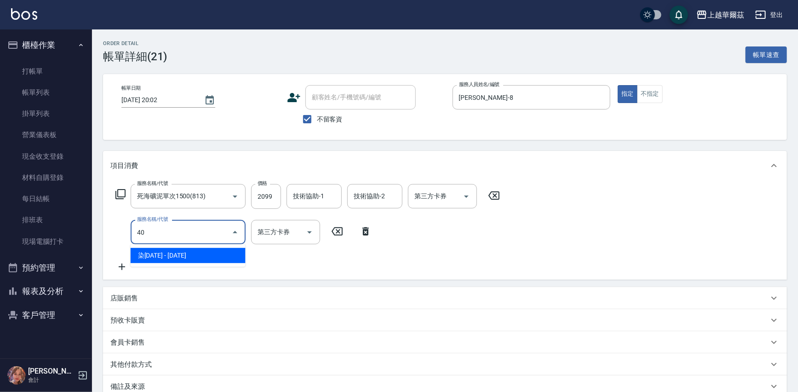
type input "4"
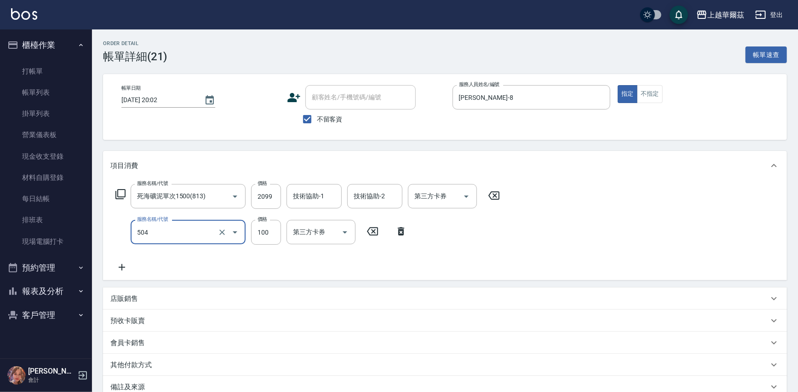
scroll to position [103, 0]
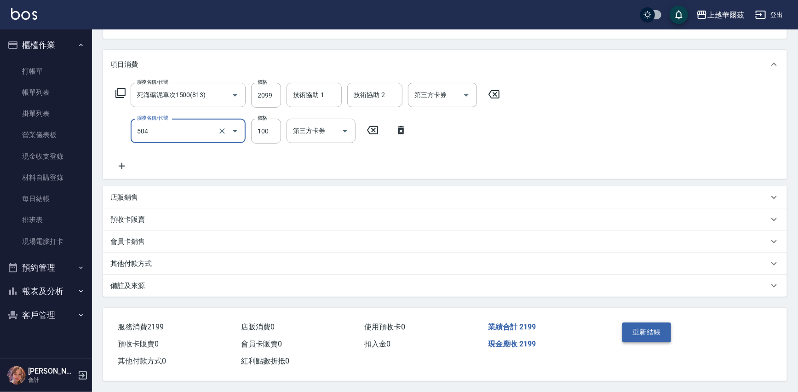
type input "電棒造型(504)"
click at [636, 335] on button "重新結帳" at bounding box center [646, 331] width 49 height 19
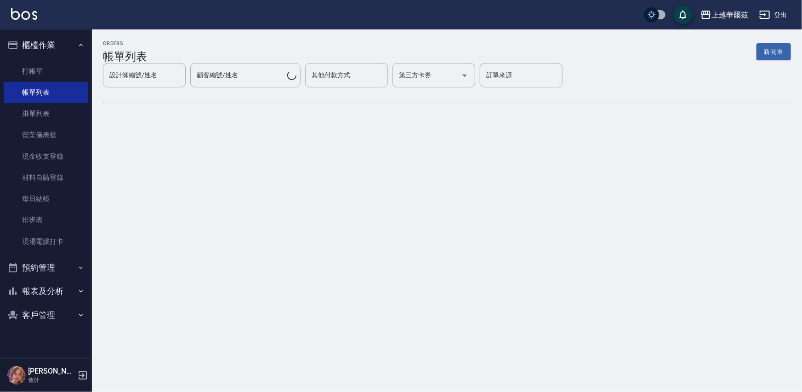
click at [51, 44] on button "櫃檯作業" at bounding box center [46, 45] width 85 height 24
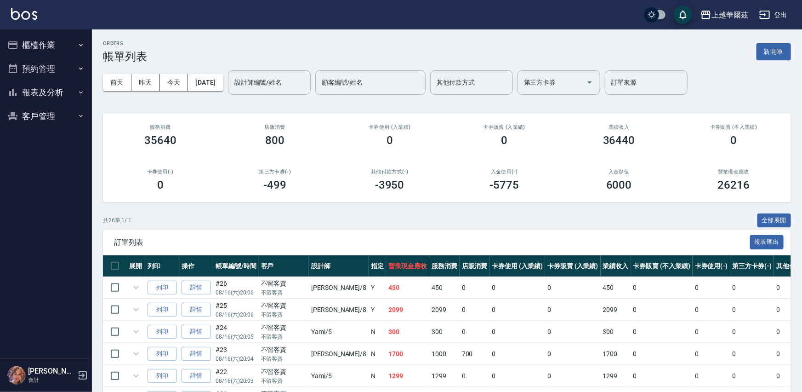
click at [47, 41] on button "櫃檯作業" at bounding box center [46, 45] width 85 height 24
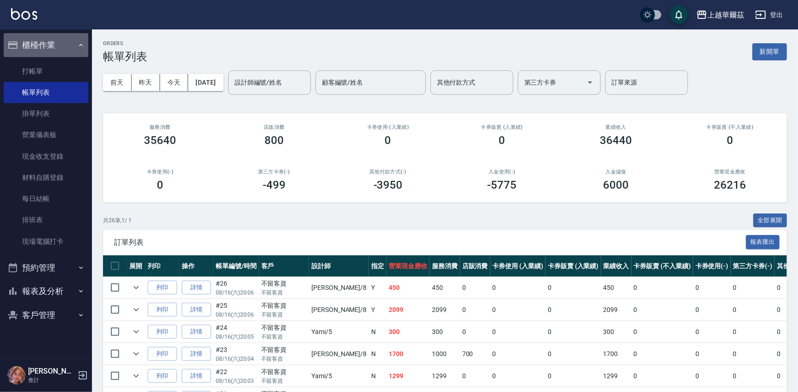
click at [47, 45] on button "櫃檯作業" at bounding box center [46, 45] width 85 height 24
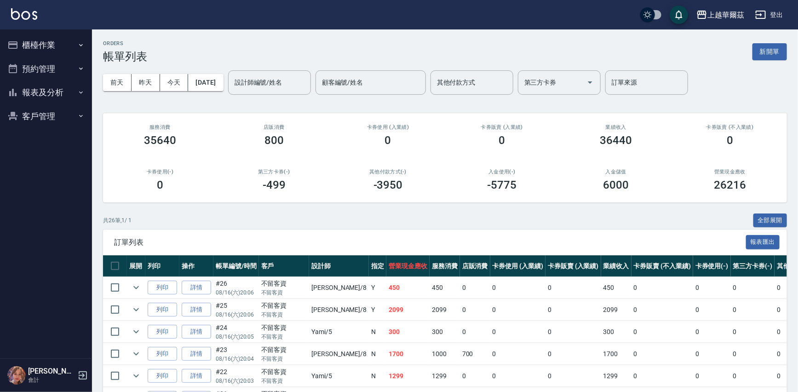
click at [44, 91] on button "報表及分析" at bounding box center [46, 92] width 85 height 24
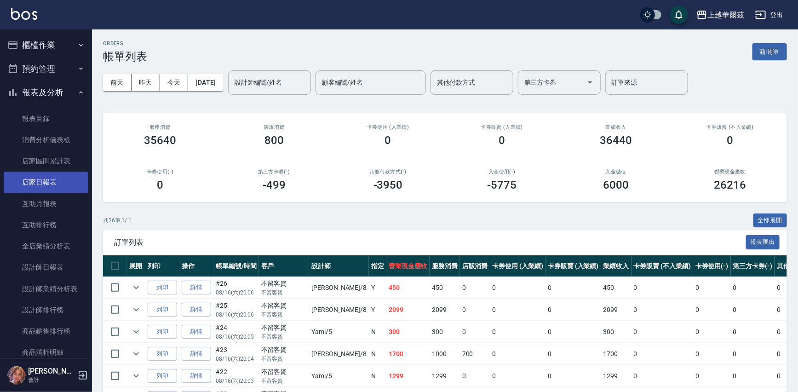
click at [55, 183] on link "店家日報表" at bounding box center [46, 182] width 85 height 21
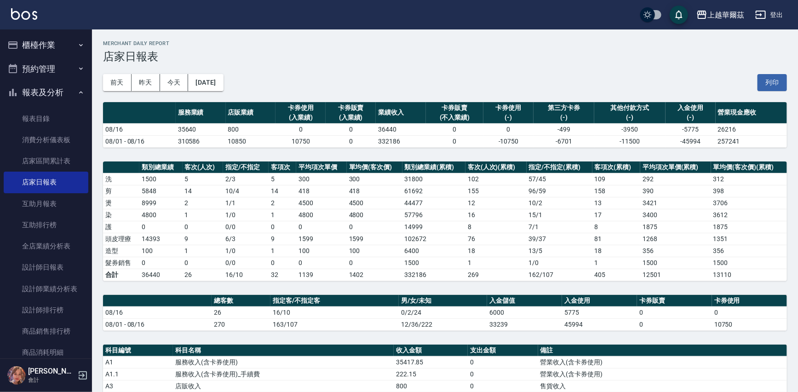
scroll to position [267, 0]
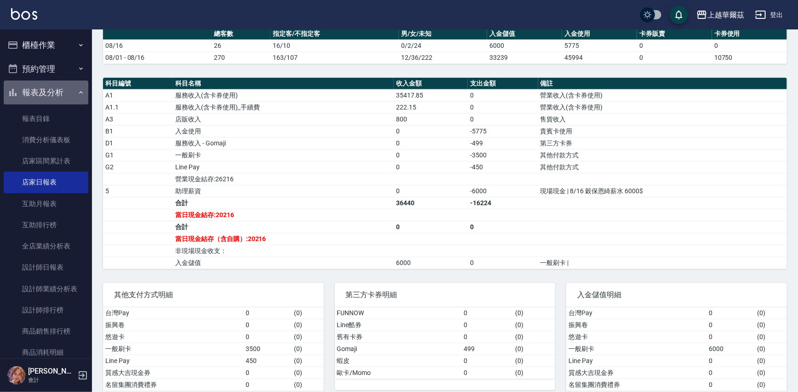
click at [74, 85] on button "報表及分析" at bounding box center [46, 92] width 85 height 24
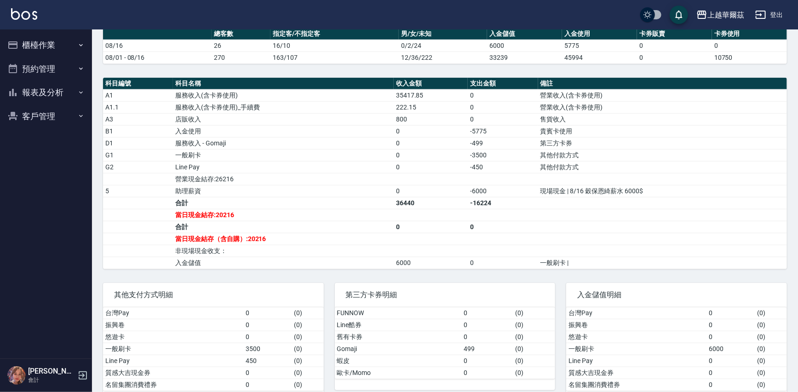
click at [61, 49] on button "櫃檯作業" at bounding box center [46, 45] width 85 height 24
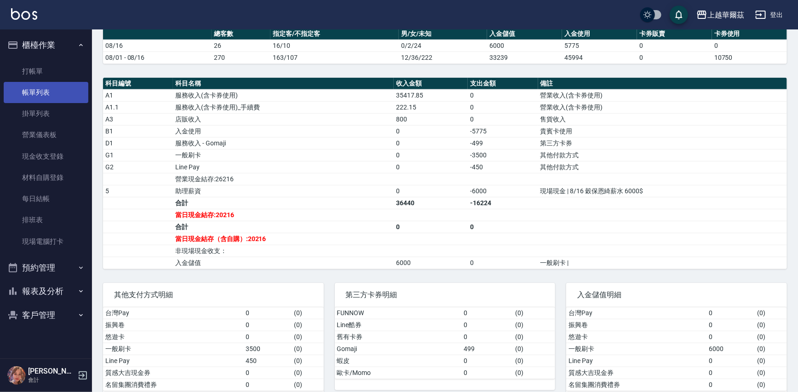
click at [58, 83] on link "帳單列表" at bounding box center [46, 92] width 85 height 21
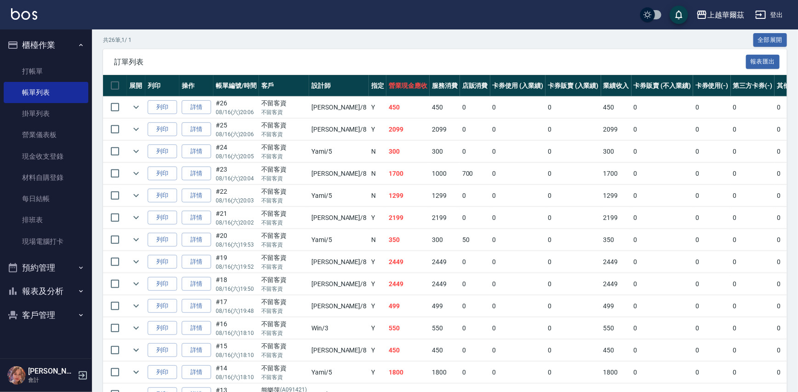
scroll to position [190, 0]
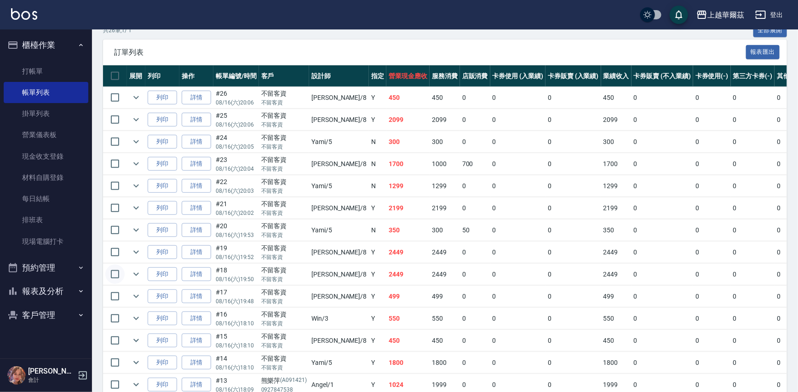
click at [120, 275] on input "checkbox" at bounding box center [114, 273] width 19 height 19
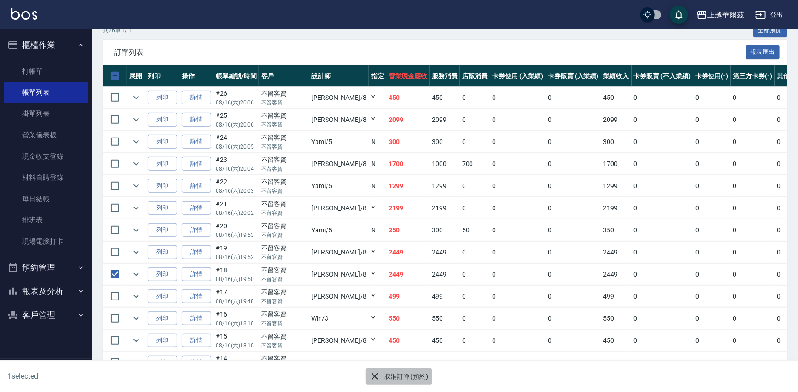
click at [393, 378] on button "取消訂單(預約)" at bounding box center [399, 376] width 67 height 17
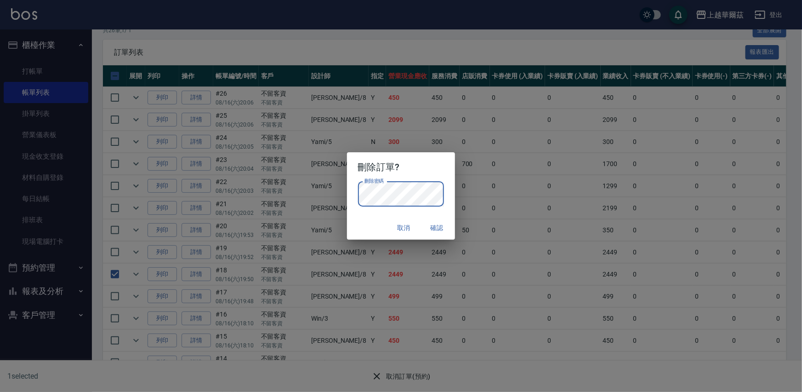
click at [439, 226] on button "確認" at bounding box center [436, 227] width 29 height 17
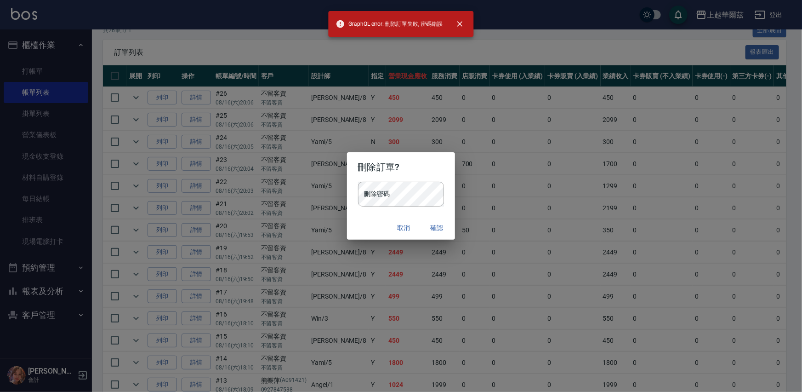
checkbox input "false"
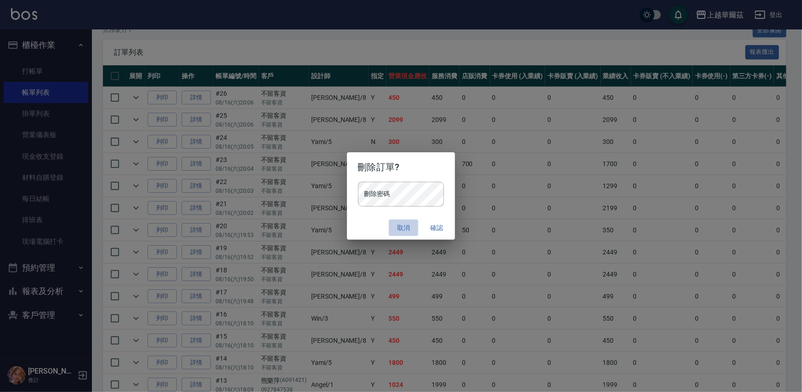
drag, startPoint x: 402, startPoint y: 229, endPoint x: 377, endPoint y: 234, distance: 25.3
click at [402, 229] on button "取消" at bounding box center [403, 227] width 29 height 17
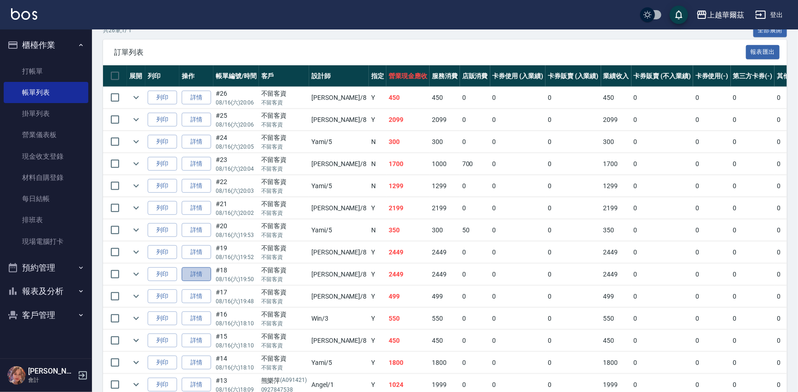
click at [191, 274] on link "詳情" at bounding box center [196, 274] width 29 height 14
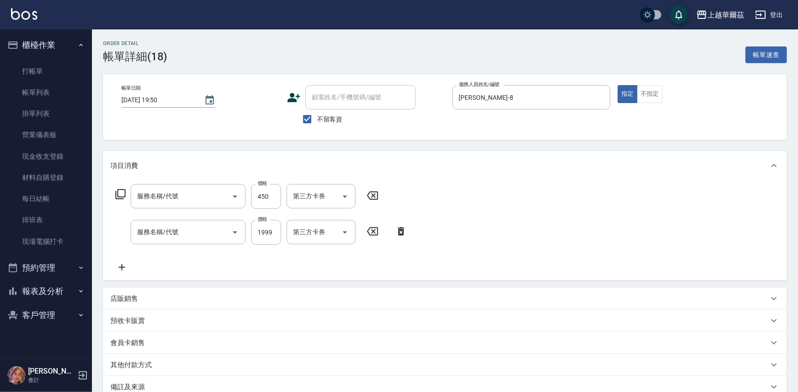
type input "[DATE] 19:50"
checkbox input "true"
type input "[PERSON_NAME]-8"
type input "剪髮400(303)"
type input "冰樣頭皮1999(803)"
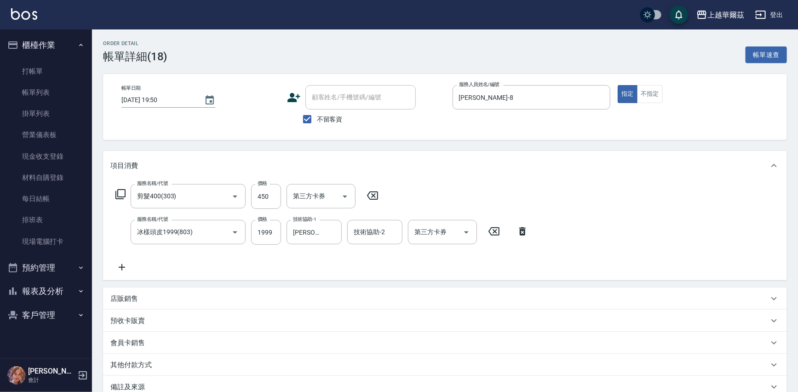
click at [516, 233] on icon at bounding box center [522, 231] width 23 height 11
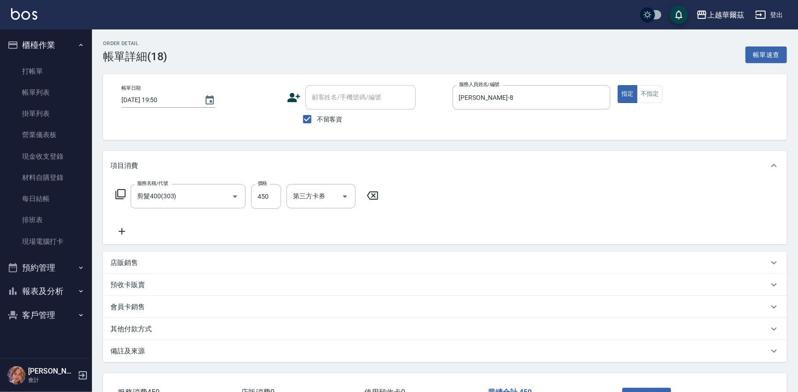
click at [586, 131] on div "帳單日期 2025/08/16 19:50 顧客姓名/手機號碼/編號 顧客姓名/手機號碼/編號 不留客資 服務人員姓名/編號 Tina-8 服務人員姓名/編號…" at bounding box center [445, 107] width 684 height 66
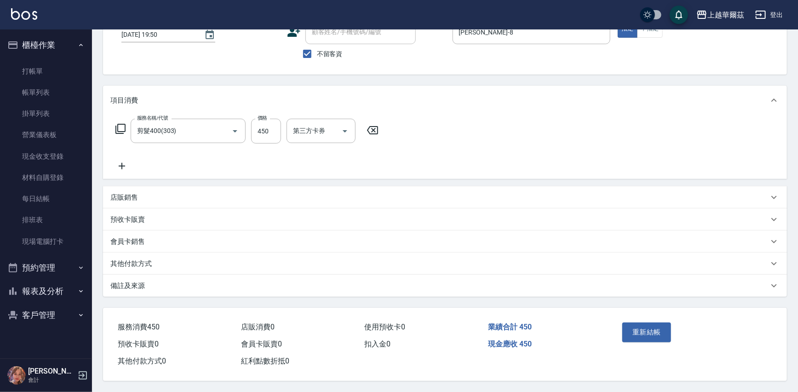
click at [638, 335] on button "重新結帳" at bounding box center [646, 331] width 49 height 19
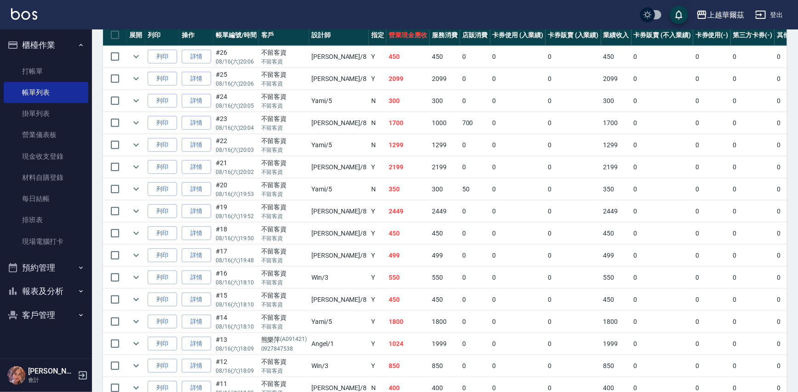
scroll to position [232, 0]
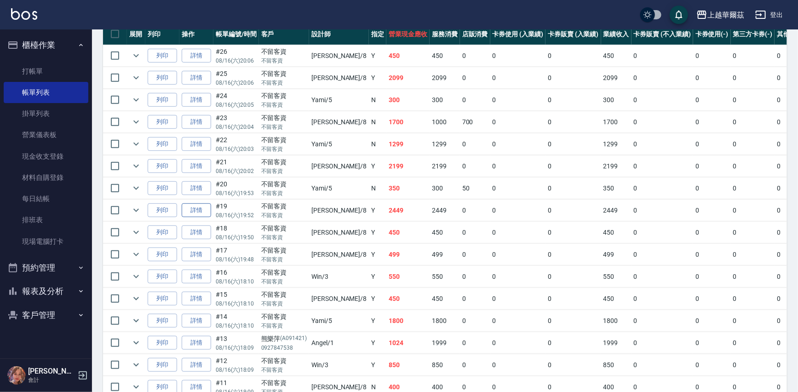
click at [197, 207] on link "詳情" at bounding box center [196, 210] width 29 height 14
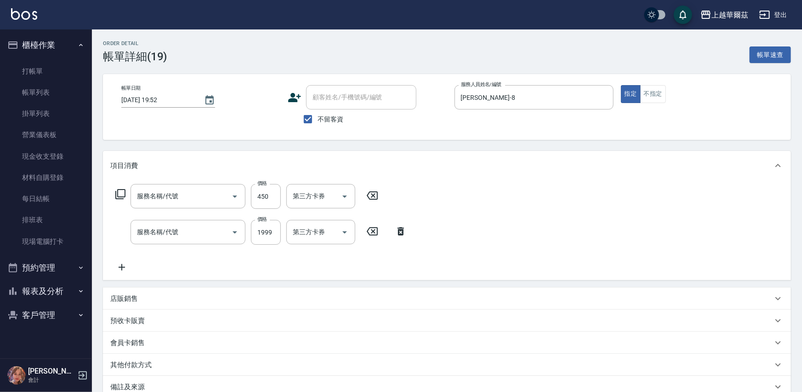
type input "[DATE] 19:52"
checkbox input "true"
type input "[PERSON_NAME]-8"
type input "剪髮400(303)"
type input "冰樣頭皮1999(803)"
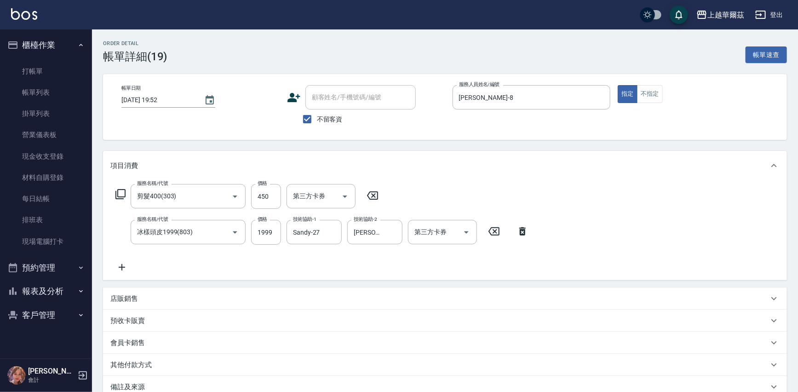
click at [370, 192] on icon at bounding box center [372, 195] width 23 height 11
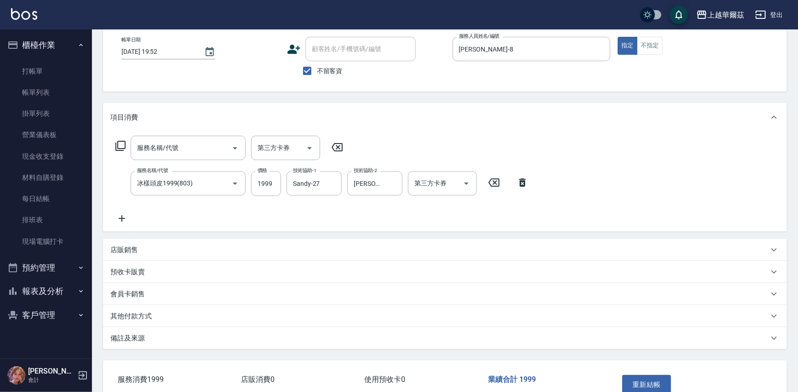
scroll to position [103, 0]
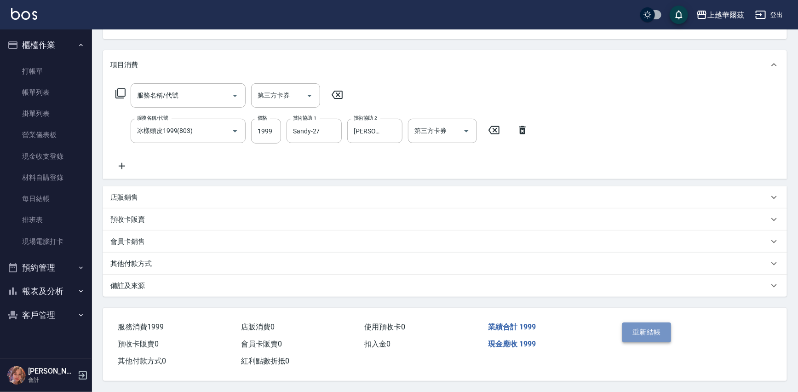
click at [659, 327] on button "重新結帳" at bounding box center [646, 331] width 49 height 19
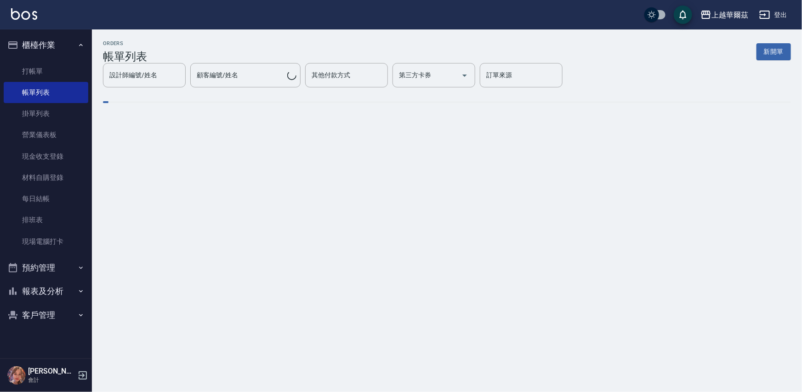
click at [49, 47] on button "櫃檯作業" at bounding box center [46, 45] width 85 height 24
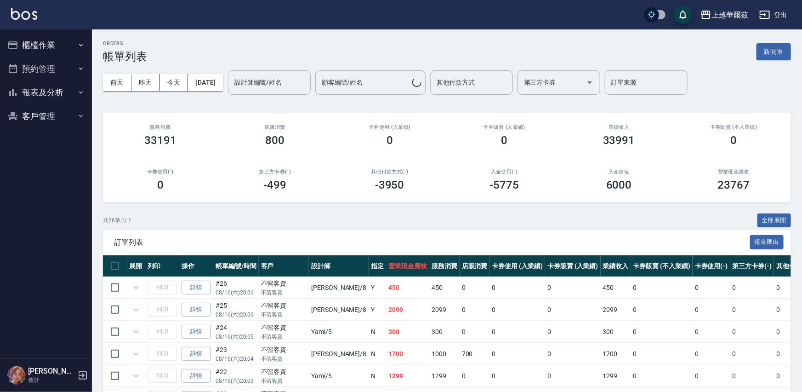
click at [49, 47] on button "櫃檯作業" at bounding box center [46, 45] width 85 height 24
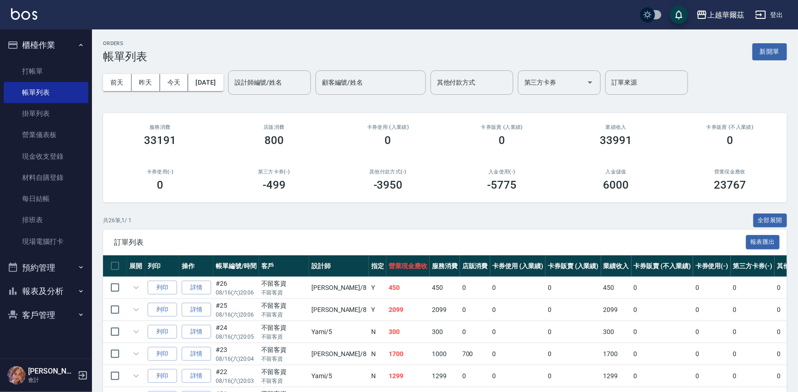
click at [49, 47] on button "櫃檯作業" at bounding box center [46, 45] width 85 height 24
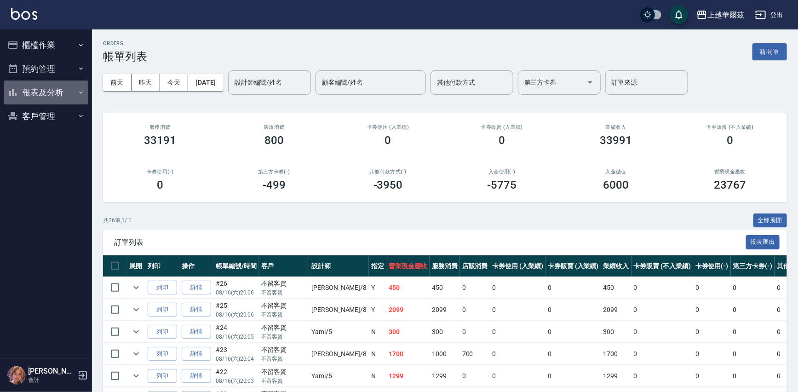
click at [54, 86] on button "報表及分析" at bounding box center [46, 92] width 85 height 24
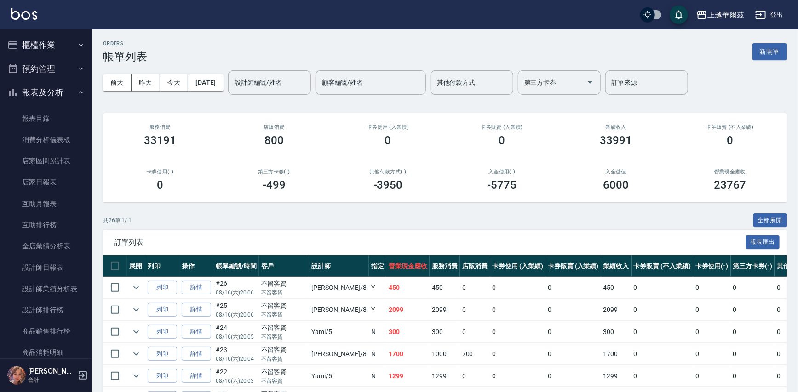
click at [56, 65] on button "預約管理" at bounding box center [46, 69] width 85 height 24
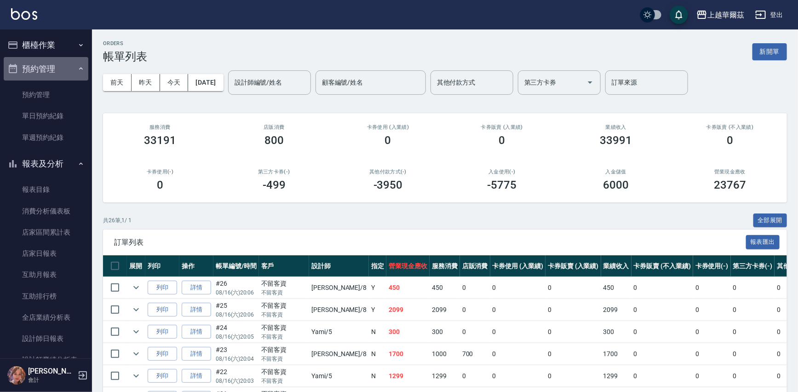
click at [56, 65] on button "預約管理" at bounding box center [46, 69] width 85 height 24
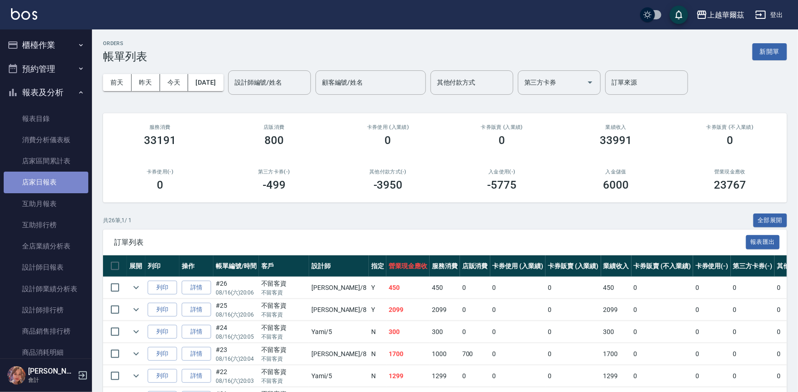
click at [55, 181] on link "店家日報表" at bounding box center [46, 182] width 85 height 21
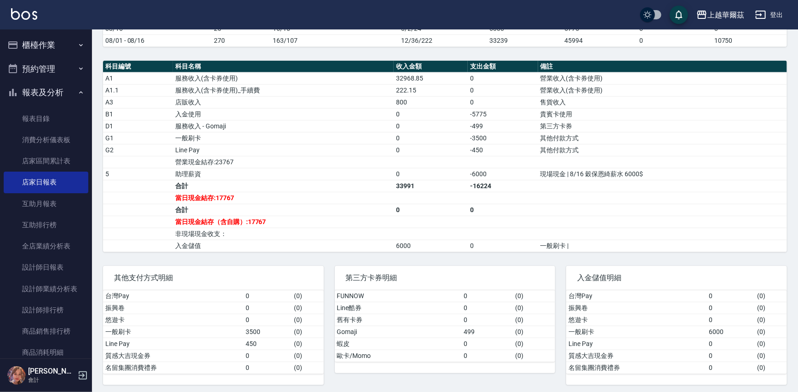
scroll to position [285, 0]
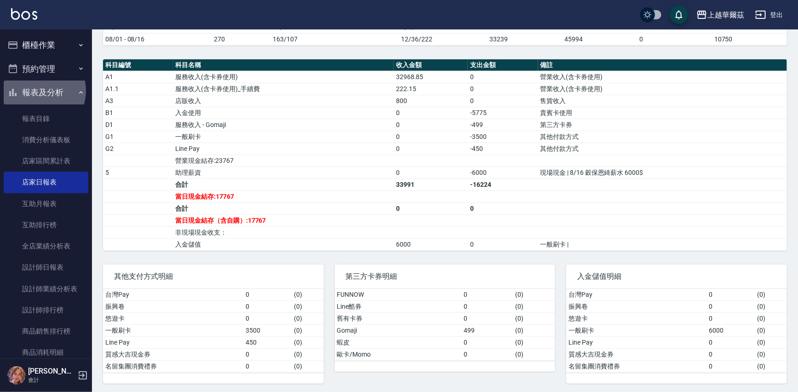
click at [38, 91] on button "報表及分析" at bounding box center [46, 92] width 85 height 24
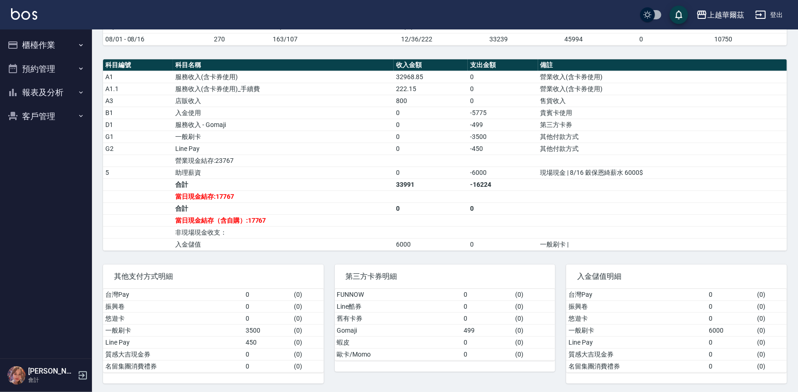
click at [49, 37] on button "櫃檯作業" at bounding box center [46, 45] width 85 height 24
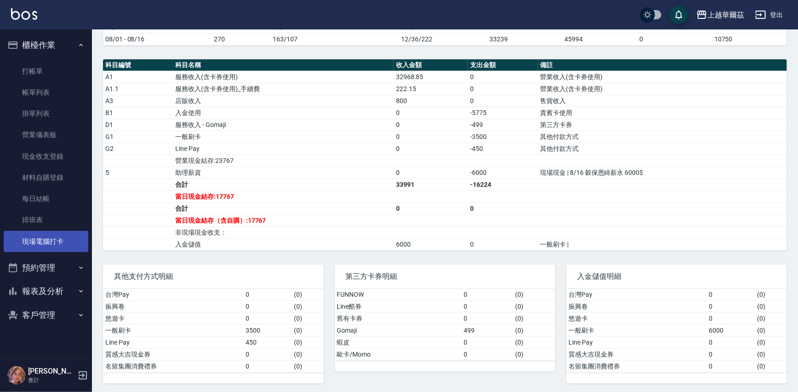
click at [37, 252] on link "現場電腦打卡" at bounding box center [46, 241] width 85 height 21
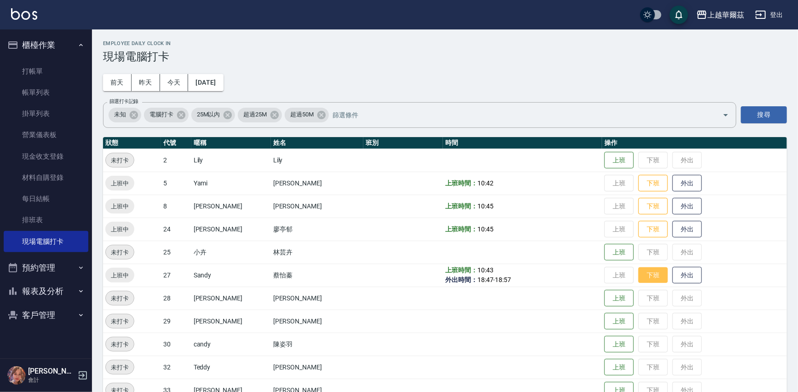
click at [638, 269] on button "下班" at bounding box center [652, 275] width 29 height 16
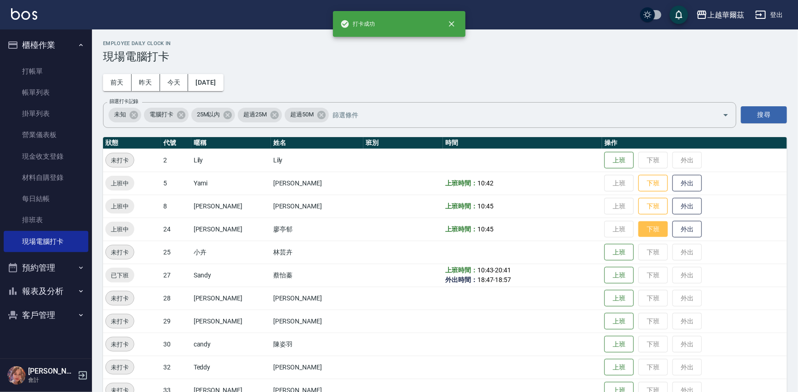
click at [639, 229] on button "下班" at bounding box center [652, 229] width 29 height 16
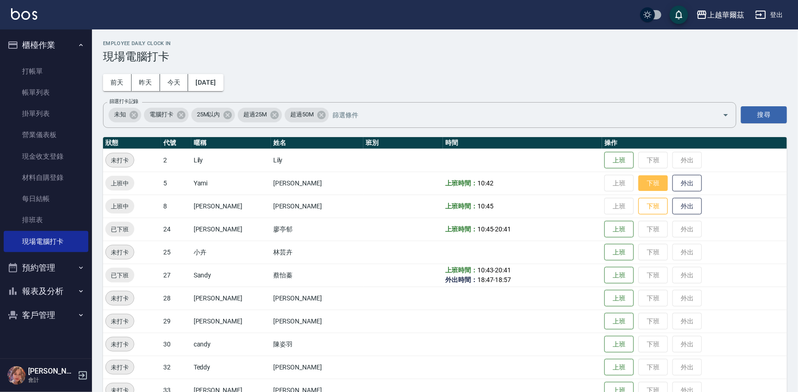
click at [638, 188] on button "下班" at bounding box center [652, 183] width 29 height 16
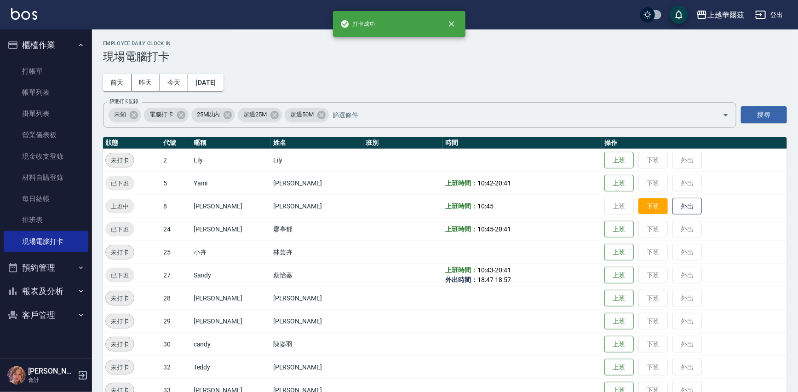
click at [643, 207] on button "下班" at bounding box center [652, 206] width 29 height 16
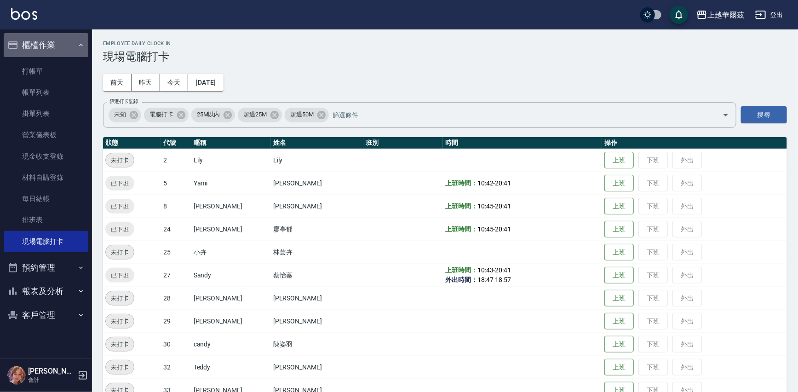
click at [63, 39] on button "櫃檯作業" at bounding box center [46, 45] width 85 height 24
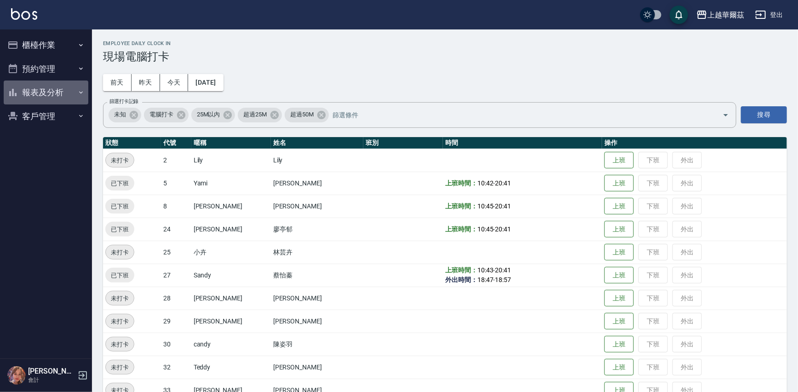
click at [69, 89] on button "報表及分析" at bounding box center [46, 92] width 85 height 24
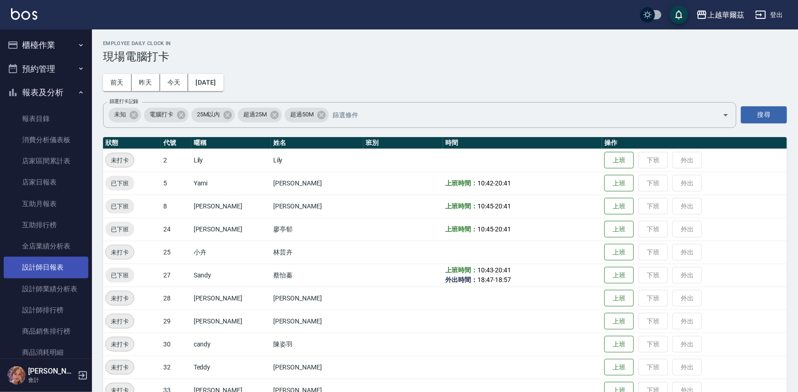
click at [46, 267] on link "設計師日報表" at bounding box center [46, 267] width 85 height 21
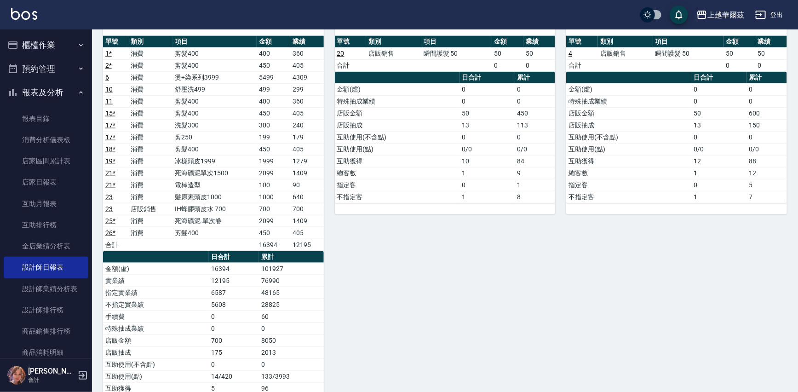
scroll to position [453, 0]
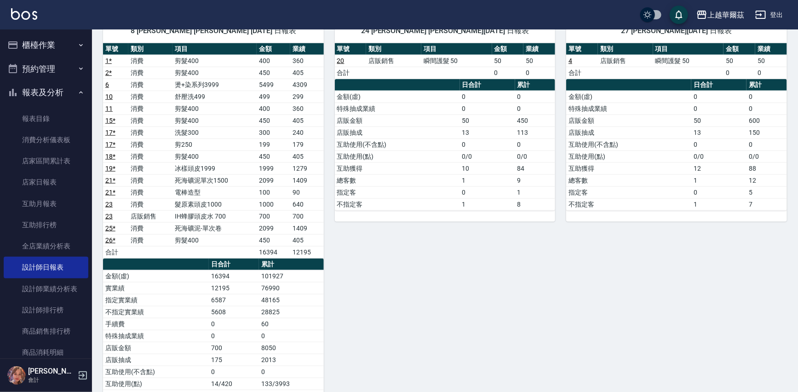
click at [57, 48] on button "櫃檯作業" at bounding box center [46, 45] width 85 height 24
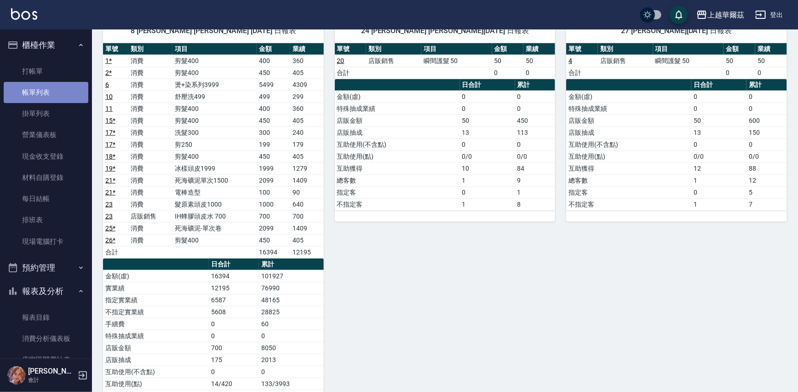
click at [57, 97] on link "帳單列表" at bounding box center [46, 92] width 85 height 21
click at [32, 91] on link "帳單列表" at bounding box center [46, 92] width 85 height 21
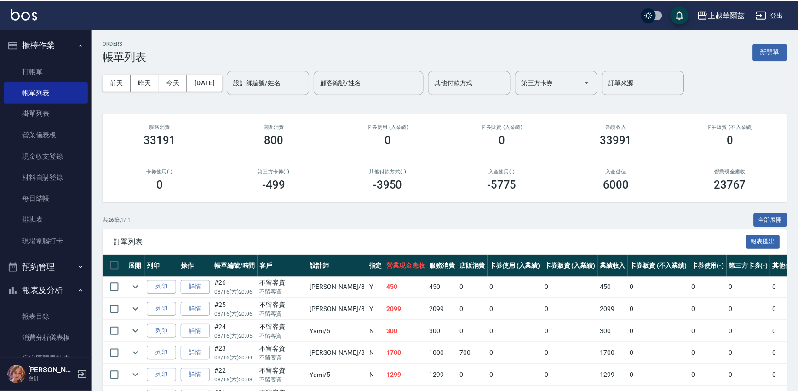
scroll to position [304, 0]
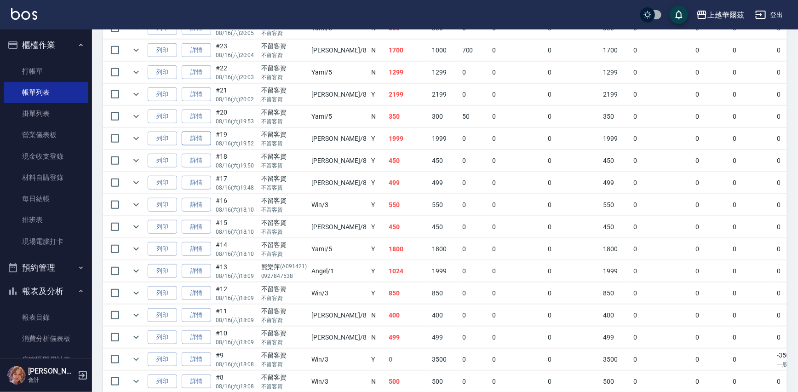
click at [194, 138] on link "詳情" at bounding box center [196, 139] width 29 height 14
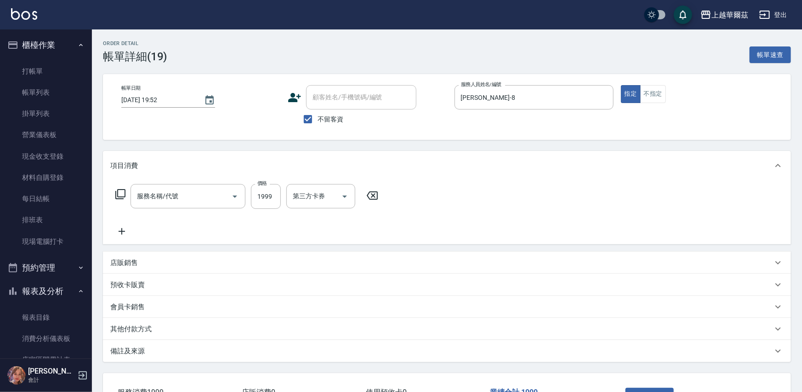
type input "[DATE] 19:52"
checkbox input "true"
type input "[PERSON_NAME]-8"
type input "冰樣頭皮1999(803)"
click at [493, 195] on icon at bounding box center [493, 195] width 23 height 11
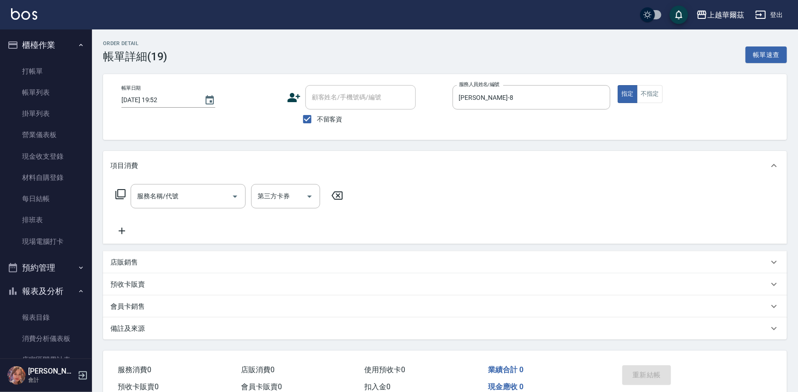
scroll to position [45, 0]
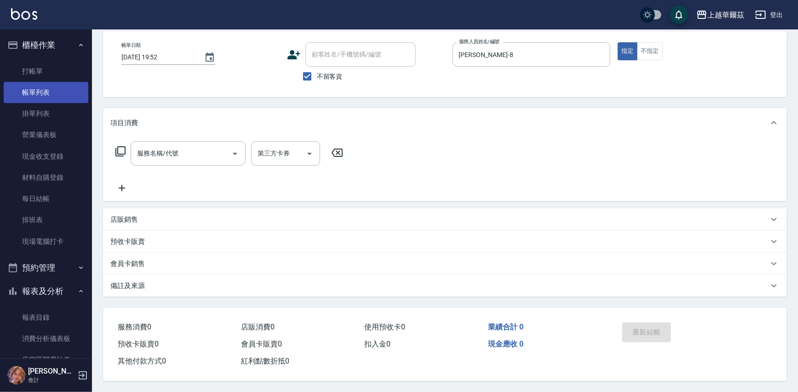
click at [42, 89] on link "帳單列表" at bounding box center [46, 92] width 85 height 21
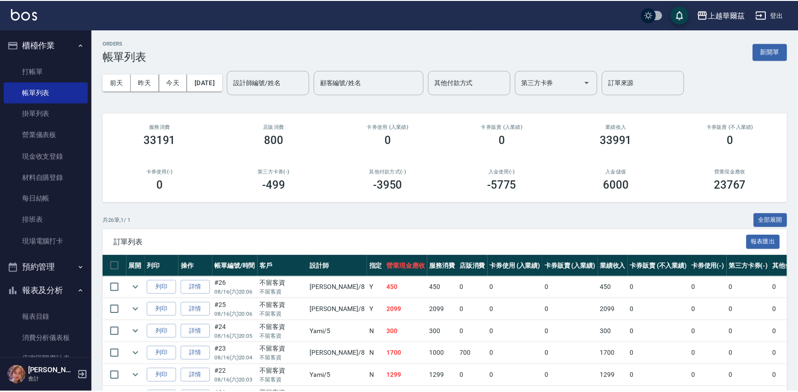
scroll to position [183, 0]
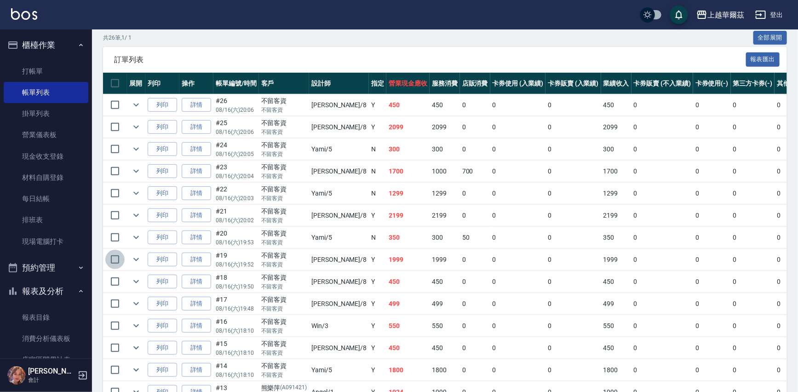
click at [115, 256] on input "checkbox" at bounding box center [114, 259] width 19 height 19
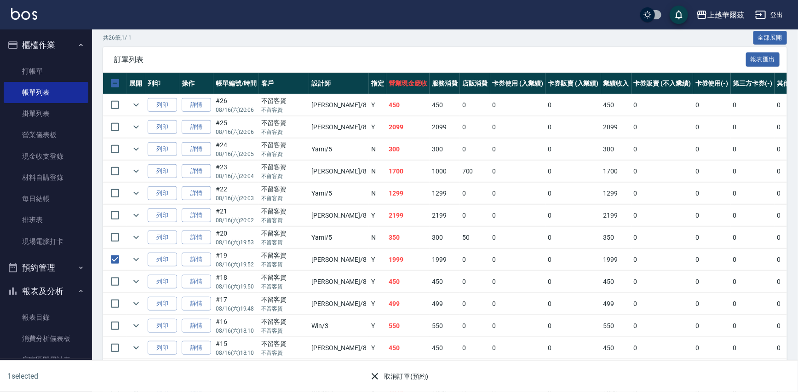
click at [373, 373] on icon "button" at bounding box center [375, 376] width 6 height 6
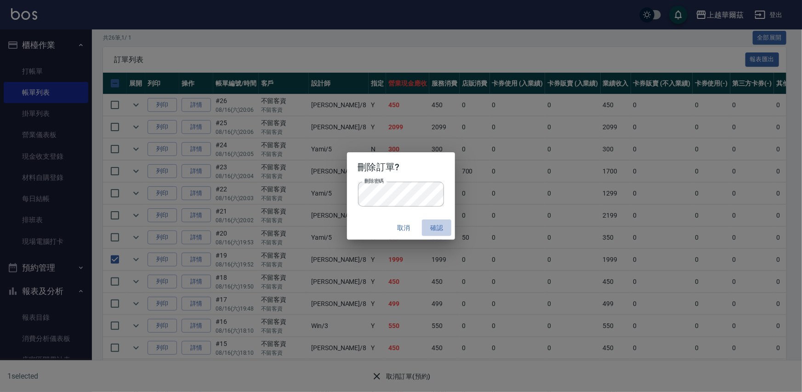
click at [442, 229] on button "確認" at bounding box center [436, 227] width 29 height 17
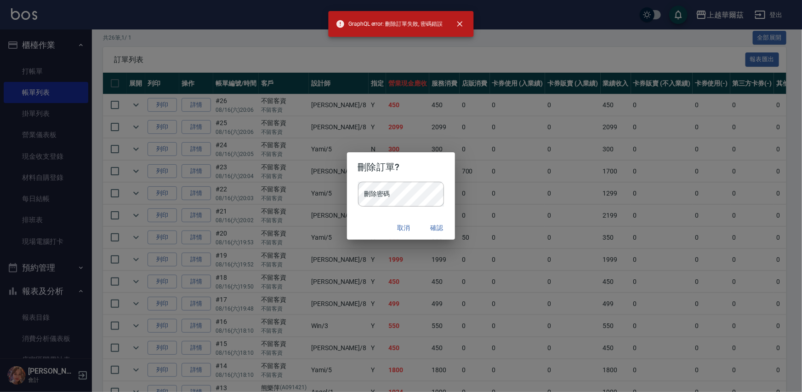
checkbox input "false"
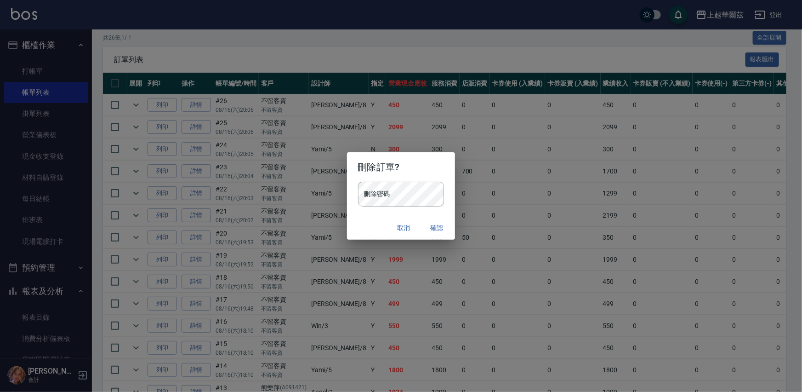
click at [557, 39] on div "刪除訂單? 刪除密碼 刪除密碼 取消 確認" at bounding box center [401, 196] width 802 height 392
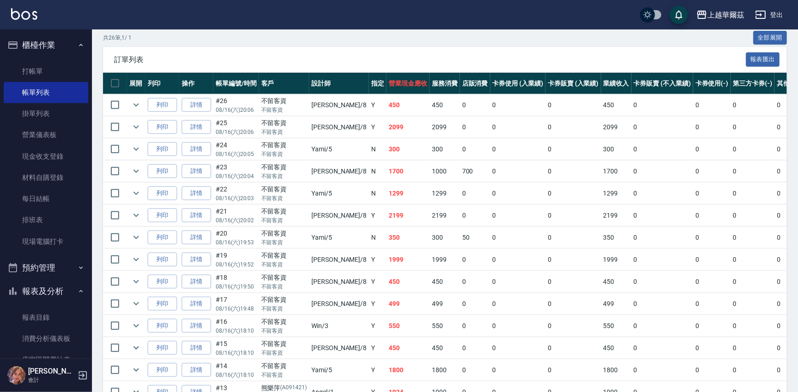
click at [779, 11] on button "登出" at bounding box center [768, 14] width 35 height 17
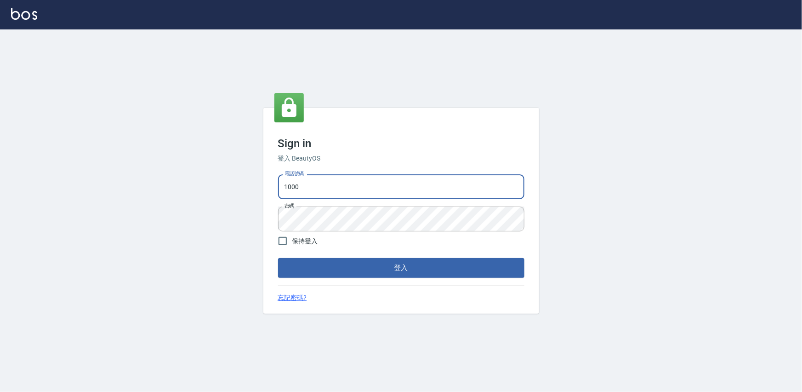
drag, startPoint x: 0, startPoint y: 0, endPoint x: 399, endPoint y: 184, distance: 439.7
click at [399, 184] on input "1000" at bounding box center [401, 186] width 246 height 25
type input "0975575780"
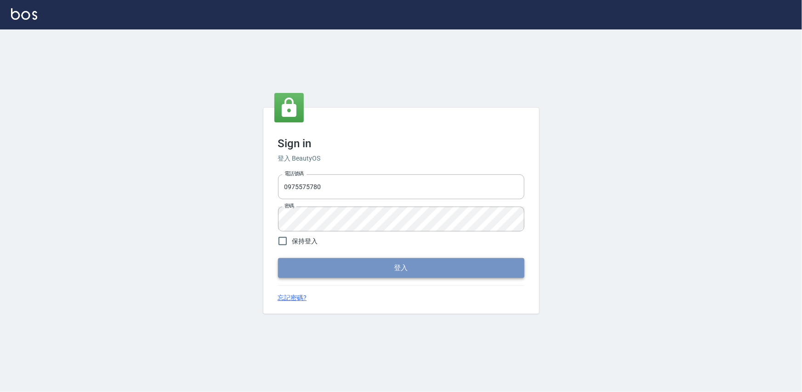
click at [401, 267] on button "登入" at bounding box center [401, 267] width 246 height 19
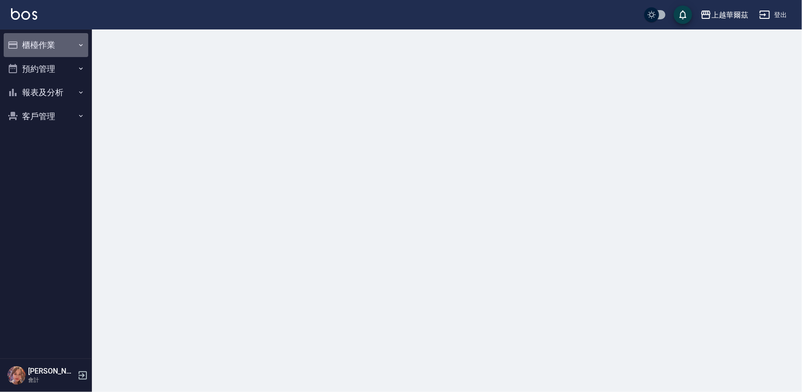
click at [45, 46] on button "櫃檯作業" at bounding box center [46, 45] width 85 height 24
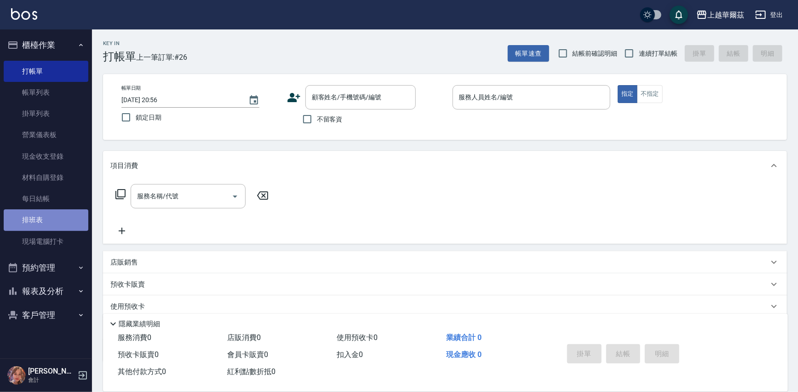
click at [44, 219] on link "排班表" at bounding box center [46, 219] width 85 height 21
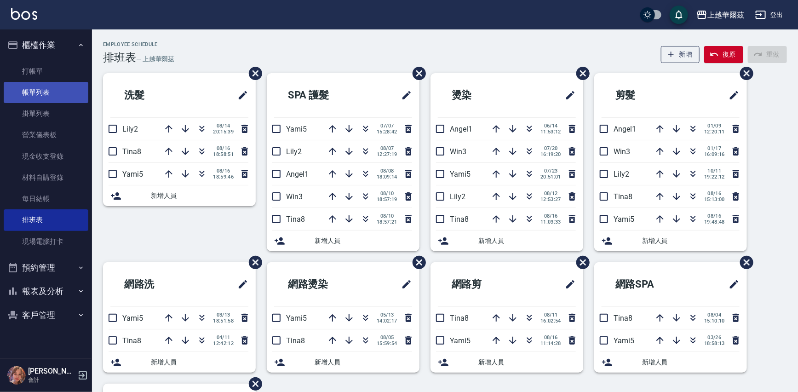
click at [57, 92] on link "帳單列表" at bounding box center [46, 92] width 85 height 21
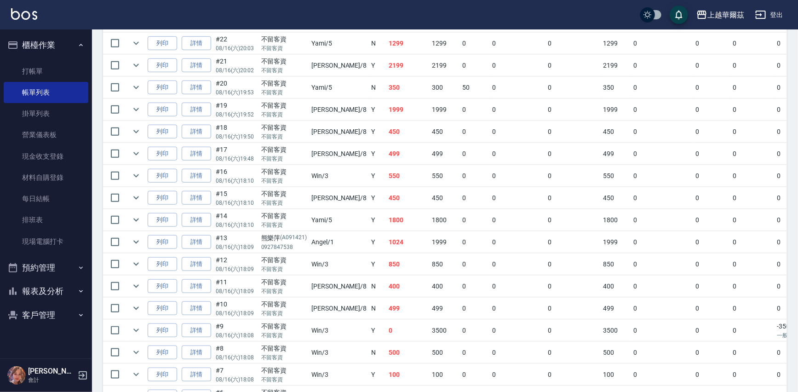
scroll to position [331, 0]
click at [199, 111] on link "詳情" at bounding box center [196, 111] width 29 height 14
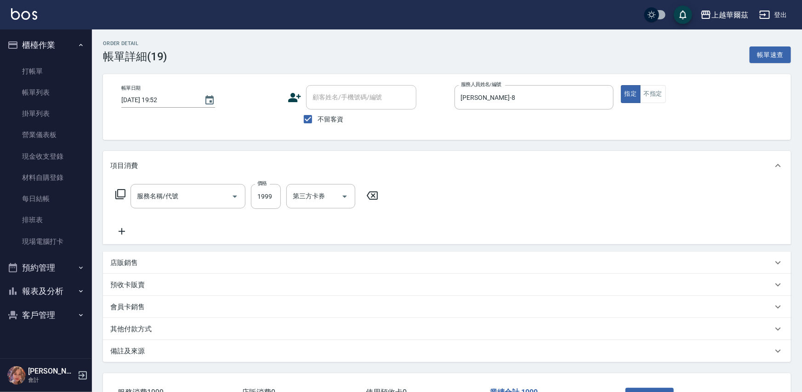
type input "[DATE] 19:52"
checkbox input "true"
type input "[PERSON_NAME]-8"
type input "冰樣頭皮1999(803)"
click at [223, 197] on icon "Clear" at bounding box center [222, 197] width 6 height 6
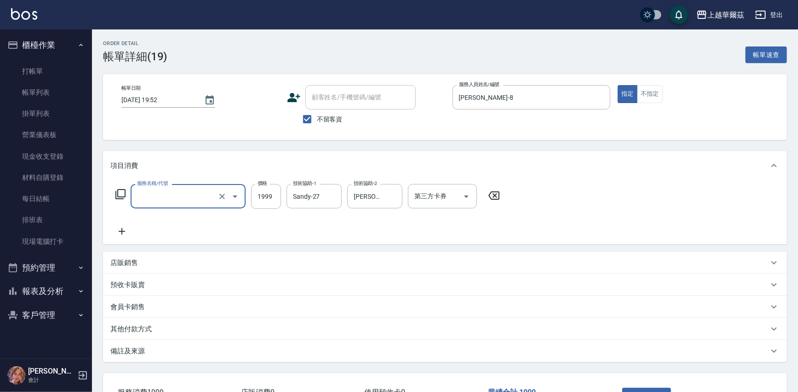
click at [198, 195] on input "服務名稱/代號" at bounding box center [175, 196] width 81 height 16
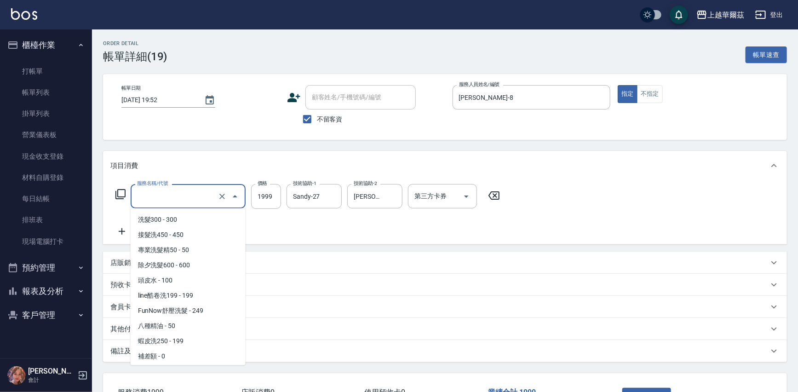
scroll to position [1985, 0]
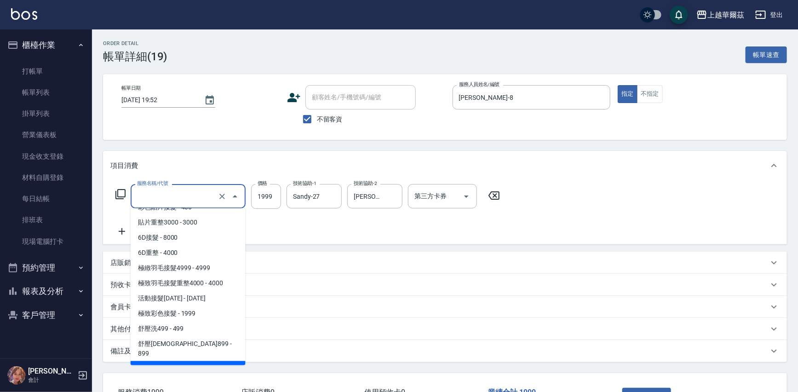
type input "冰樣頭皮1999(803)"
click at [53, 51] on button "櫃檯作業" at bounding box center [46, 45] width 85 height 24
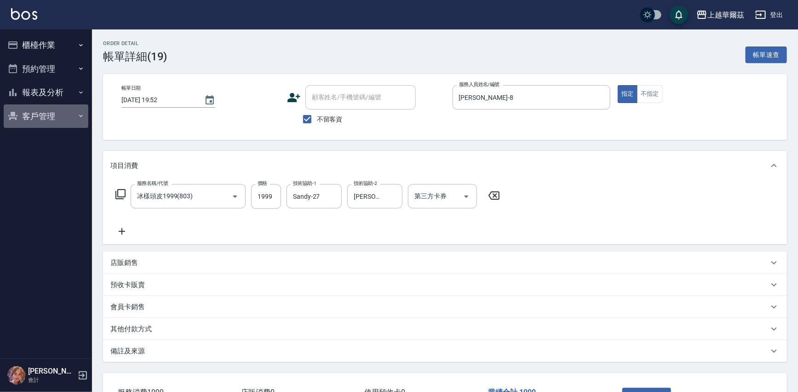
click at [43, 115] on button "客戶管理" at bounding box center [46, 116] width 85 height 24
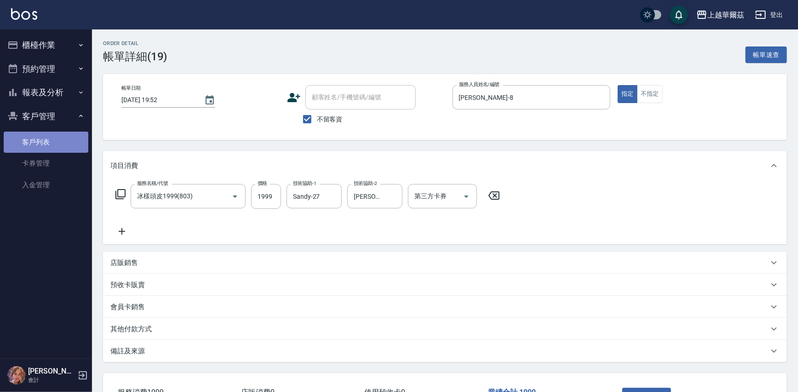
click at [63, 138] on link "客戶列表" at bounding box center [46, 142] width 85 height 21
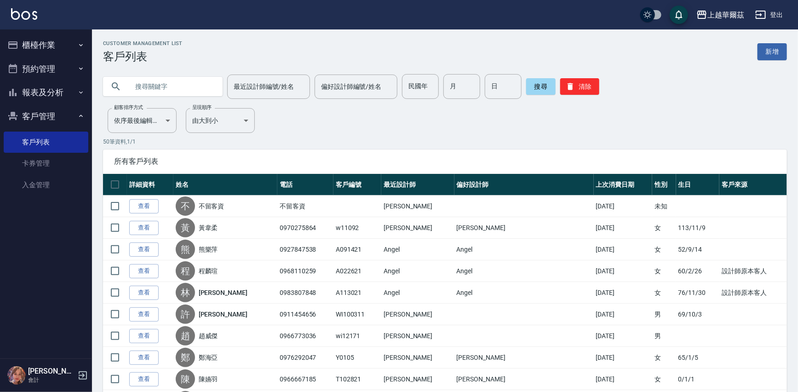
click at [169, 85] on input "text" at bounding box center [172, 86] width 86 height 25
type input "102821"
click at [531, 94] on button "搜尋" at bounding box center [540, 86] width 29 height 17
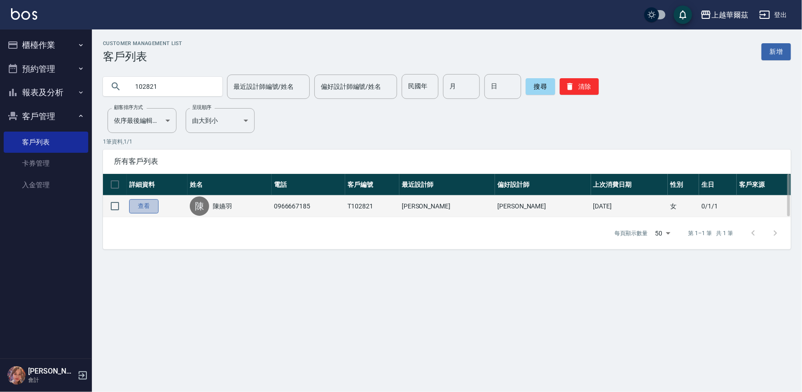
click at [149, 201] on link "查看" at bounding box center [143, 206] width 29 height 14
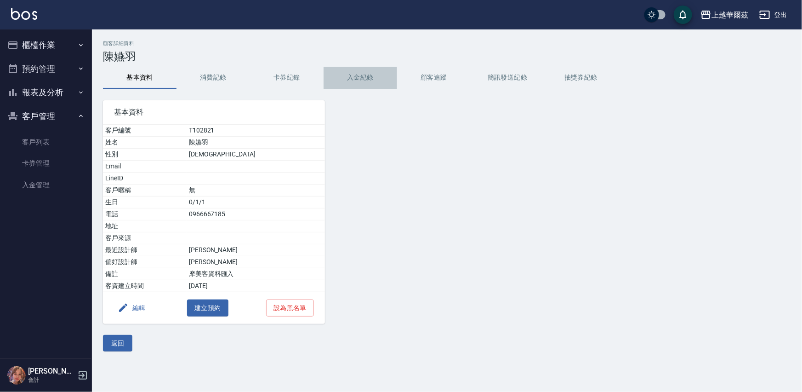
click at [360, 78] on button "入金紀錄" at bounding box center [361, 78] width 74 height 22
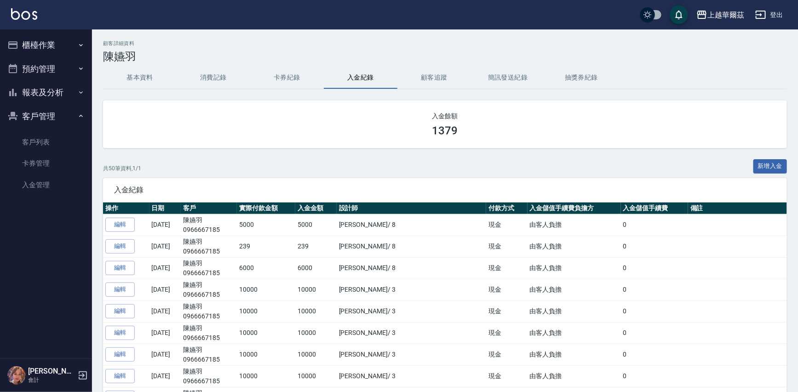
click at [32, 41] on button "櫃檯作業" at bounding box center [46, 45] width 85 height 24
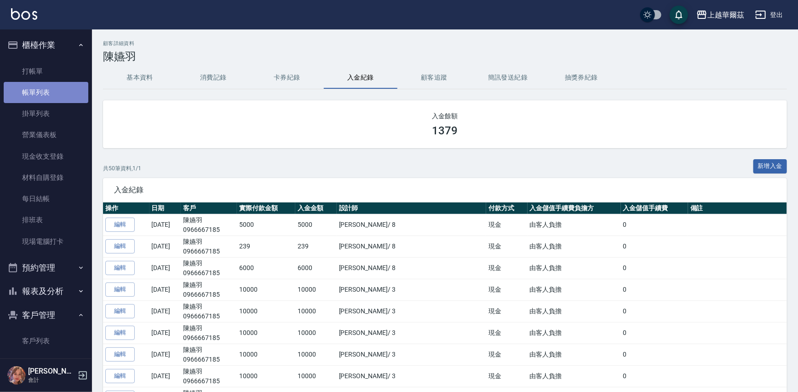
click at [67, 87] on link "帳單列表" at bounding box center [46, 92] width 85 height 21
click at [50, 96] on link "帳單列表" at bounding box center [46, 92] width 85 height 21
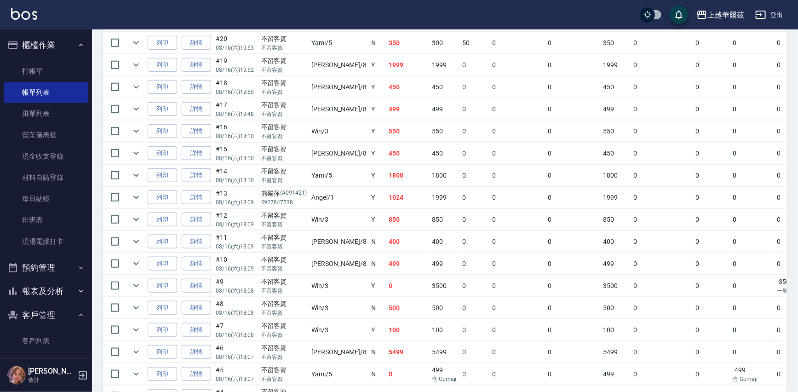
scroll to position [361, 0]
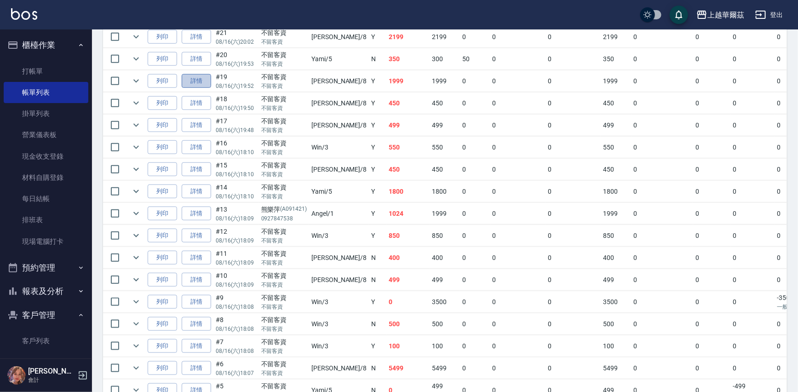
click at [204, 81] on link "詳情" at bounding box center [196, 81] width 29 height 14
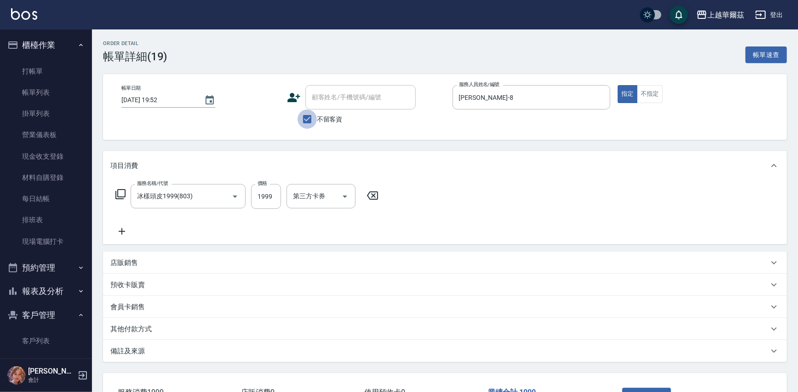
click at [311, 117] on input "不留客資" at bounding box center [307, 118] width 19 height 19
checkbox input "false"
click at [334, 96] on div "顧客姓名/手機號碼/編號 顧客姓名/手機號碼/編號" at bounding box center [360, 97] width 110 height 24
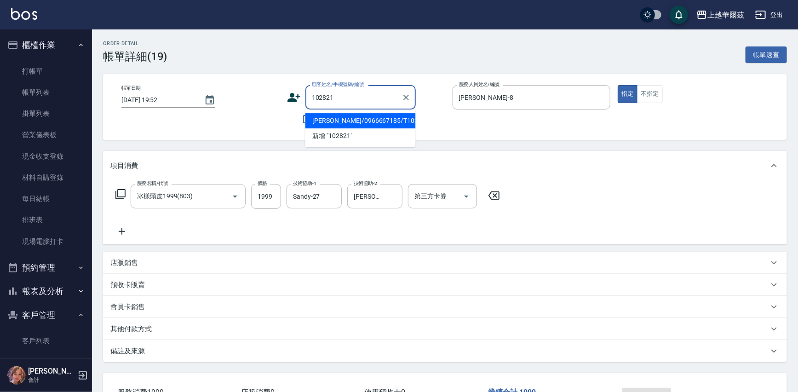
click at [332, 121] on li "陳嬿羽/0966667185/T102821" at bounding box center [360, 120] width 110 height 15
type input "陳嬿羽/0966667185/T102821"
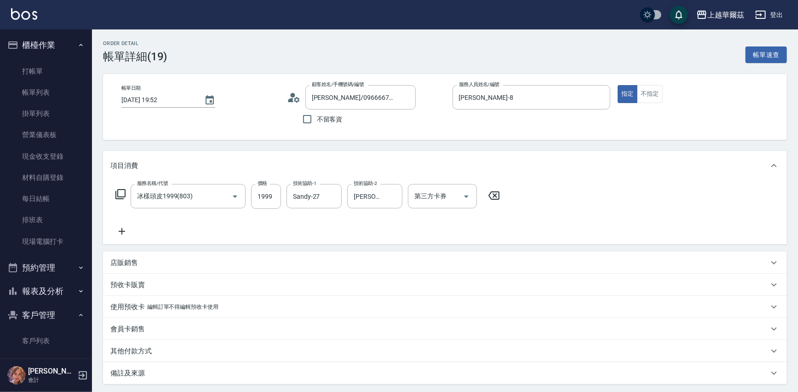
click at [497, 197] on icon at bounding box center [493, 195] width 23 height 11
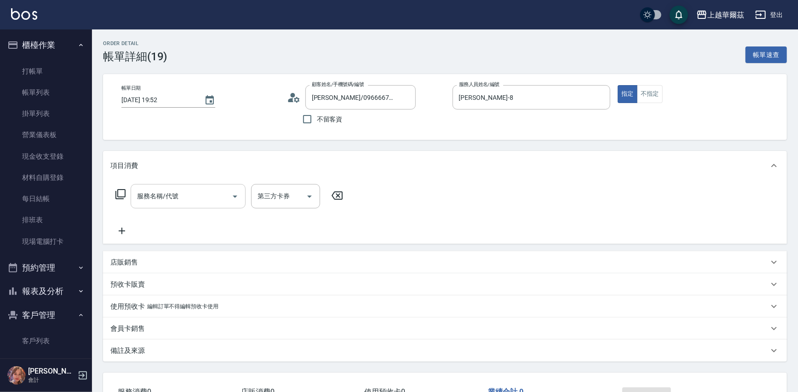
drag, startPoint x: 180, startPoint y: 202, endPoint x: 186, endPoint y: 197, distance: 7.2
click at [181, 202] on input "服務名稱/代號" at bounding box center [181, 196] width 93 height 16
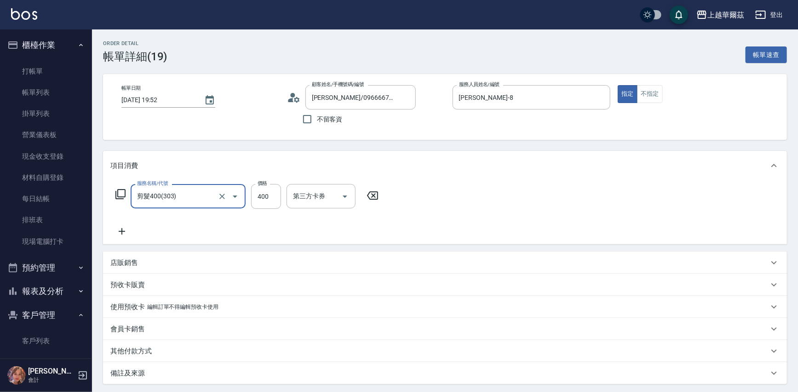
type input "剪髮400(303)"
type input "450"
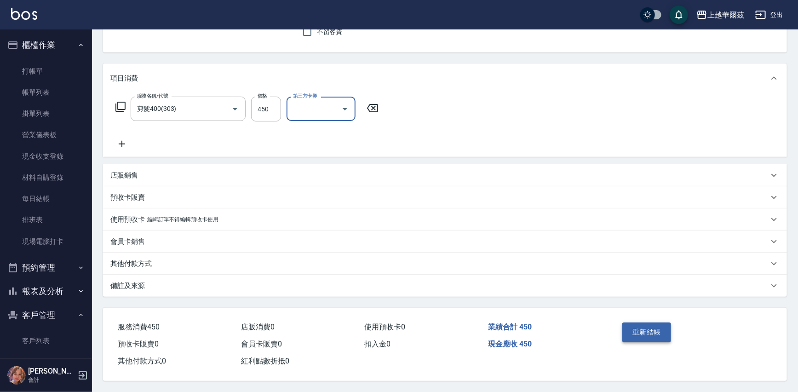
click at [653, 335] on button "重新結帳" at bounding box center [646, 331] width 49 height 19
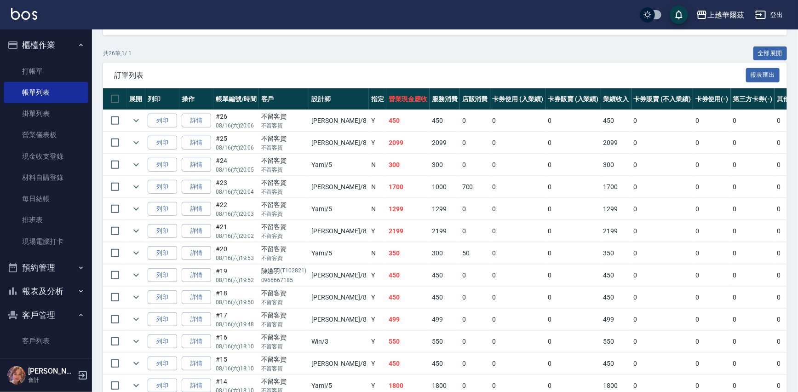
scroll to position [499, 0]
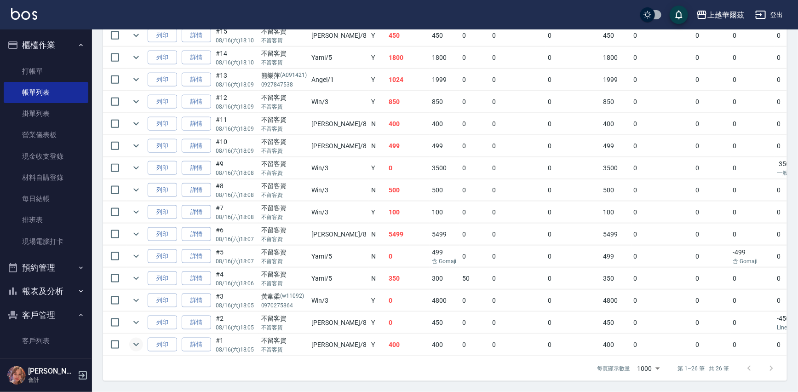
click at [134, 339] on icon "expand row" at bounding box center [136, 344] width 11 height 11
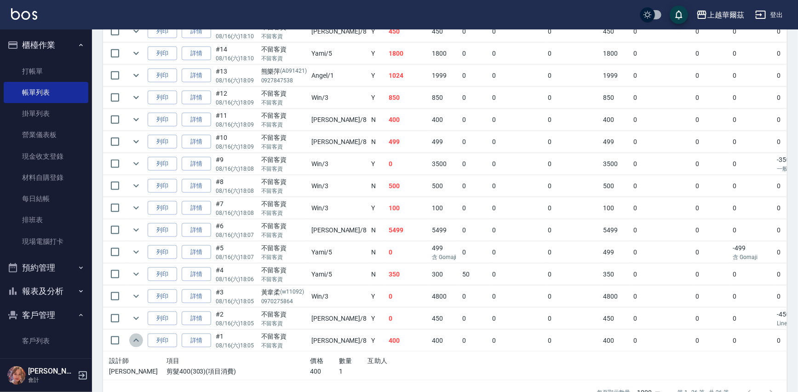
click at [134, 338] on icon "expand row" at bounding box center [136, 340] width 11 height 11
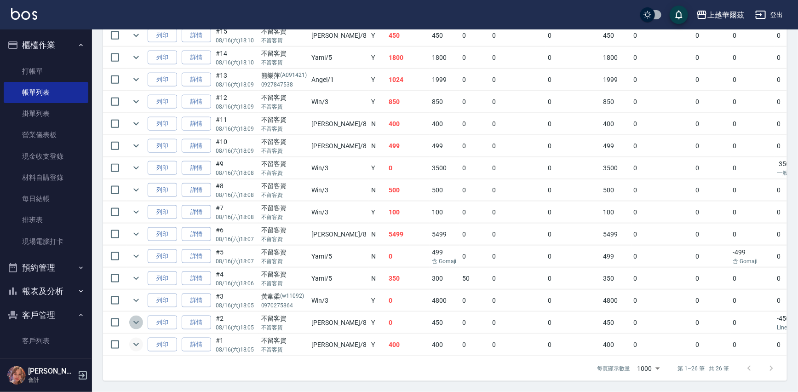
click at [138, 317] on icon "expand row" at bounding box center [136, 322] width 11 height 11
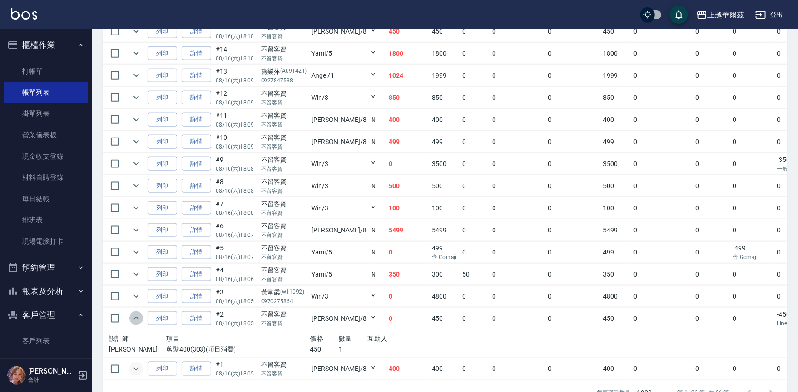
click at [138, 313] on icon "expand row" at bounding box center [136, 318] width 11 height 11
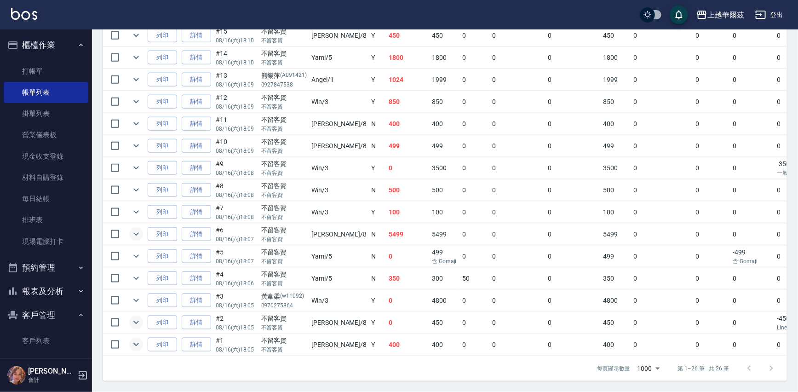
click at [136, 229] on icon "expand row" at bounding box center [136, 234] width 11 height 11
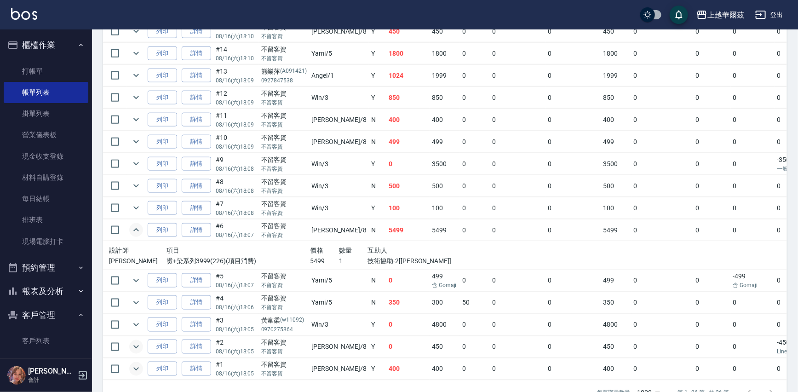
click at [136, 229] on icon "expand row" at bounding box center [136, 229] width 11 height 11
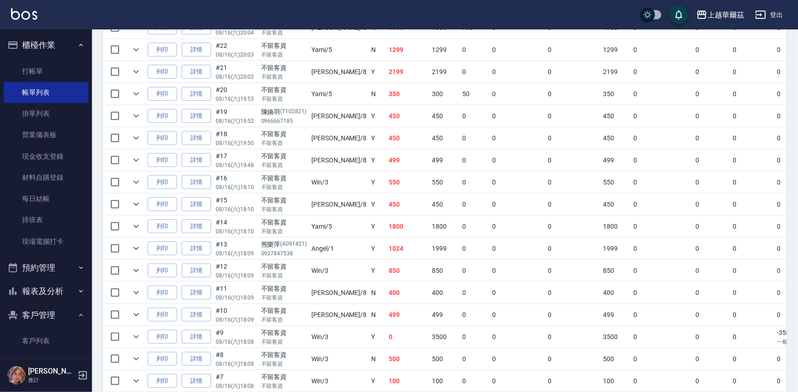
scroll to position [316, 0]
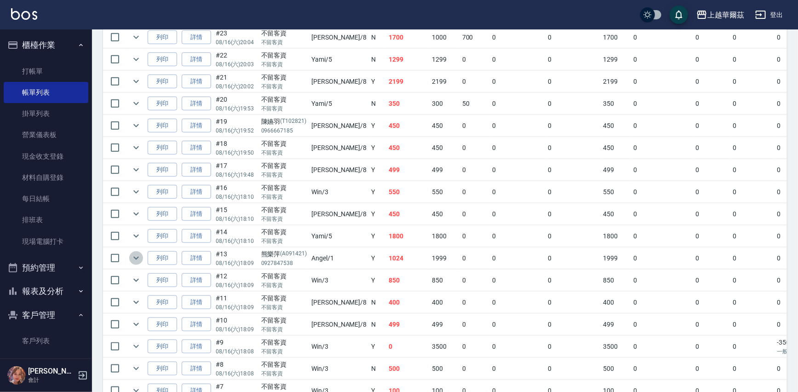
click at [133, 257] on icon "expand row" at bounding box center [136, 258] width 6 height 3
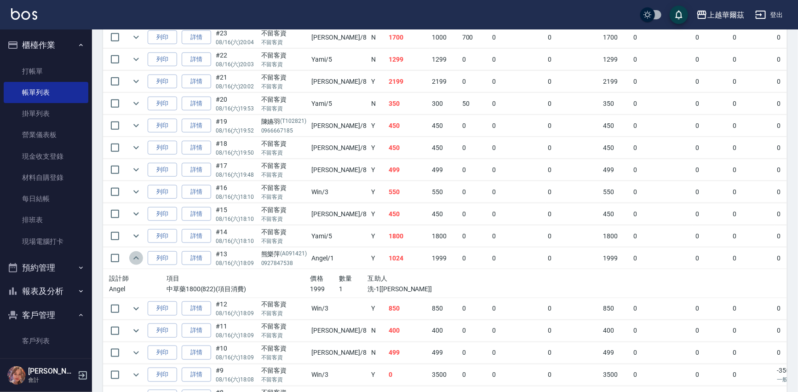
click at [133, 255] on icon "expand row" at bounding box center [136, 257] width 11 height 11
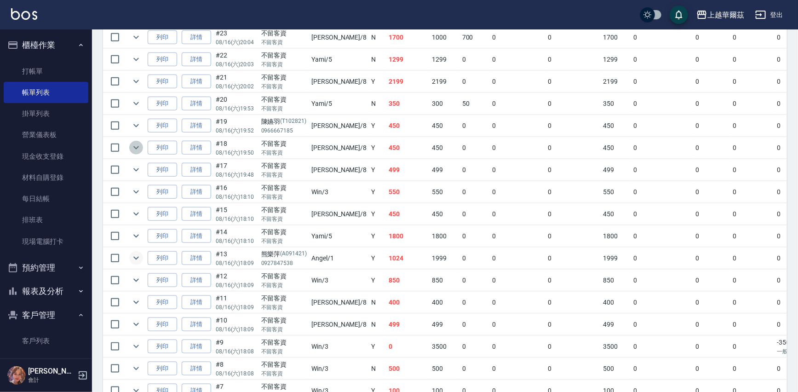
click at [136, 146] on icon "expand row" at bounding box center [136, 147] width 11 height 11
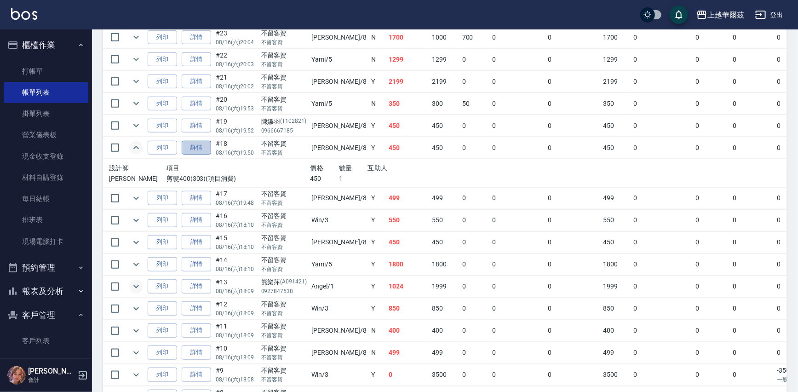
click at [189, 147] on link "詳情" at bounding box center [196, 148] width 29 height 14
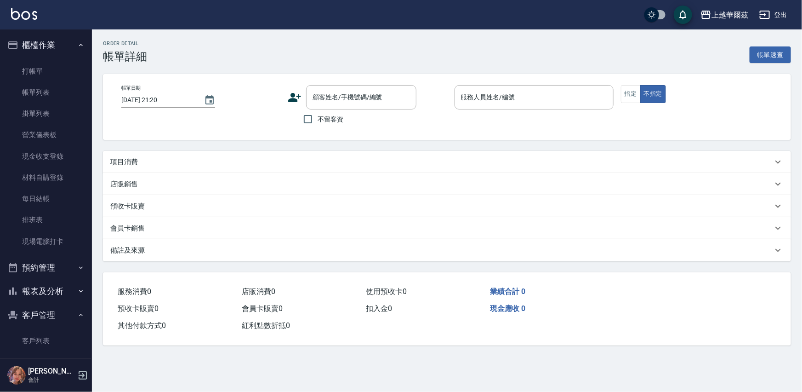
type input "[DATE] 19:50"
checkbox input "true"
type input "[PERSON_NAME]-8"
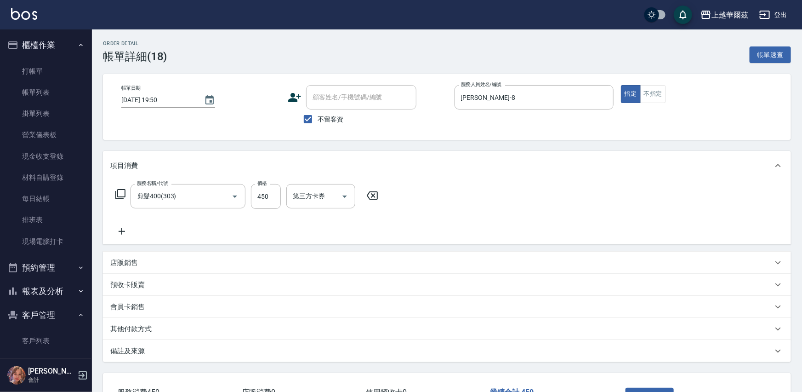
type input "剪髮400(303)"
click at [118, 229] on icon at bounding box center [121, 231] width 23 height 11
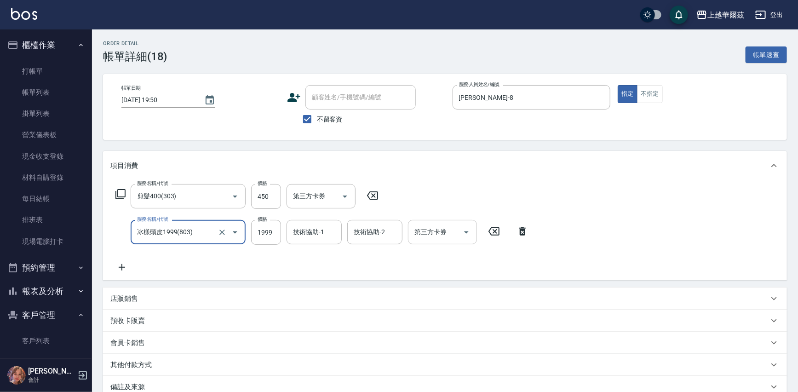
type input "冰樣頭皮1999(803)"
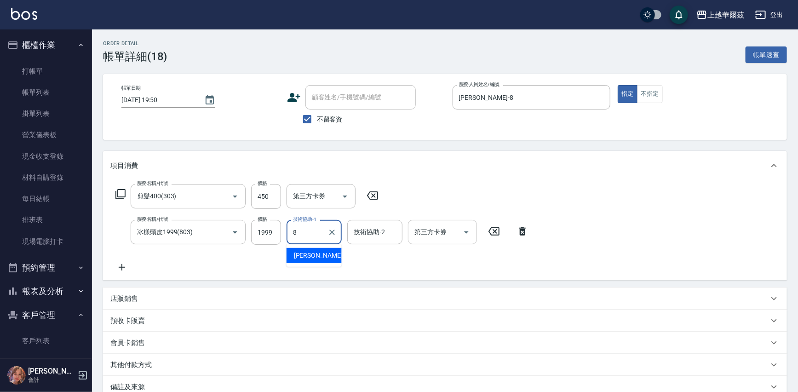
type input "[PERSON_NAME]-8"
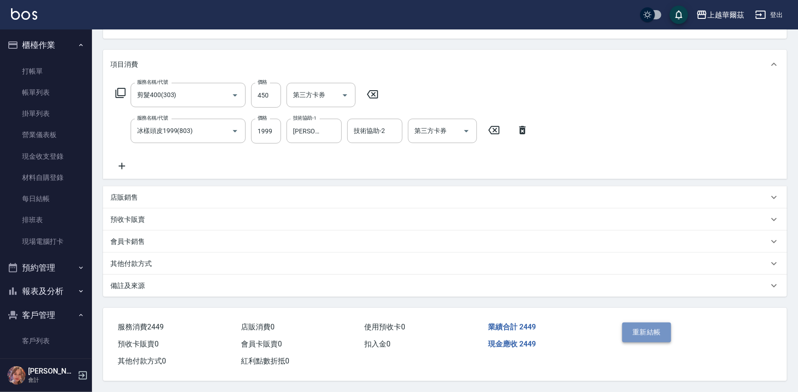
click at [646, 328] on button "重新結帳" at bounding box center [646, 331] width 49 height 19
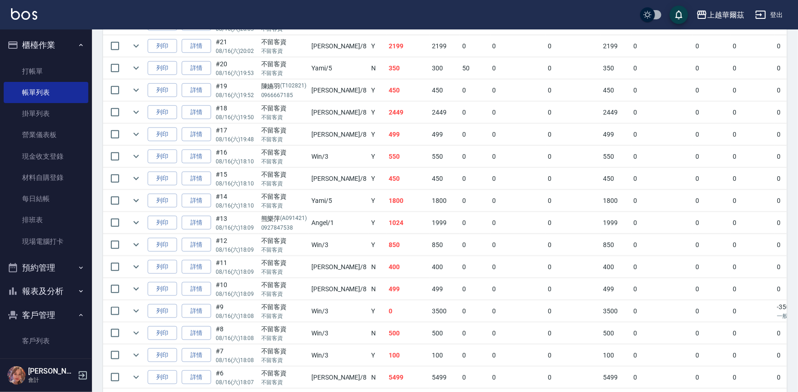
scroll to position [356, 0]
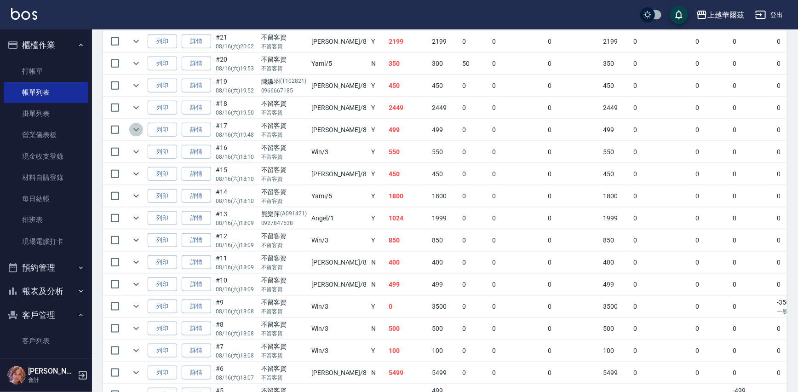
click at [139, 127] on icon "expand row" at bounding box center [136, 129] width 11 height 11
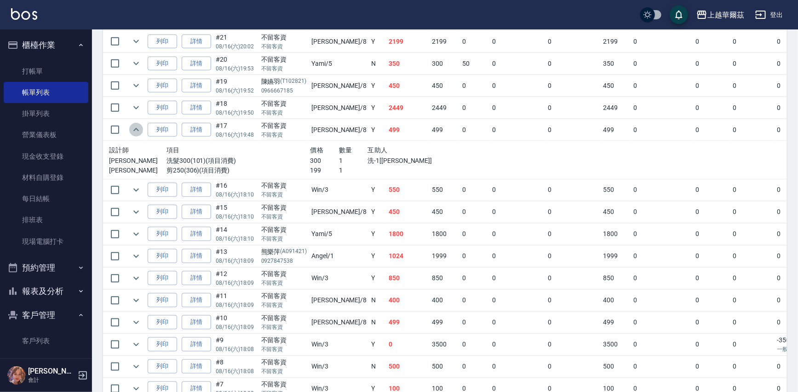
click at [139, 127] on icon "expand row" at bounding box center [136, 129] width 11 height 11
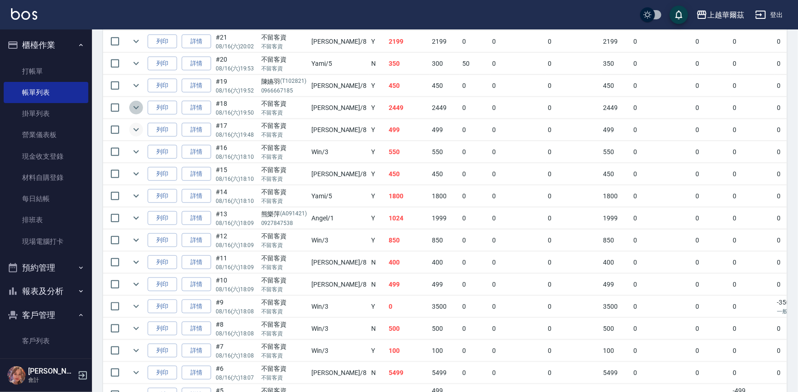
click at [136, 104] on icon "expand row" at bounding box center [136, 107] width 11 height 11
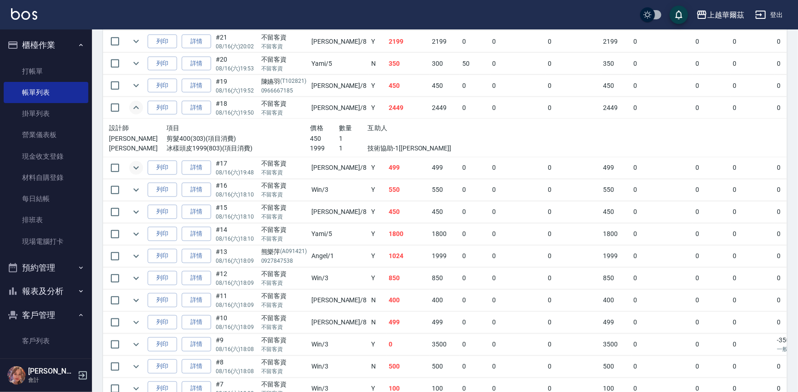
click at [136, 104] on icon "expand row" at bounding box center [136, 107] width 11 height 11
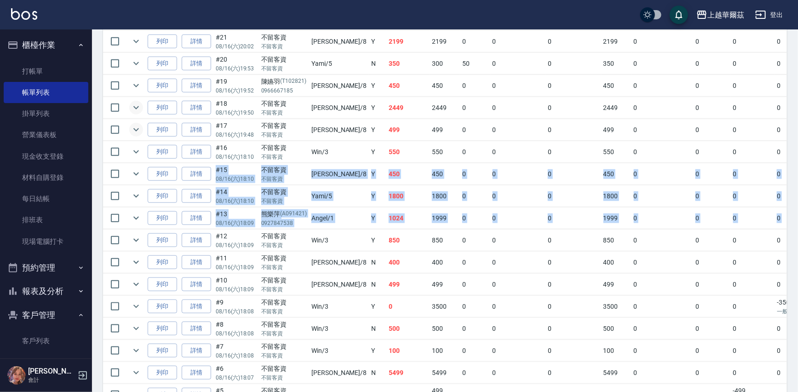
drag, startPoint x: 795, startPoint y: 218, endPoint x: 779, endPoint y: 152, distance: 67.7
click at [779, 152] on div "ORDERS 帳單列表 新開單 前天 昨天 今天 2025/08/16 設計師編號/姓名 設計師編號/姓名 顧客編號/姓名 顧客編號/姓名 其他付款方式 其他…" at bounding box center [445, 101] width 706 height 857
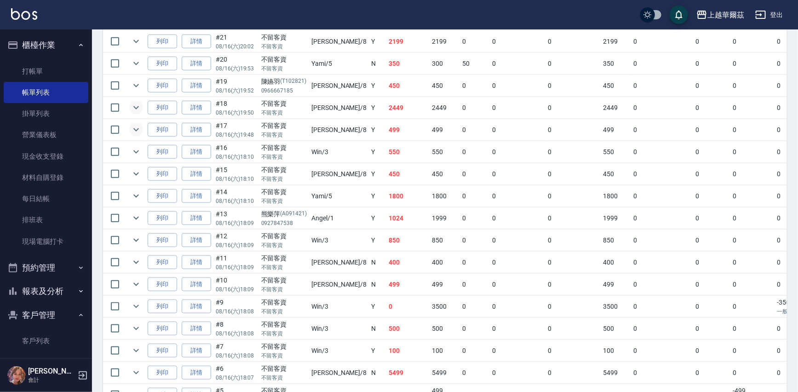
click at [795, 92] on div "ORDERS 帳單列表 新開單 前天 昨天 今天 2025/08/16 設計師編號/姓名 設計師編號/姓名 顧客編號/姓名 顧客編號/姓名 其他付款方式 其他…" at bounding box center [445, 101] width 706 height 857
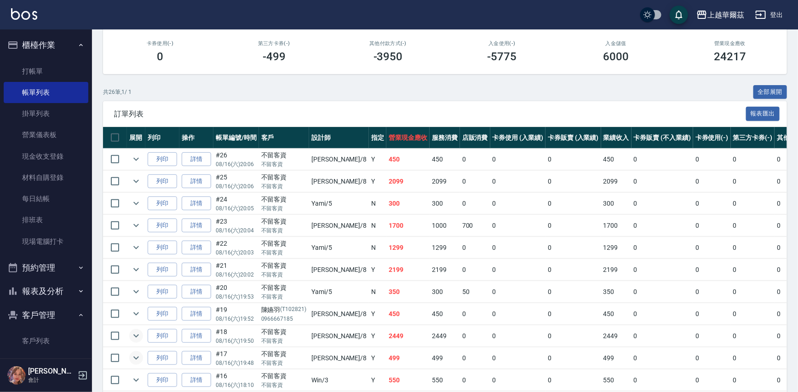
scroll to position [115, 0]
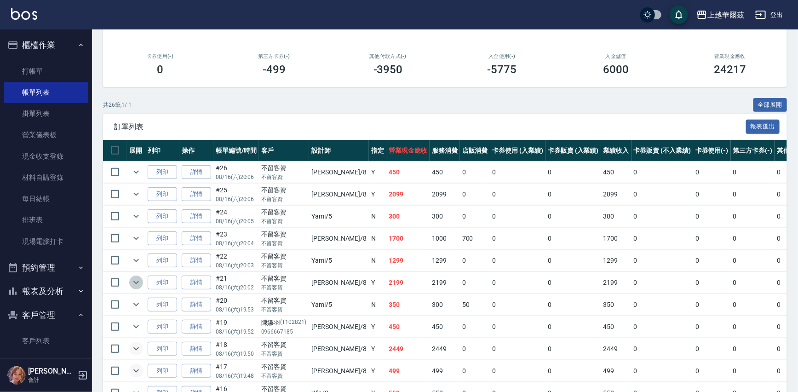
click at [136, 282] on icon "expand row" at bounding box center [136, 282] width 6 height 3
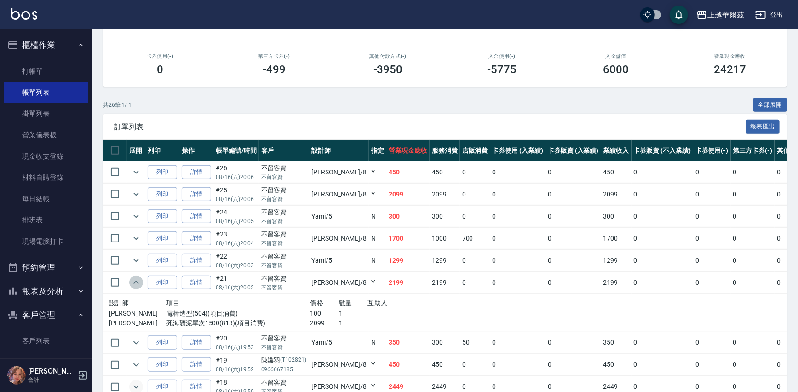
click at [136, 282] on icon "expand row" at bounding box center [136, 282] width 11 height 11
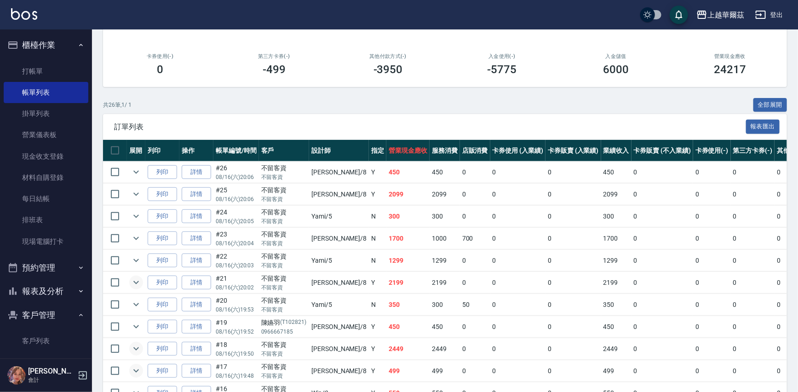
click at [39, 43] on button "櫃檯作業" at bounding box center [46, 45] width 85 height 24
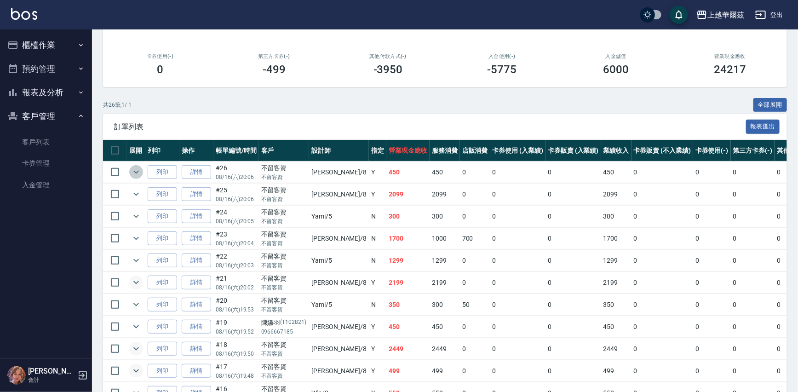
click at [138, 169] on icon "expand row" at bounding box center [136, 171] width 11 height 11
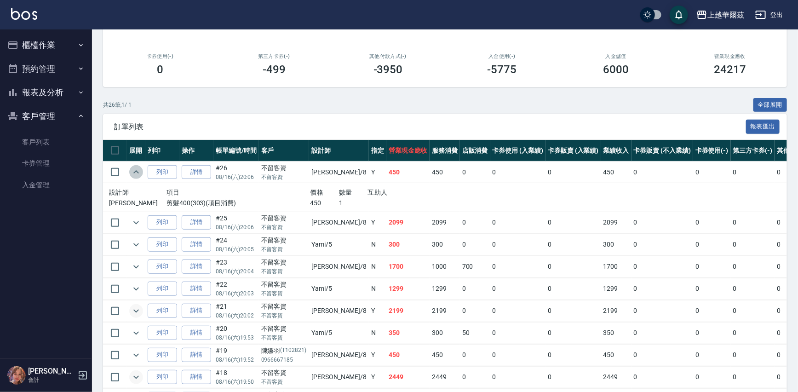
click at [138, 169] on icon "expand row" at bounding box center [136, 171] width 11 height 11
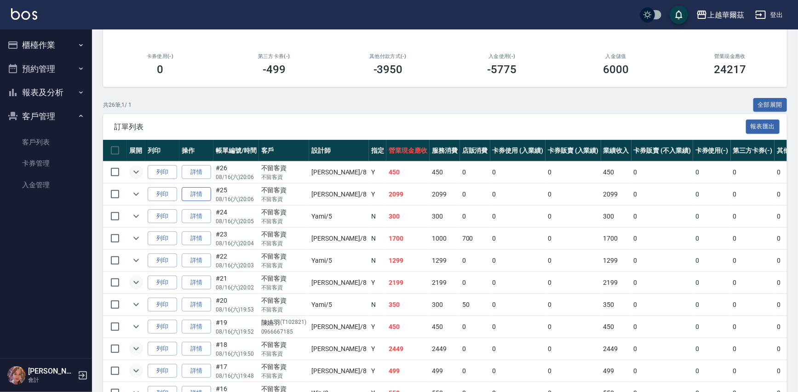
click at [200, 193] on link "詳情" at bounding box center [196, 194] width 29 height 14
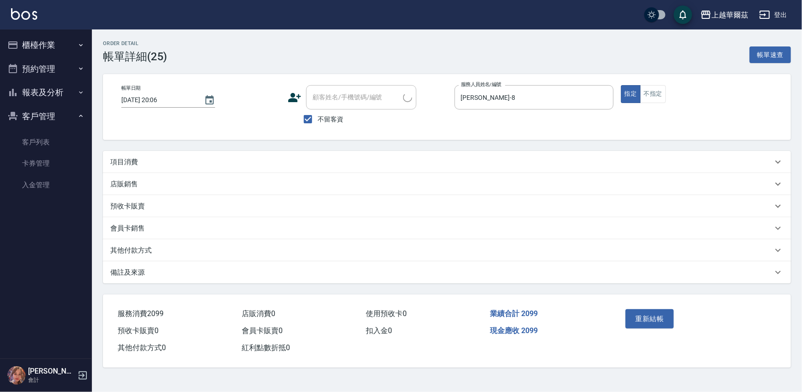
type input "[DATE] 20:06"
checkbox input "true"
type input "[PERSON_NAME]-8"
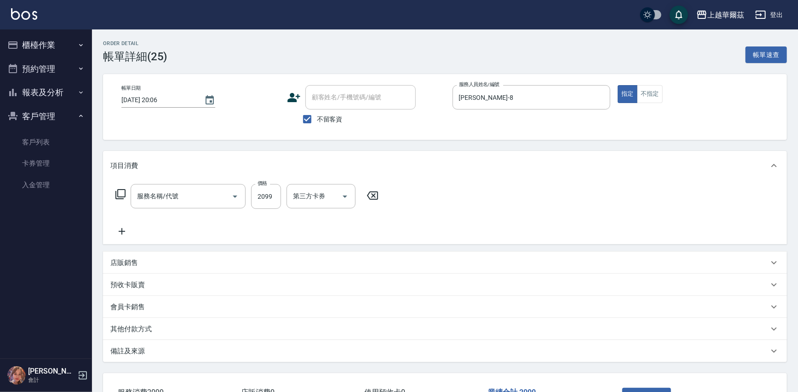
type input "死海礦泥-單次卷(811)"
click at [372, 197] on div "技術協助-2 技術協助-2" at bounding box center [374, 196] width 55 height 24
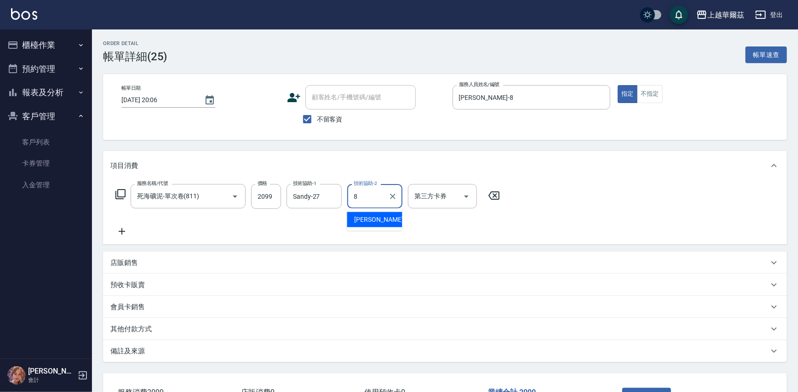
type input "[PERSON_NAME]-8"
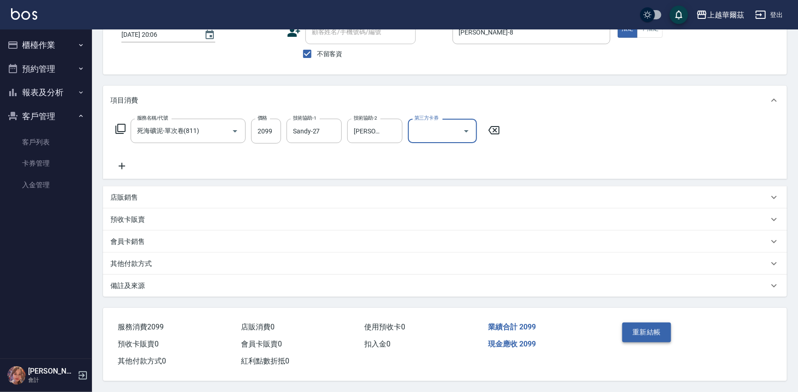
click at [653, 322] on button "重新結帳" at bounding box center [646, 331] width 49 height 19
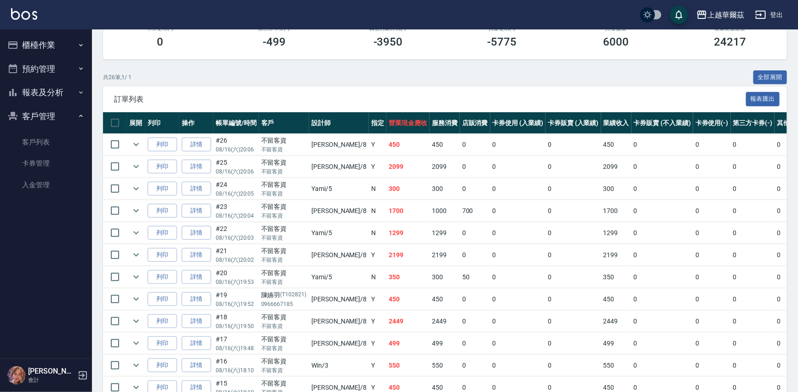
scroll to position [160, 0]
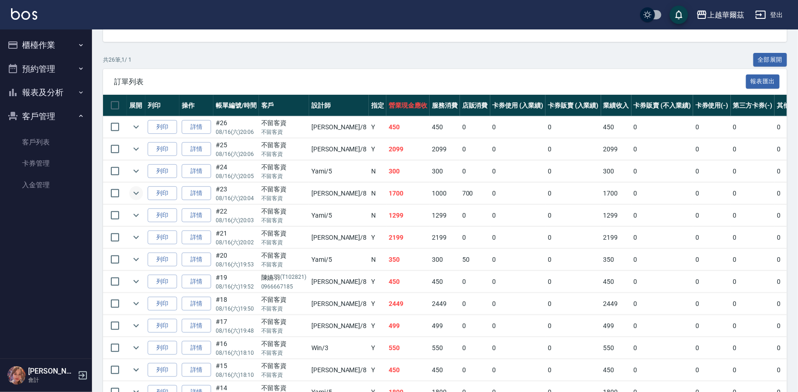
click at [135, 193] on icon "expand row" at bounding box center [136, 193] width 11 height 11
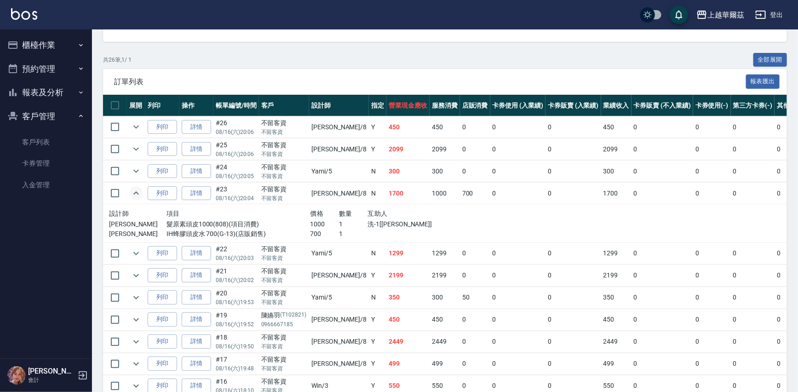
click at [135, 193] on icon "expand row" at bounding box center [136, 193] width 11 height 11
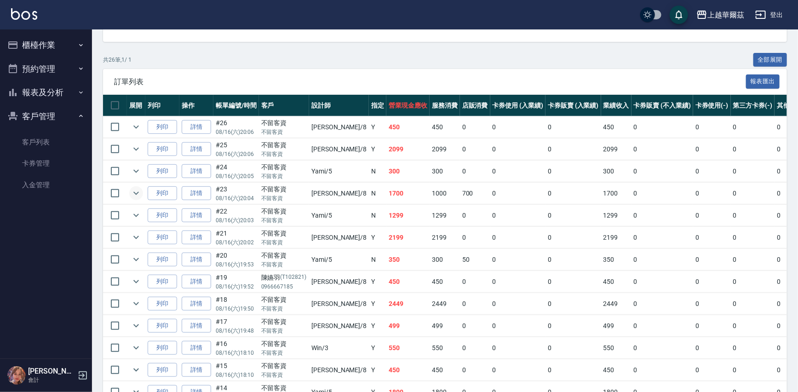
click at [135, 193] on icon "expand row" at bounding box center [136, 193] width 11 height 11
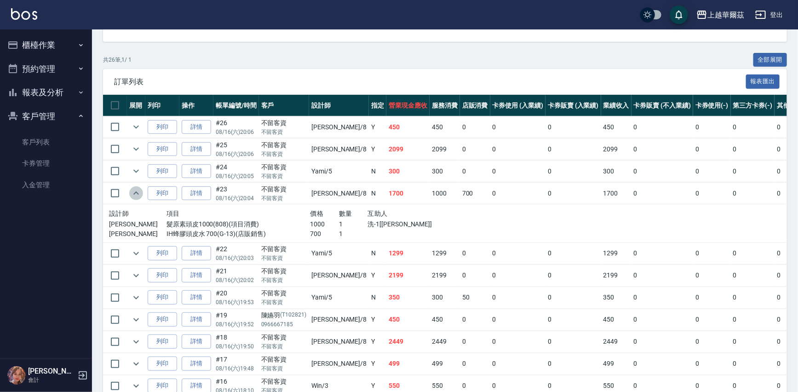
click at [135, 193] on icon "expand row" at bounding box center [136, 193] width 11 height 11
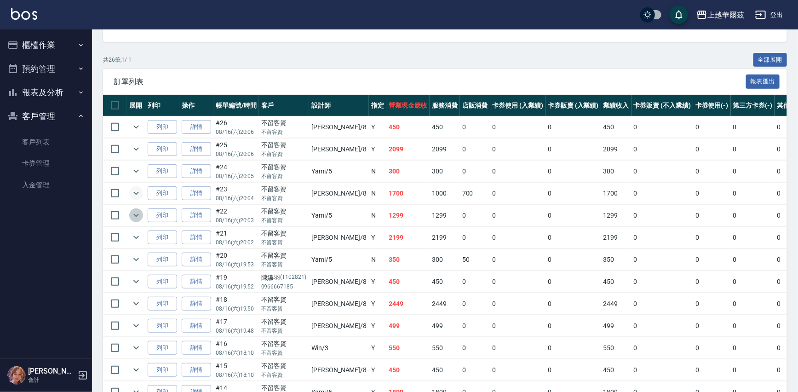
click at [136, 214] on icon "expand row" at bounding box center [136, 215] width 11 height 11
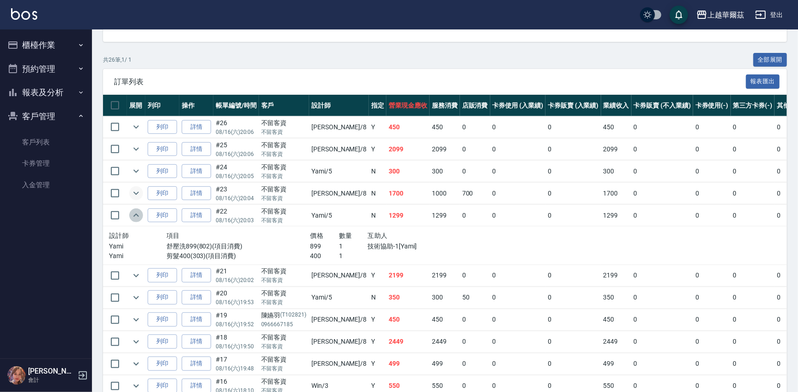
click at [136, 213] on icon "expand row" at bounding box center [136, 214] width 6 height 3
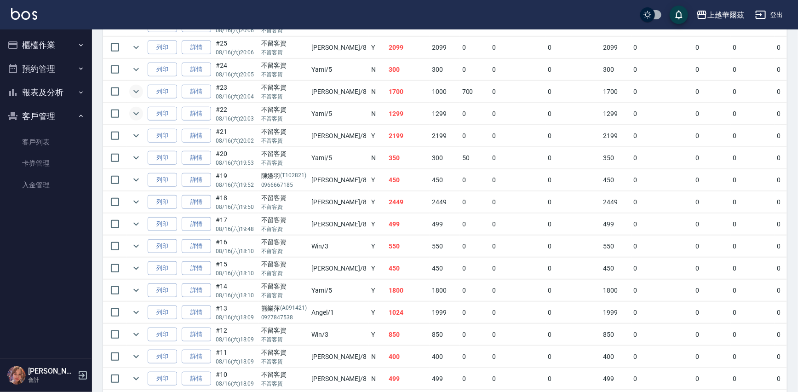
scroll to position [264, 0]
click at [134, 197] on icon "expand row" at bounding box center [136, 200] width 11 height 11
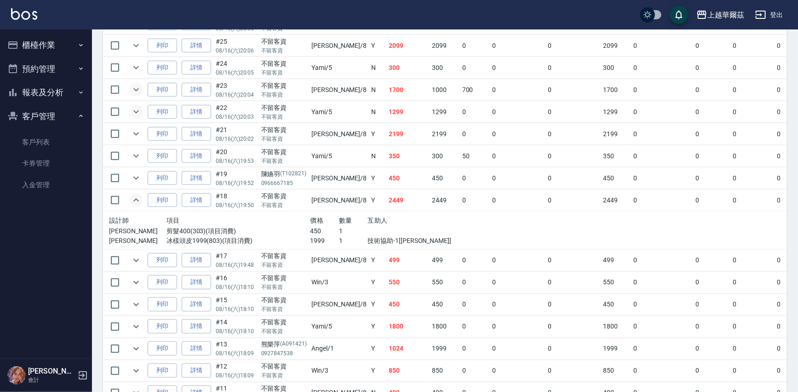
click at [134, 197] on icon "expand row" at bounding box center [136, 200] width 11 height 11
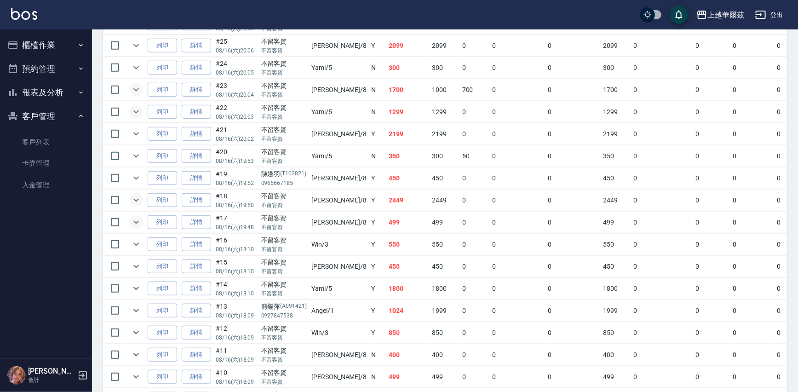
click at [138, 221] on icon "expand row" at bounding box center [136, 222] width 6 height 3
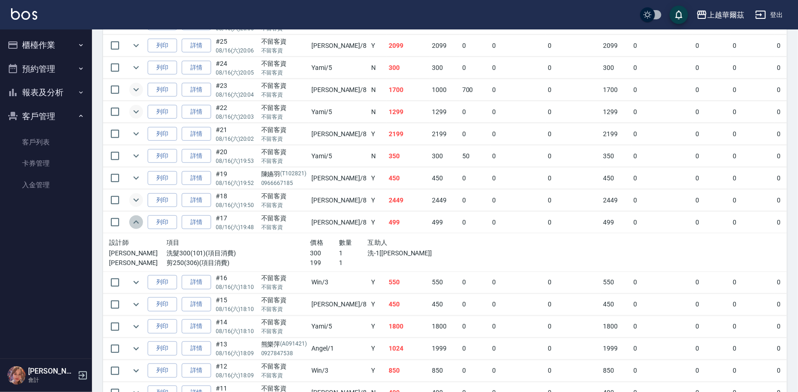
click at [138, 220] on icon "expand row" at bounding box center [136, 222] width 11 height 11
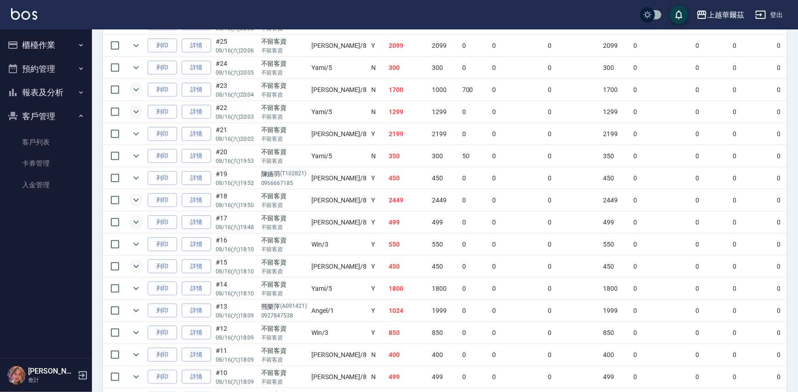
click at [134, 265] on icon "expand row" at bounding box center [136, 266] width 11 height 11
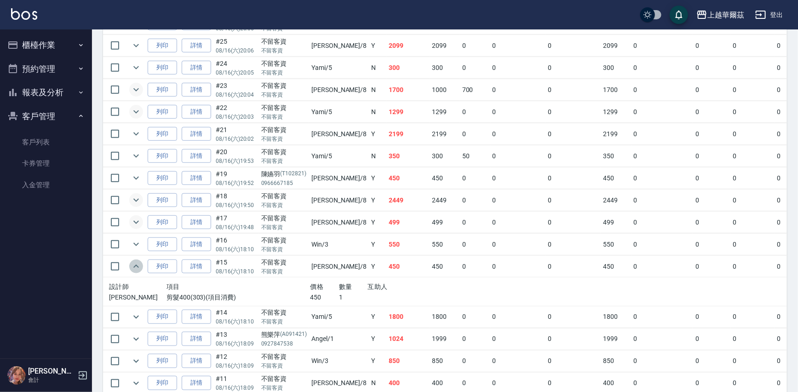
click at [134, 265] on icon "expand row" at bounding box center [136, 265] width 6 height 3
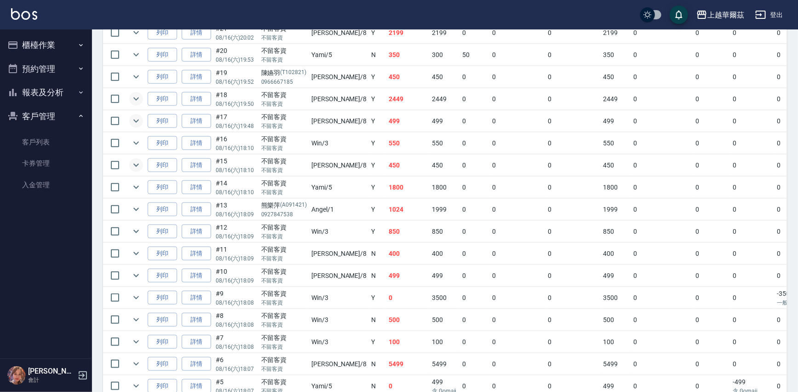
scroll to position [379, 0]
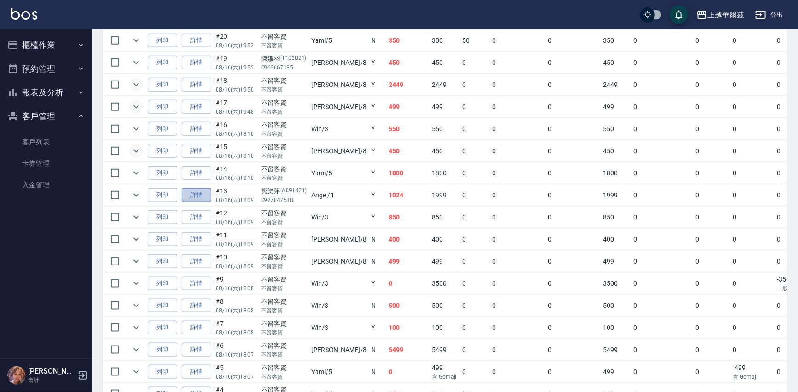
click at [192, 193] on link "詳情" at bounding box center [196, 195] width 29 height 14
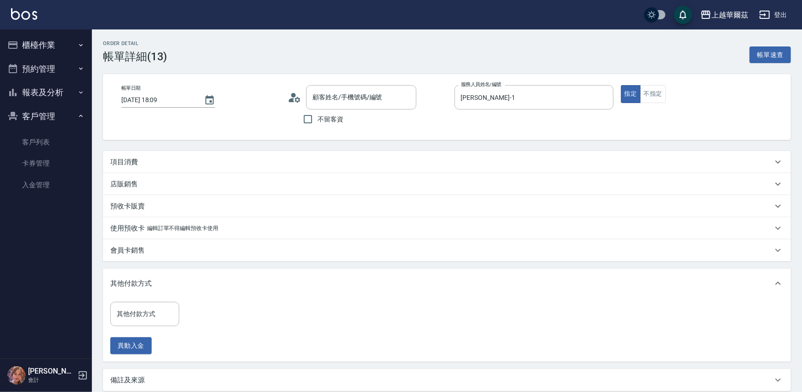
type input "2025/08/16 18:09"
type input "Angel-1"
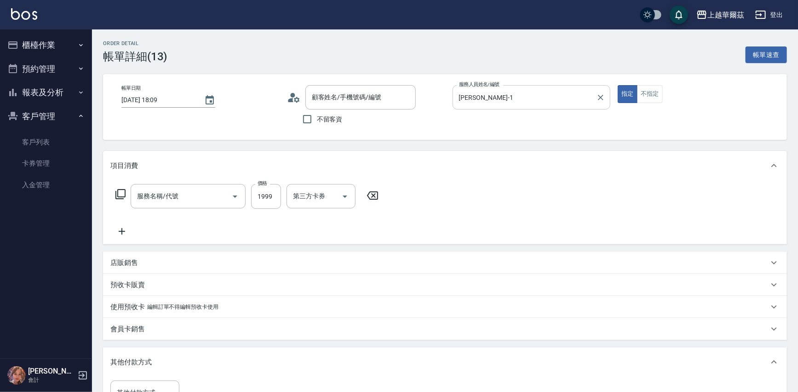
click at [599, 97] on icon "Clear" at bounding box center [600, 97] width 9 height 9
type input "熊樂萍/0927847538/A091421"
type input "中草藥1800(822)"
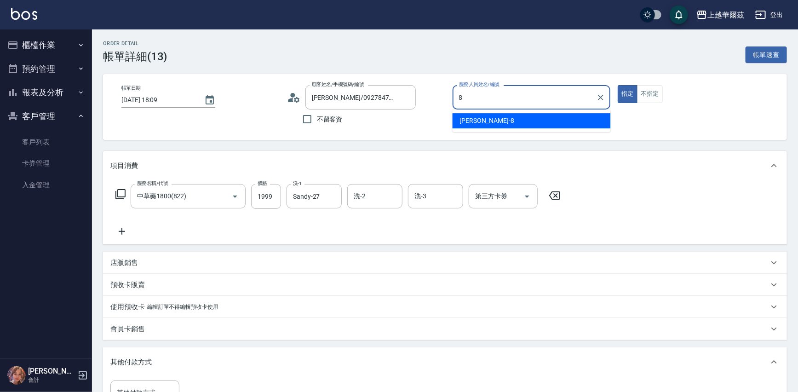
type input "8"
type button "true"
type input "[PERSON_NAME]-8"
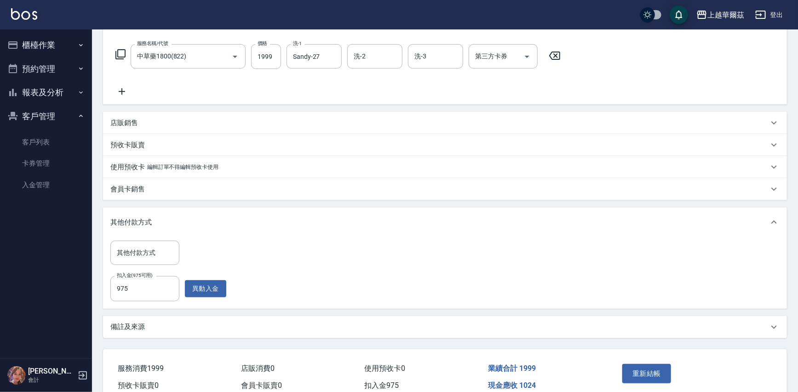
scroll to position [146, 0]
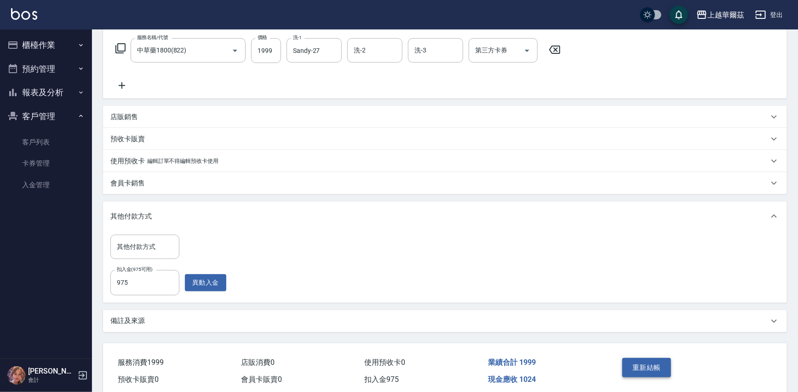
click at [635, 360] on button "重新結帳" at bounding box center [646, 367] width 49 height 19
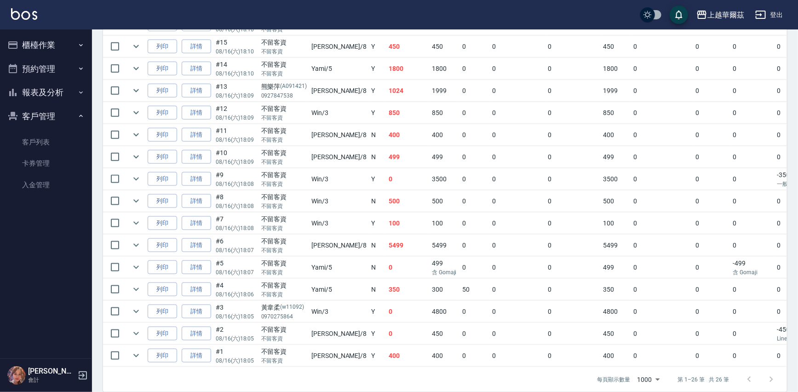
scroll to position [499, 0]
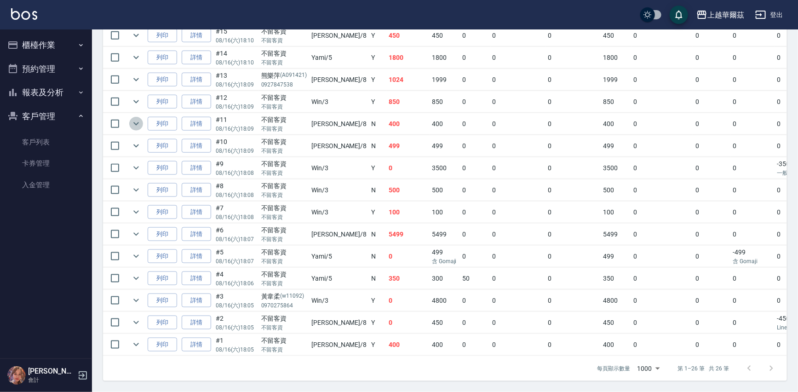
click at [134, 118] on icon "expand row" at bounding box center [136, 123] width 11 height 11
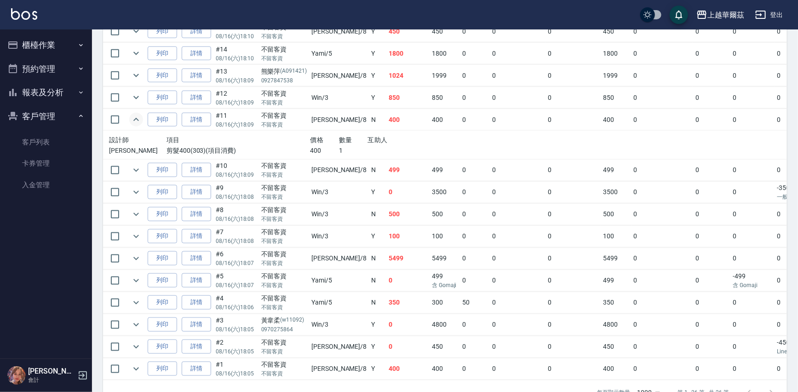
click at [134, 115] on icon "expand row" at bounding box center [136, 119] width 11 height 11
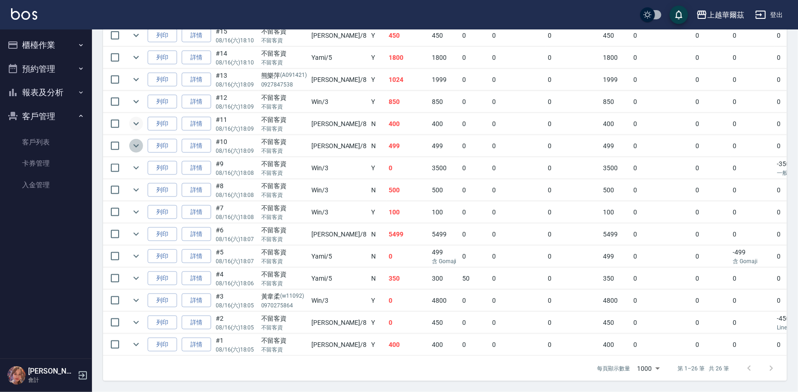
click at [140, 140] on icon "expand row" at bounding box center [136, 145] width 11 height 11
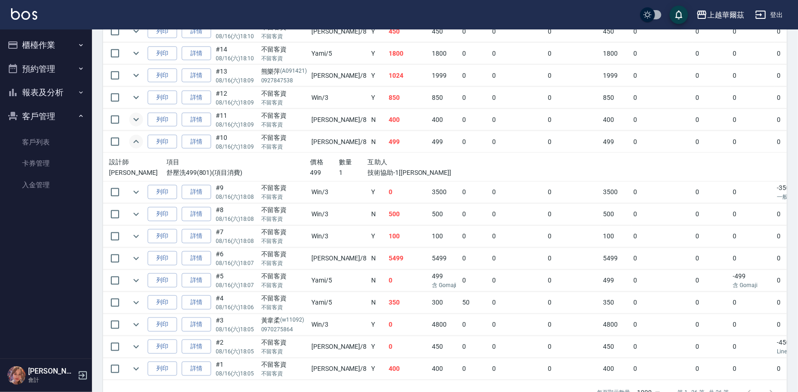
click at [140, 139] on icon "expand row" at bounding box center [136, 141] width 11 height 11
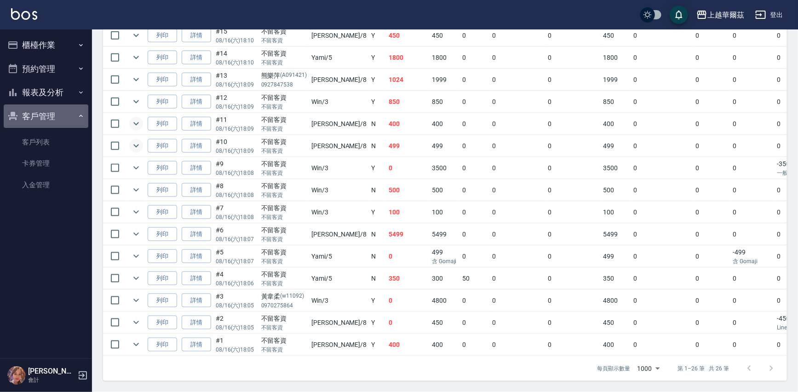
click at [43, 112] on button "客戶管理" at bounding box center [46, 116] width 85 height 24
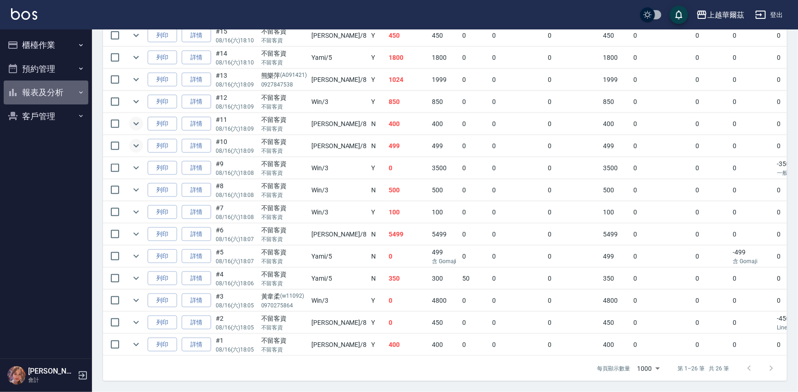
click at [34, 89] on button "報表及分析" at bounding box center [46, 92] width 85 height 24
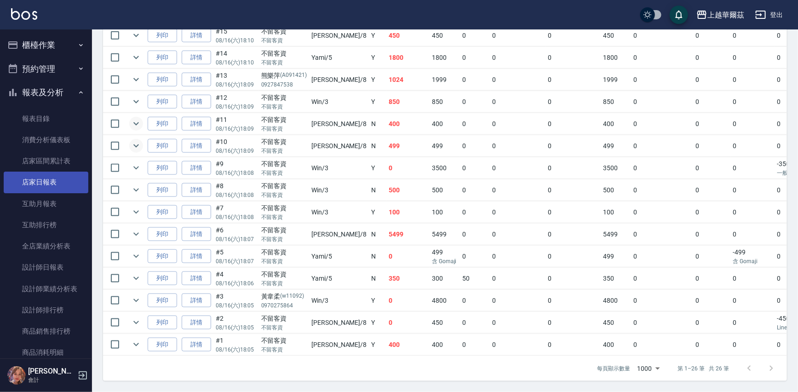
click at [57, 185] on link "店家日報表" at bounding box center [46, 182] width 85 height 21
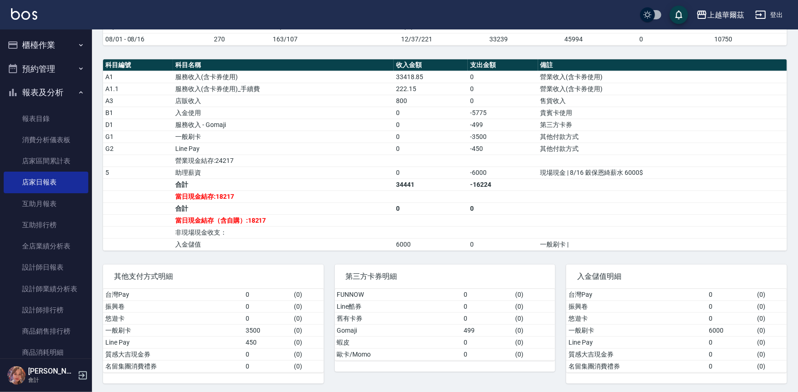
scroll to position [273, 0]
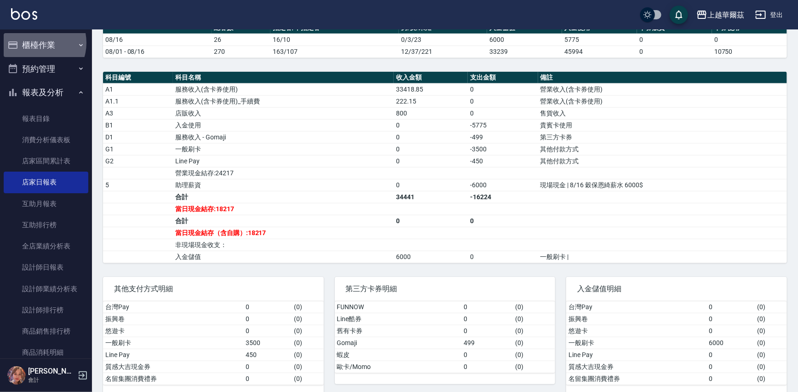
click at [37, 43] on button "櫃檯作業" at bounding box center [46, 45] width 85 height 24
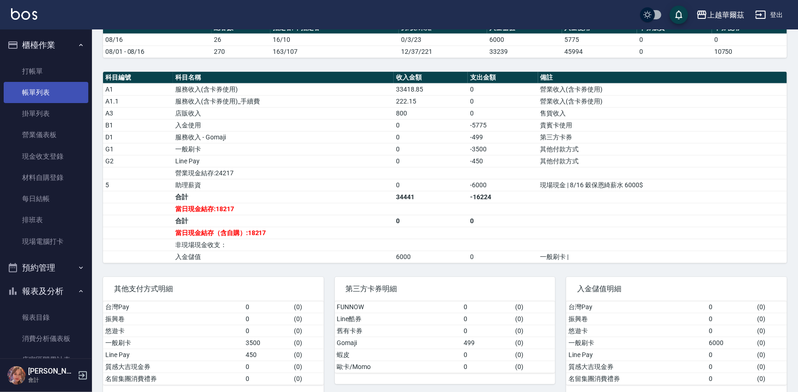
click at [41, 93] on link "帳單列表" at bounding box center [46, 92] width 85 height 21
click at [42, 92] on link "帳單列表" at bounding box center [46, 92] width 85 height 21
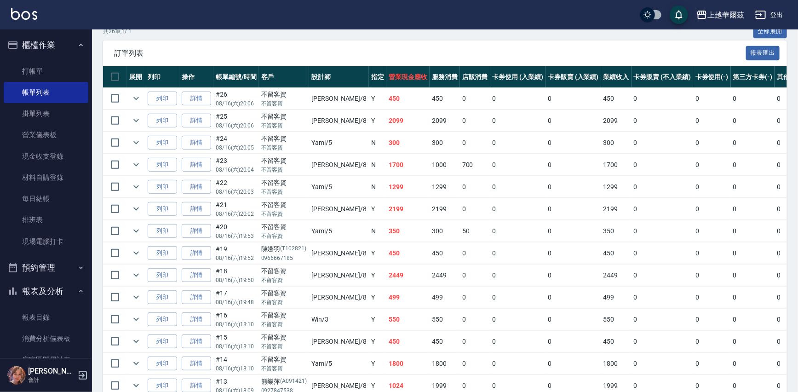
scroll to position [197, 0]
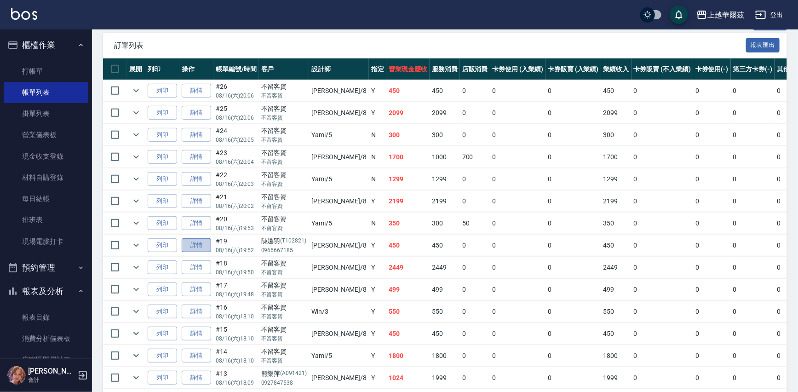
click at [196, 240] on link "詳情" at bounding box center [196, 245] width 29 height 14
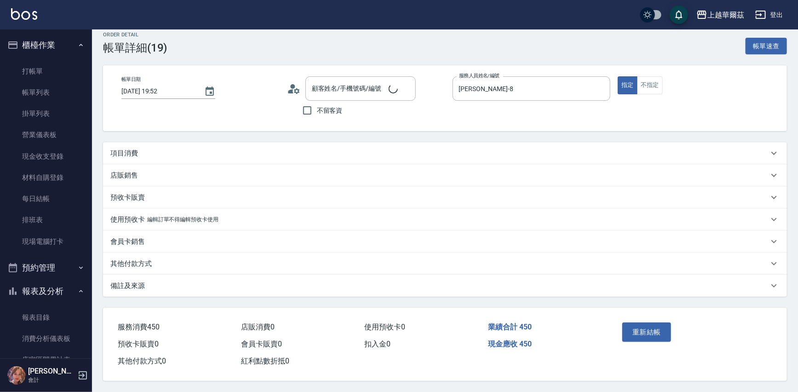
type input "[DATE] 19:52"
type input "[PERSON_NAME]-8"
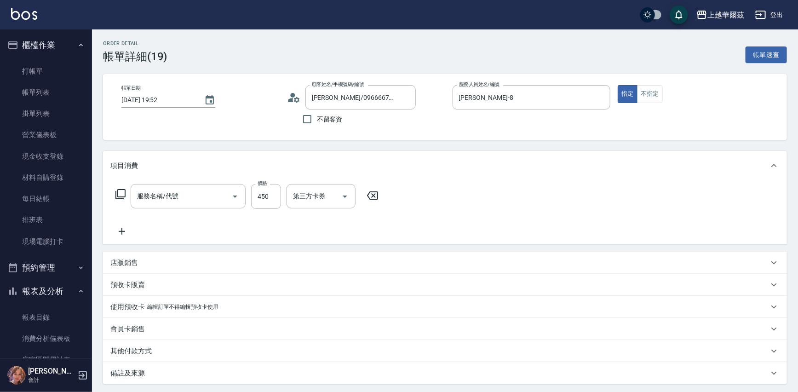
type input "陳嬿羽/0966667185/T102821"
type input "剪髮400(303)"
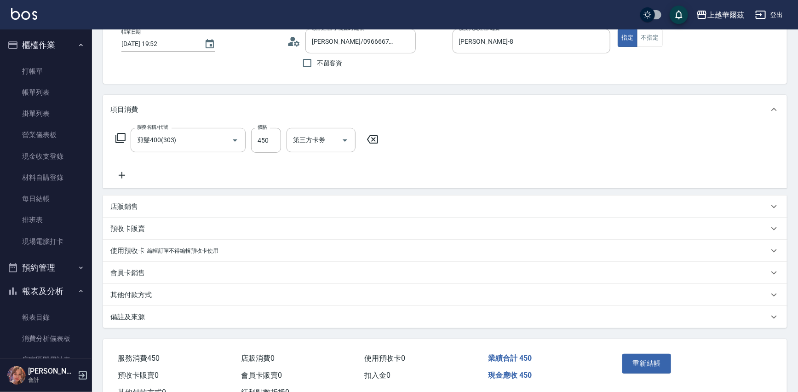
scroll to position [90, 0]
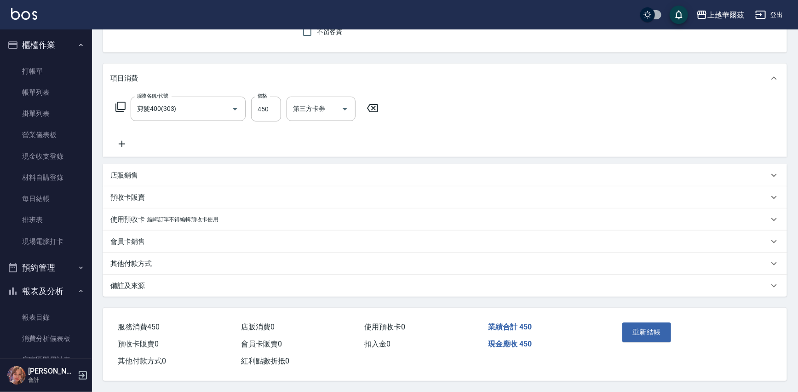
click at [233, 259] on div "其他付款方式" at bounding box center [439, 264] width 658 height 10
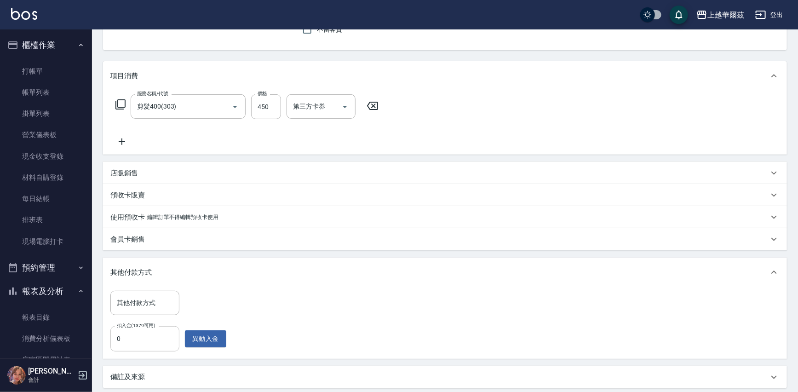
click at [132, 338] on input "0" at bounding box center [144, 338] width 69 height 25
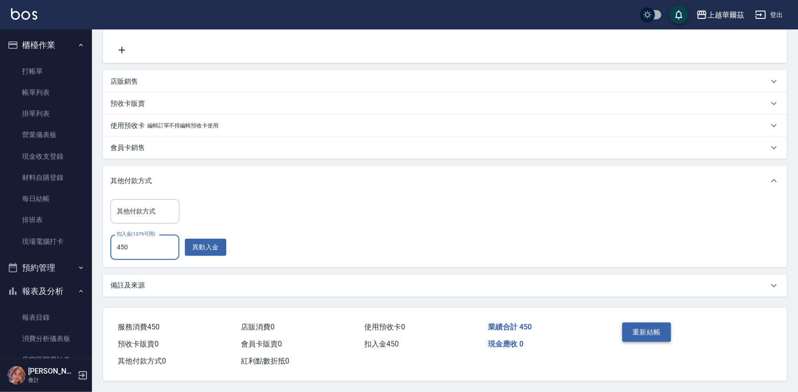
type input "450"
click at [641, 328] on button "重新結帳" at bounding box center [646, 331] width 49 height 19
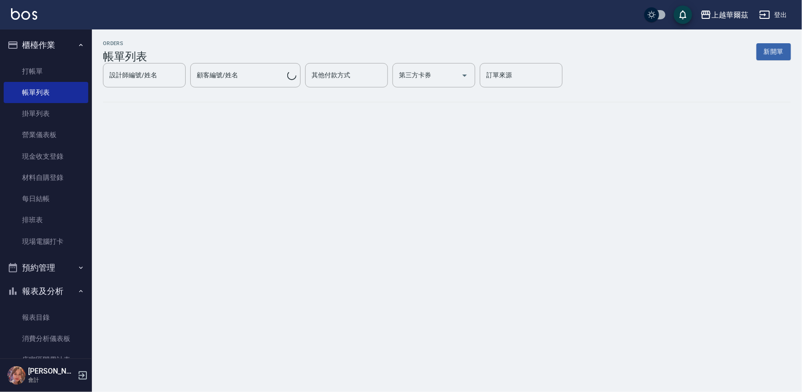
click at [37, 42] on button "櫃檯作業" at bounding box center [46, 45] width 85 height 24
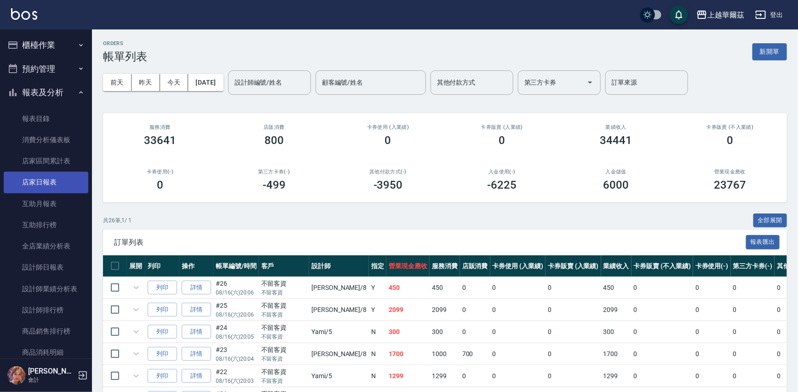
click at [56, 182] on link "店家日報表" at bounding box center [46, 182] width 85 height 21
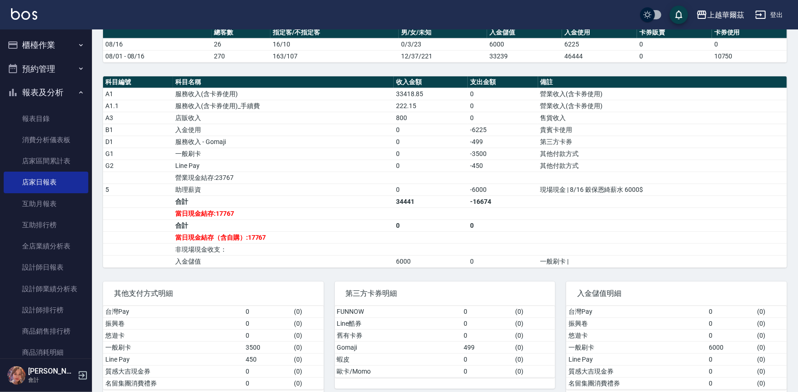
scroll to position [275, 0]
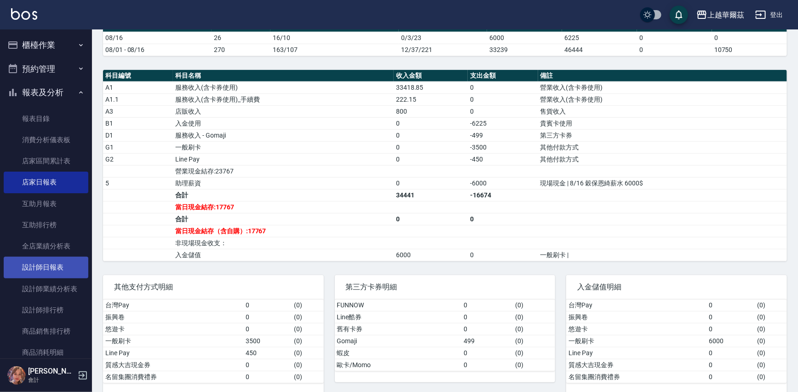
click at [44, 270] on link "設計師日報表" at bounding box center [46, 267] width 85 height 21
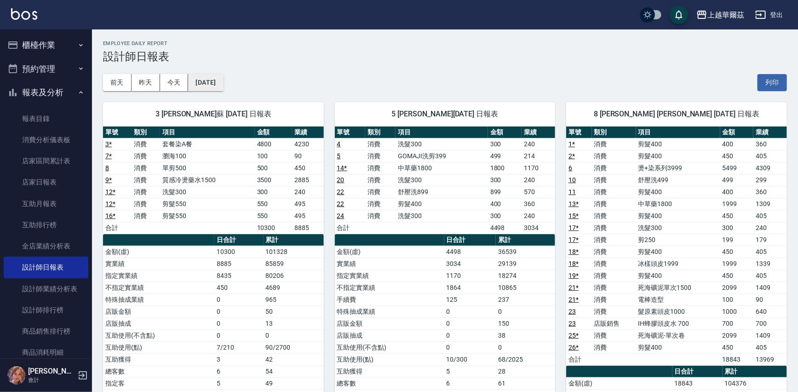
click at [204, 76] on button "[DATE]" at bounding box center [205, 82] width 35 height 17
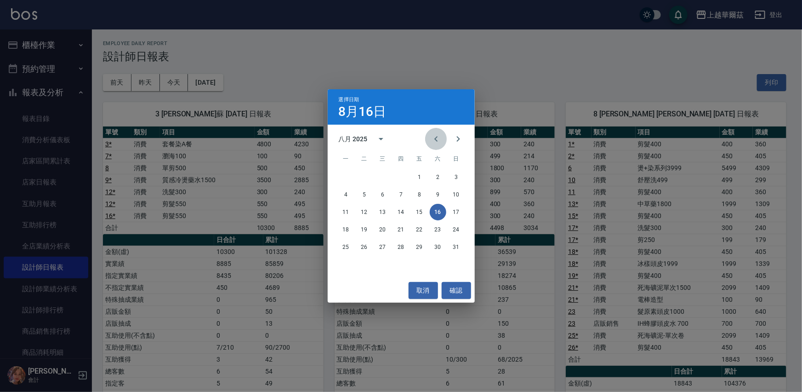
click at [434, 137] on icon "Previous month" at bounding box center [436, 138] width 11 height 11
click at [387, 212] on button "16" at bounding box center [383, 212] width 17 height 17
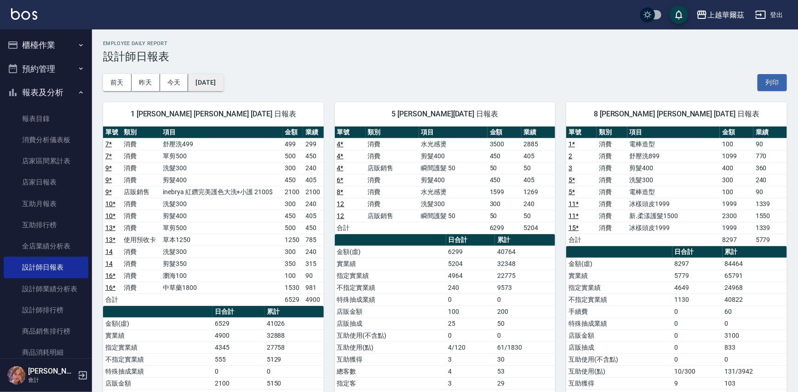
click at [215, 80] on button "2025/07/16" at bounding box center [205, 82] width 35 height 17
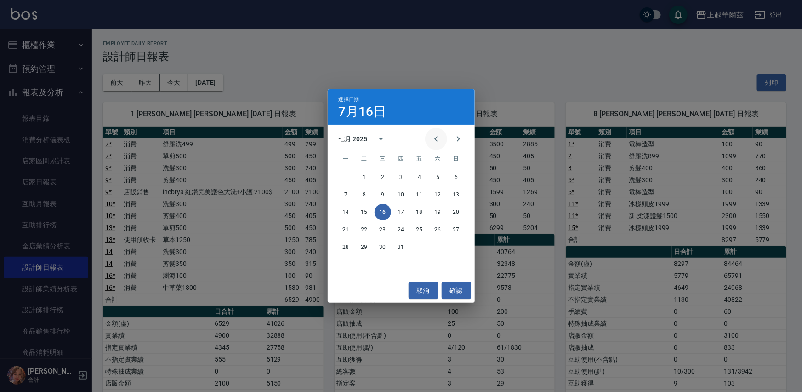
click at [436, 139] on icon "Previous month" at bounding box center [436, 139] width 3 height 6
click at [347, 229] on button "16" at bounding box center [346, 229] width 17 height 17
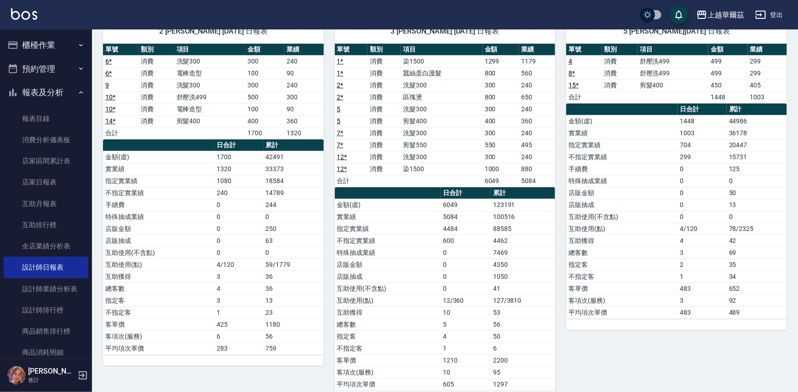
scroll to position [14, 0]
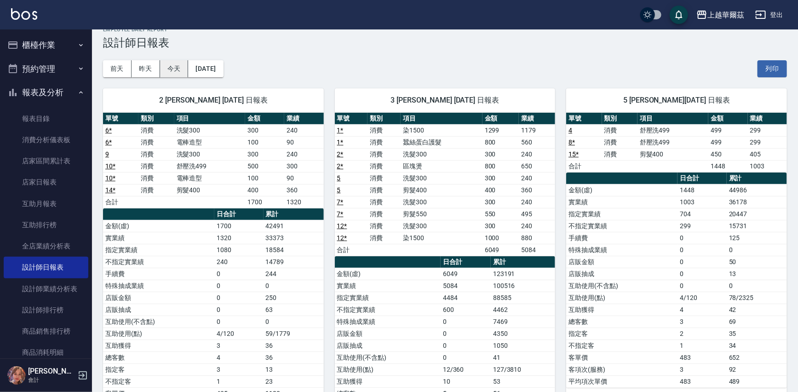
click at [178, 67] on button "今天" at bounding box center [174, 68] width 29 height 17
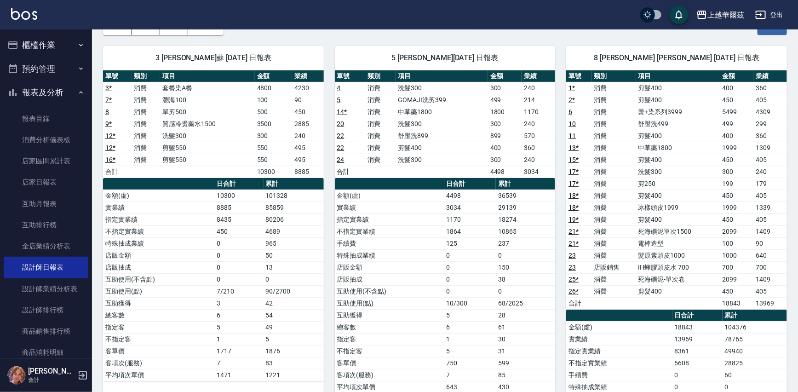
scroll to position [54, 0]
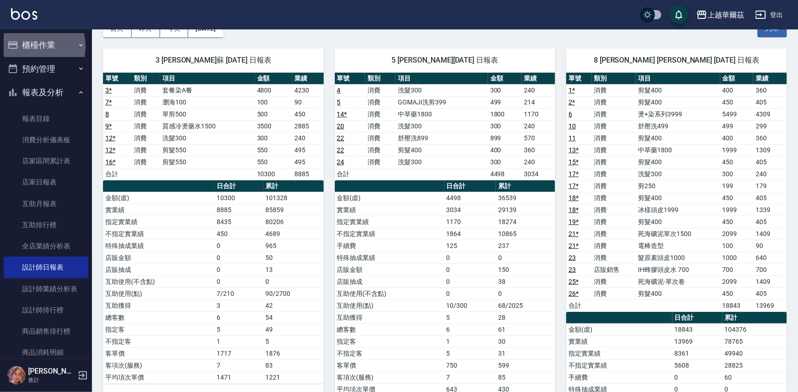
click at [23, 46] on button "櫃檯作業" at bounding box center [46, 45] width 85 height 24
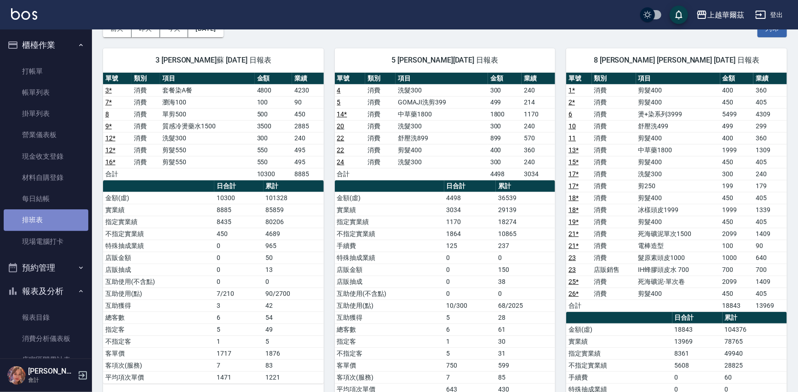
click at [52, 220] on link "排班表" at bounding box center [46, 219] width 85 height 21
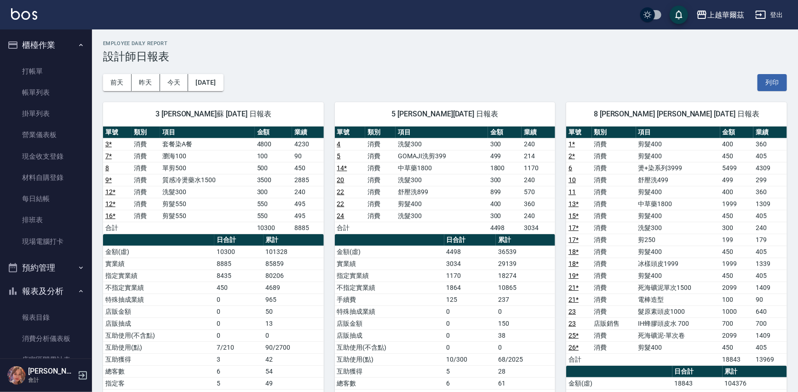
scroll to position [14, 0]
click at [52, 92] on link "帳單列表" at bounding box center [46, 92] width 85 height 21
click at [50, 220] on link "排班表" at bounding box center [46, 219] width 85 height 21
